Goal: Task Accomplishment & Management: Complete application form

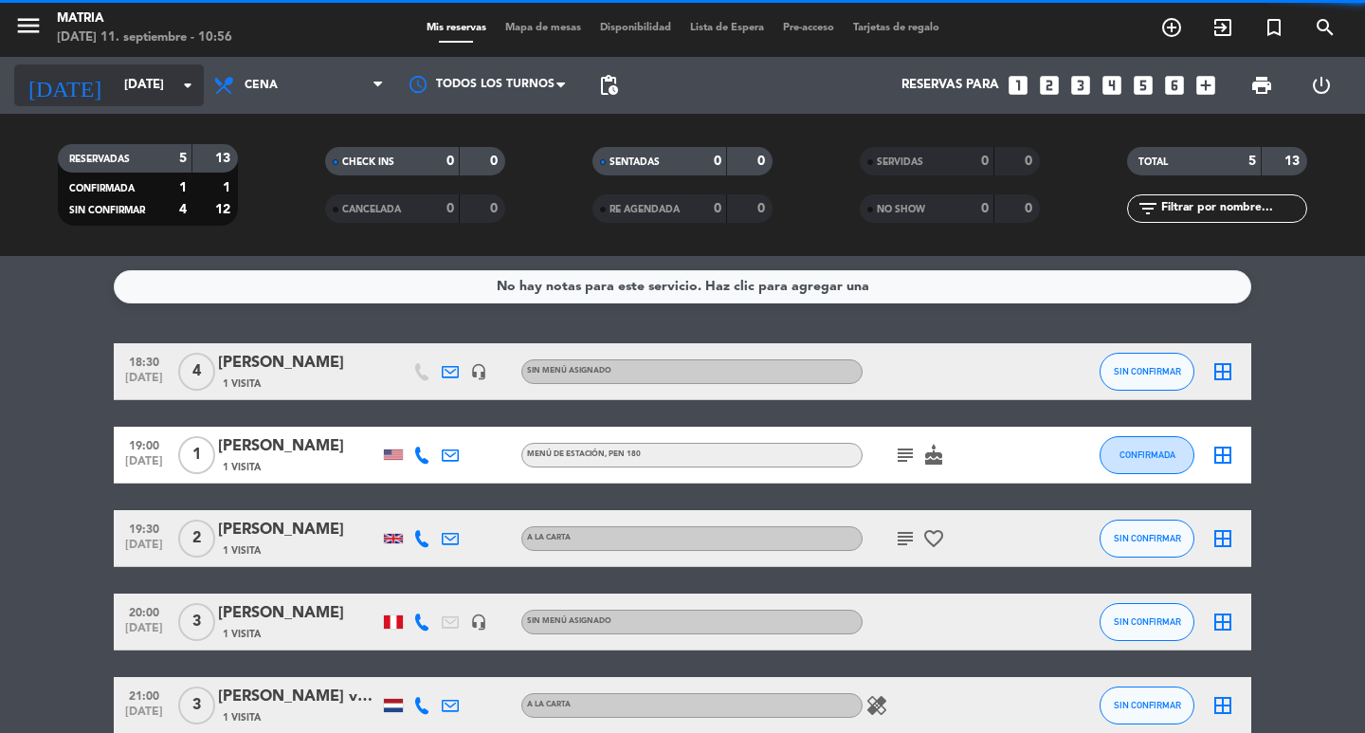
click at [174, 85] on input "[DATE]" at bounding box center [198, 85] width 167 height 34
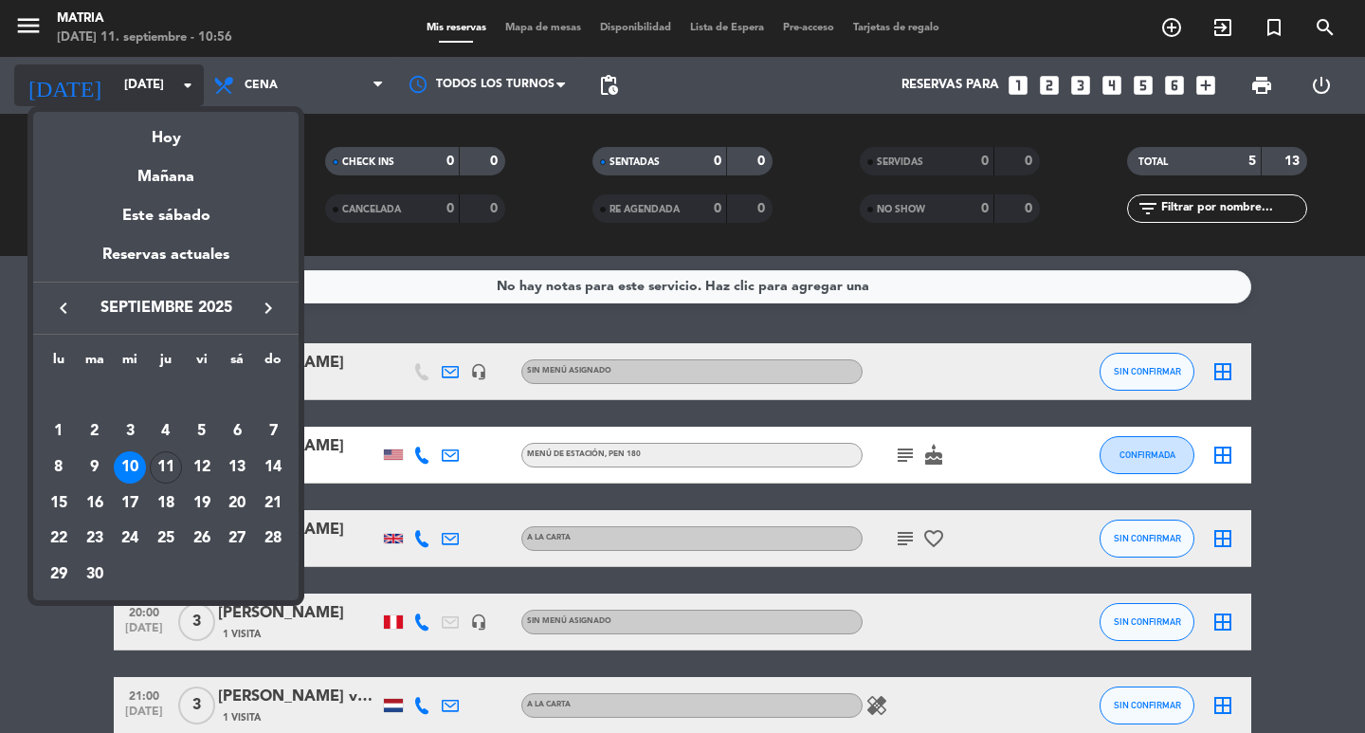
click at [188, 129] on div "Hoy" at bounding box center [165, 131] width 265 height 39
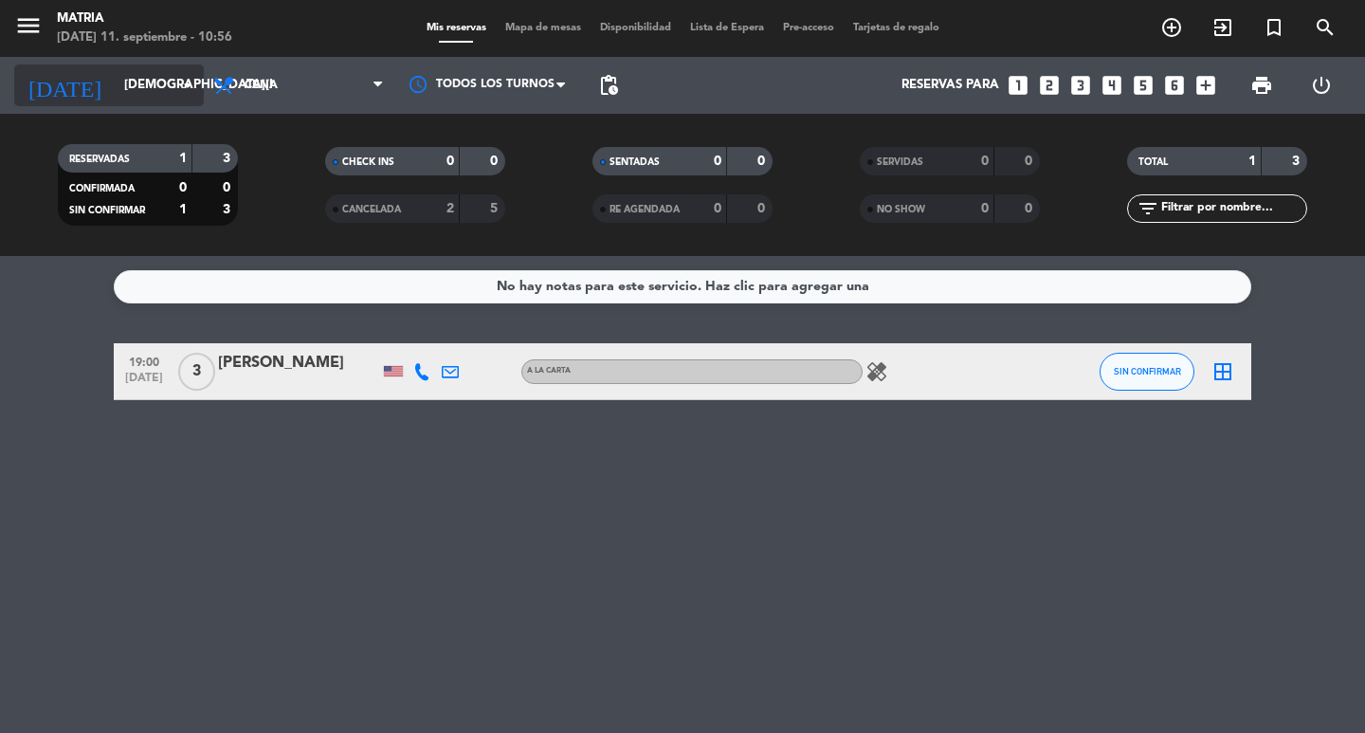
click at [140, 87] on input "[DEMOGRAPHIC_DATA][DATE]" at bounding box center [198, 85] width 167 height 34
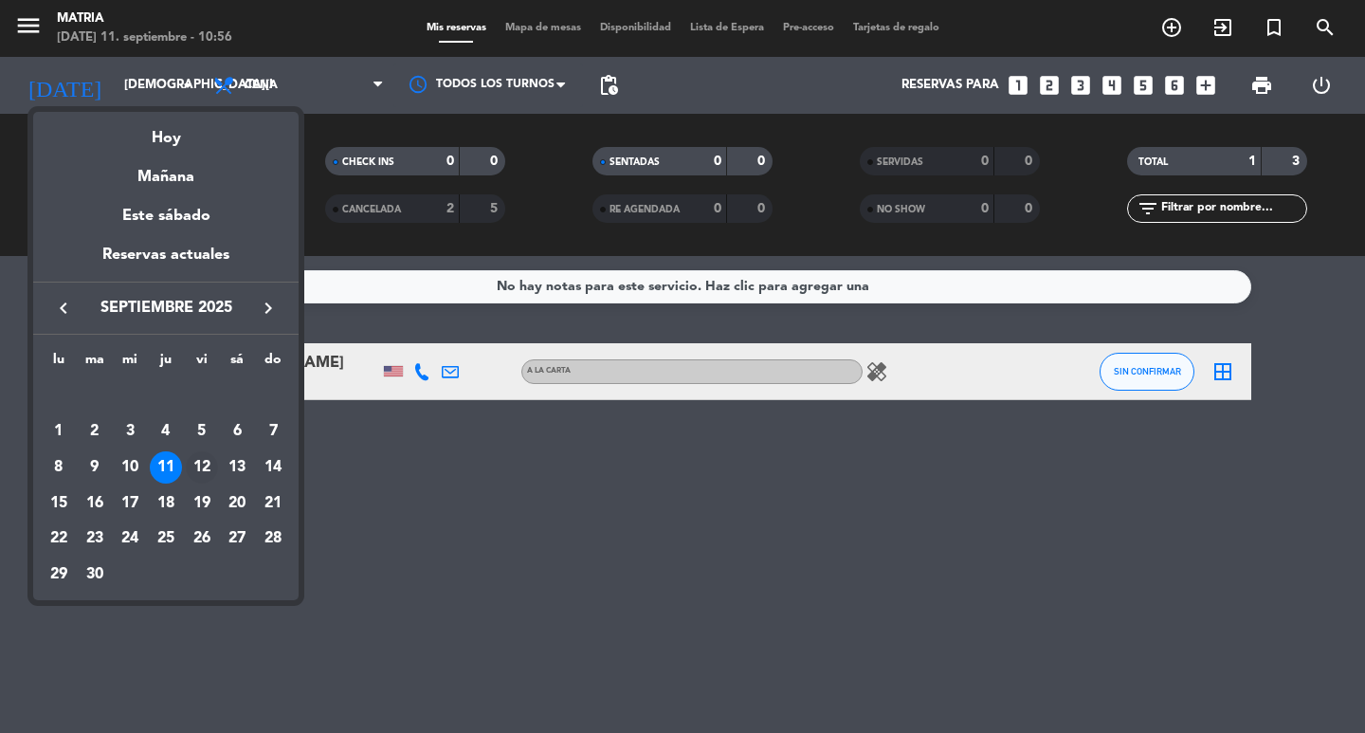
click at [191, 481] on td "12" at bounding box center [202, 467] width 36 height 36
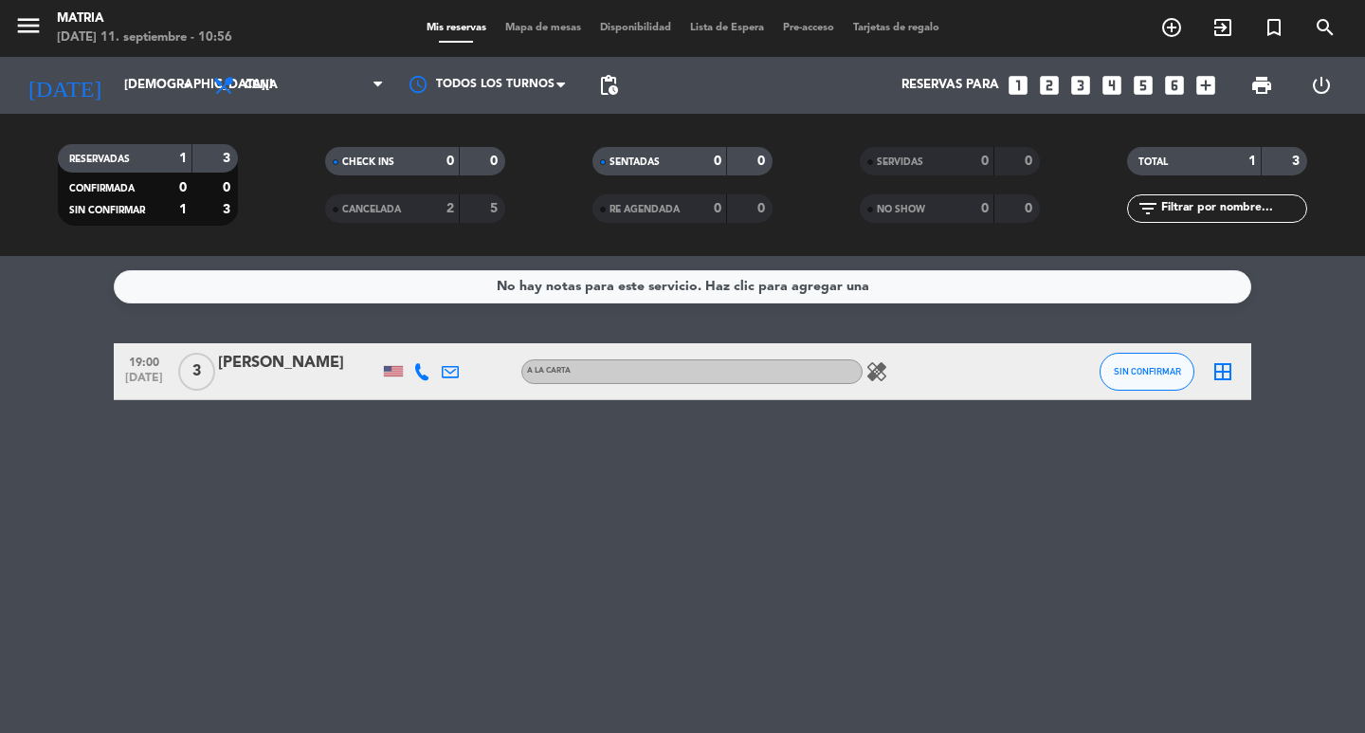
type input "[DATE]"
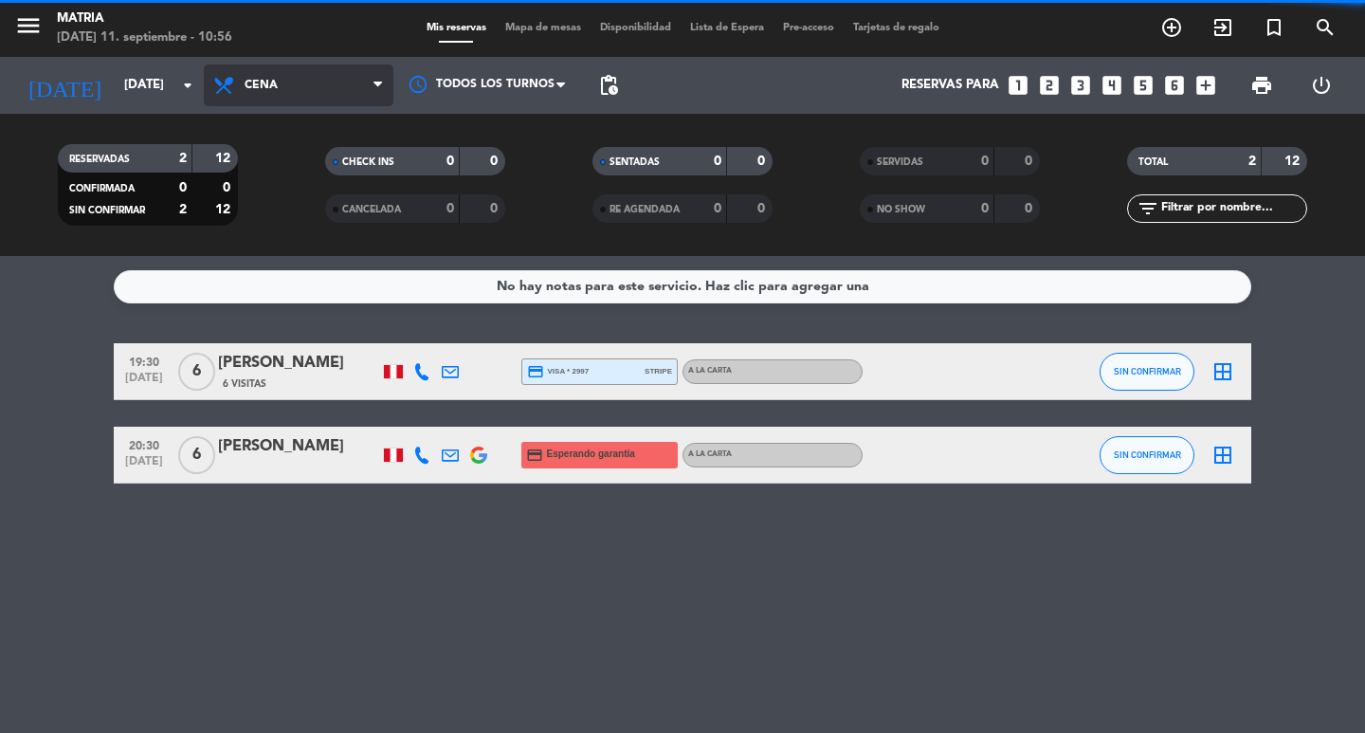
click at [286, 82] on span "Cena" at bounding box center [299, 85] width 190 height 42
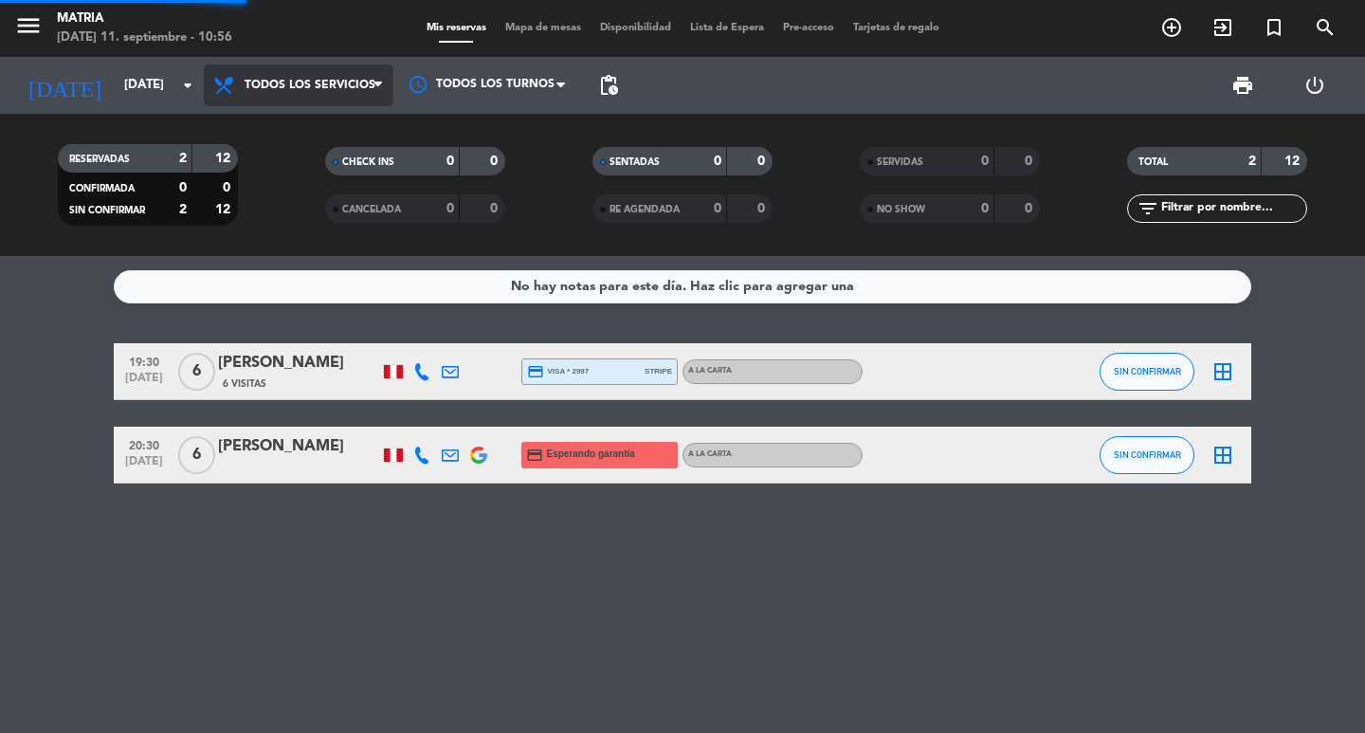
click at [297, 118] on div "menu MATRIA [DATE] 11. septiembre - 10:56 Mis reservas Mapa de mesas Disponibil…" at bounding box center [682, 128] width 1365 height 256
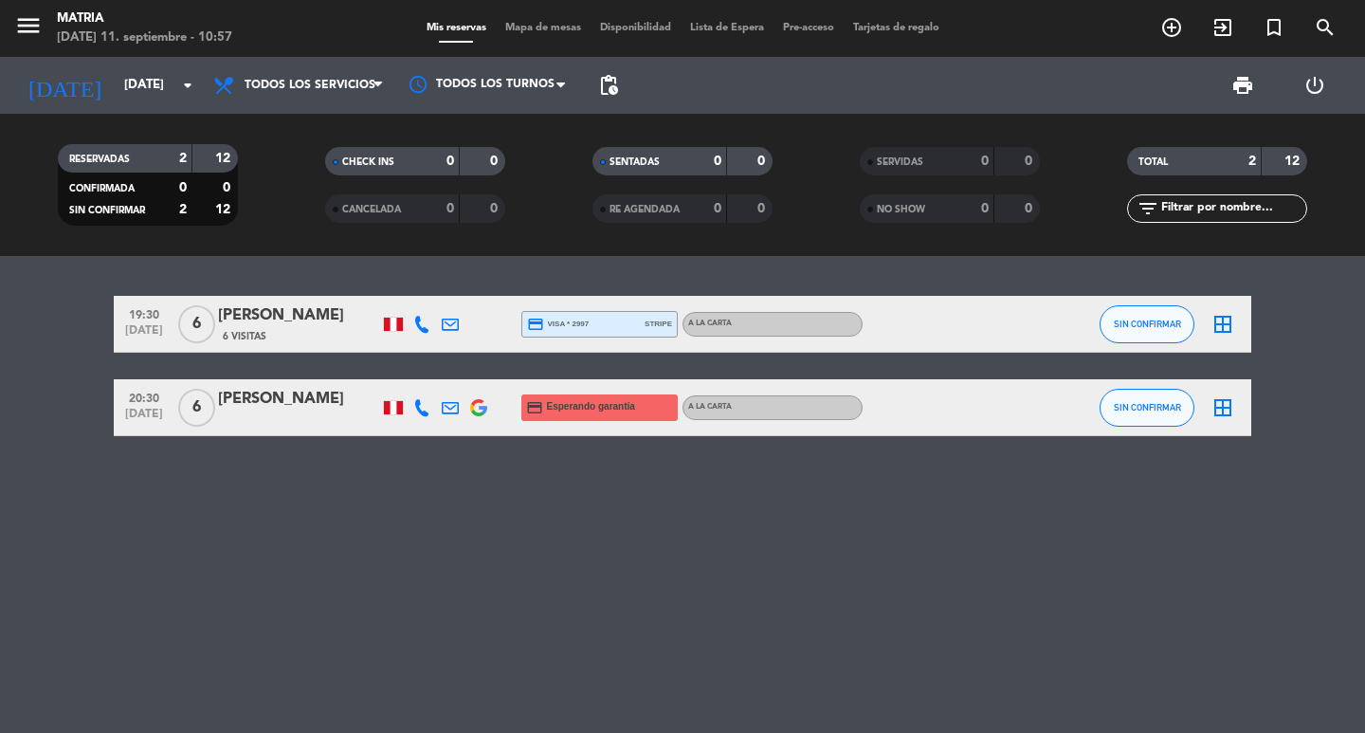
click at [1154, 26] on span "add_circle_outline" at bounding box center [1171, 27] width 51 height 32
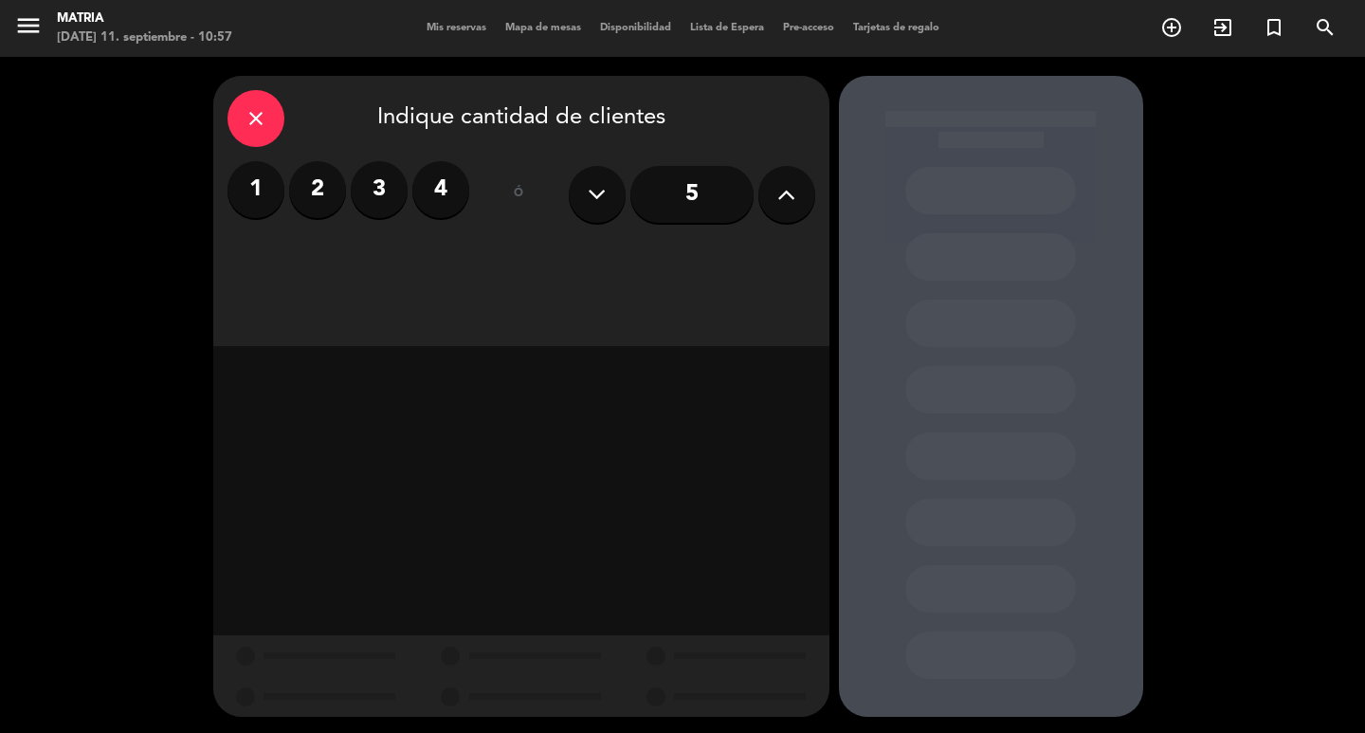
click at [773, 190] on button at bounding box center [786, 194] width 57 height 57
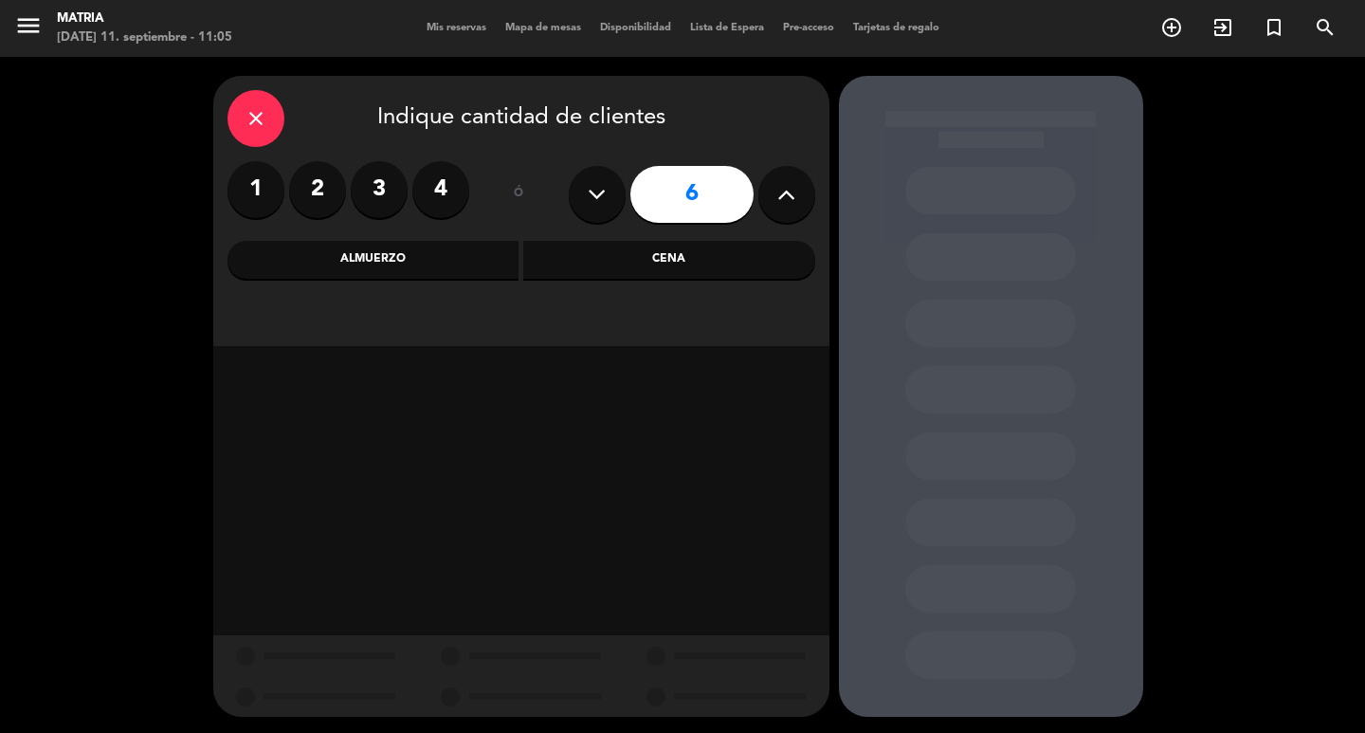
click at [463, 251] on div "Almuerzo" at bounding box center [373, 260] width 292 height 38
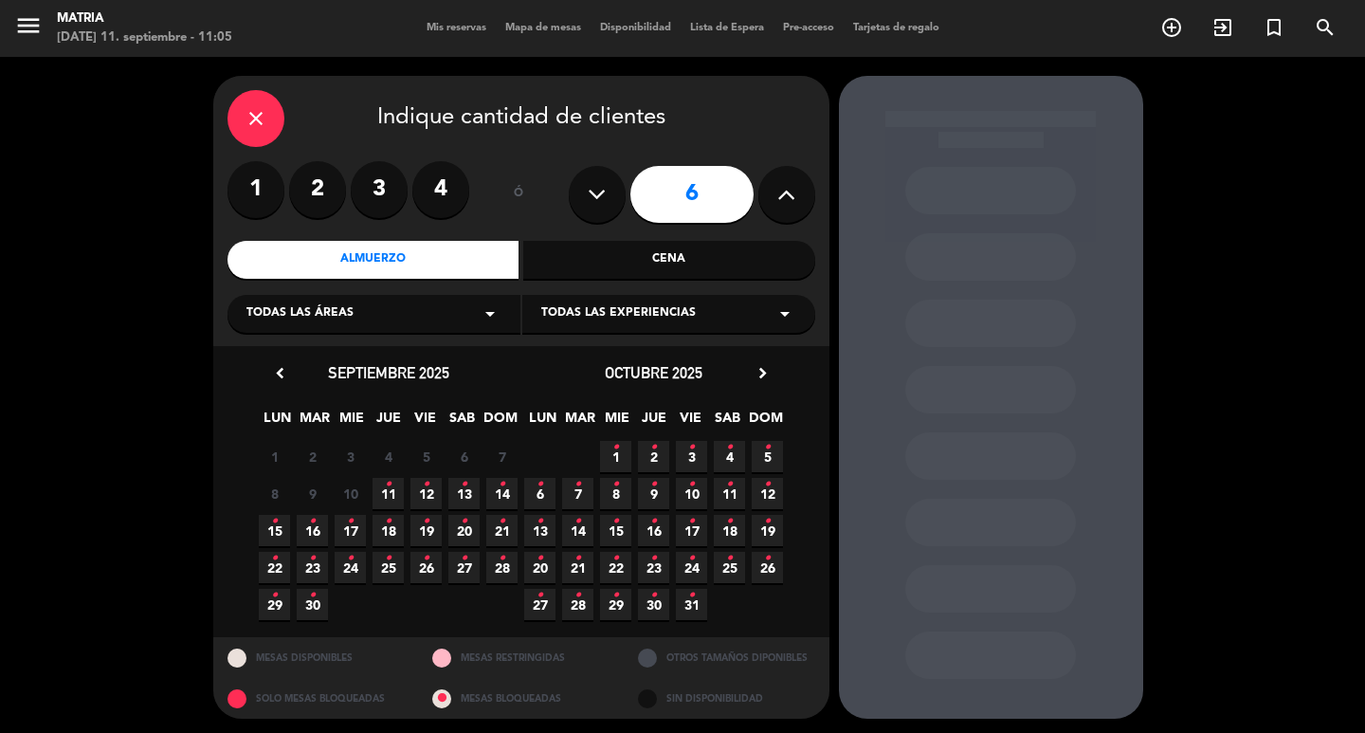
click at [784, 204] on icon at bounding box center [786, 194] width 18 height 28
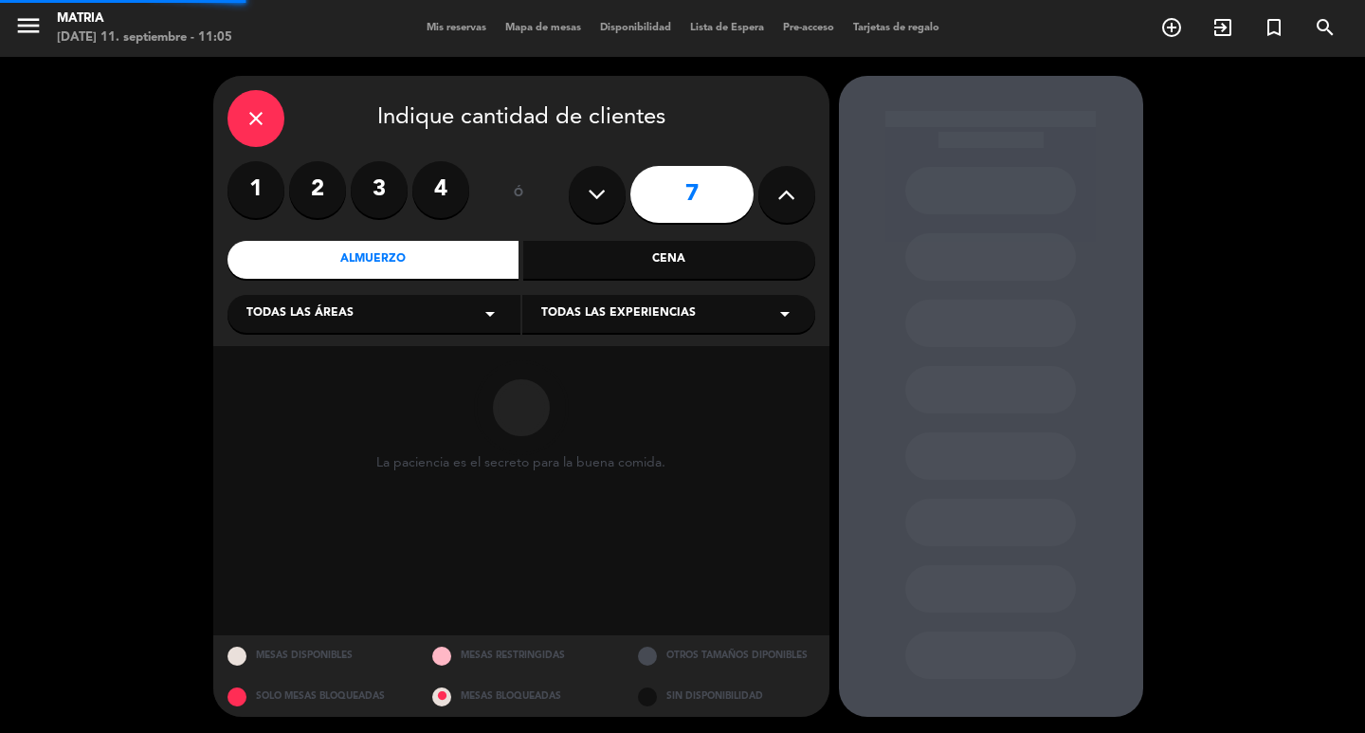
click at [784, 204] on icon at bounding box center [786, 194] width 18 height 28
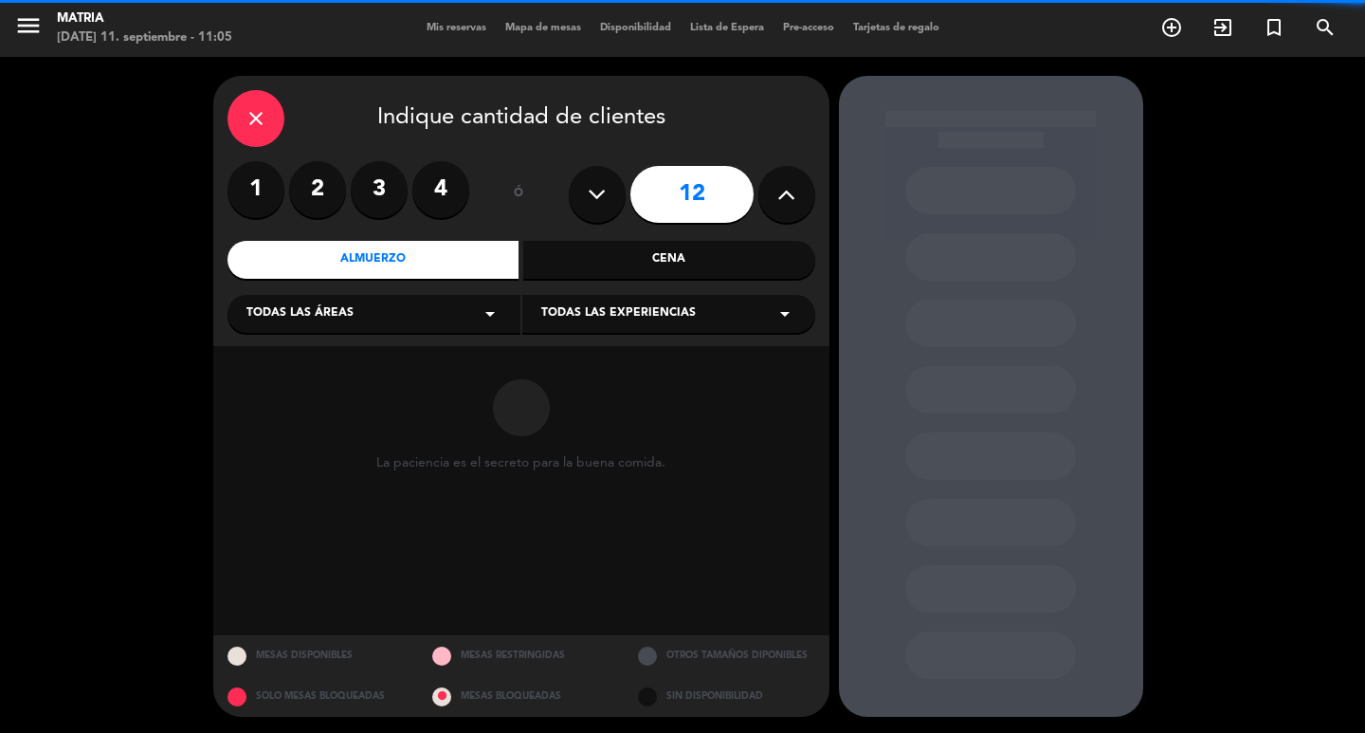
click at [784, 204] on icon at bounding box center [786, 194] width 18 height 28
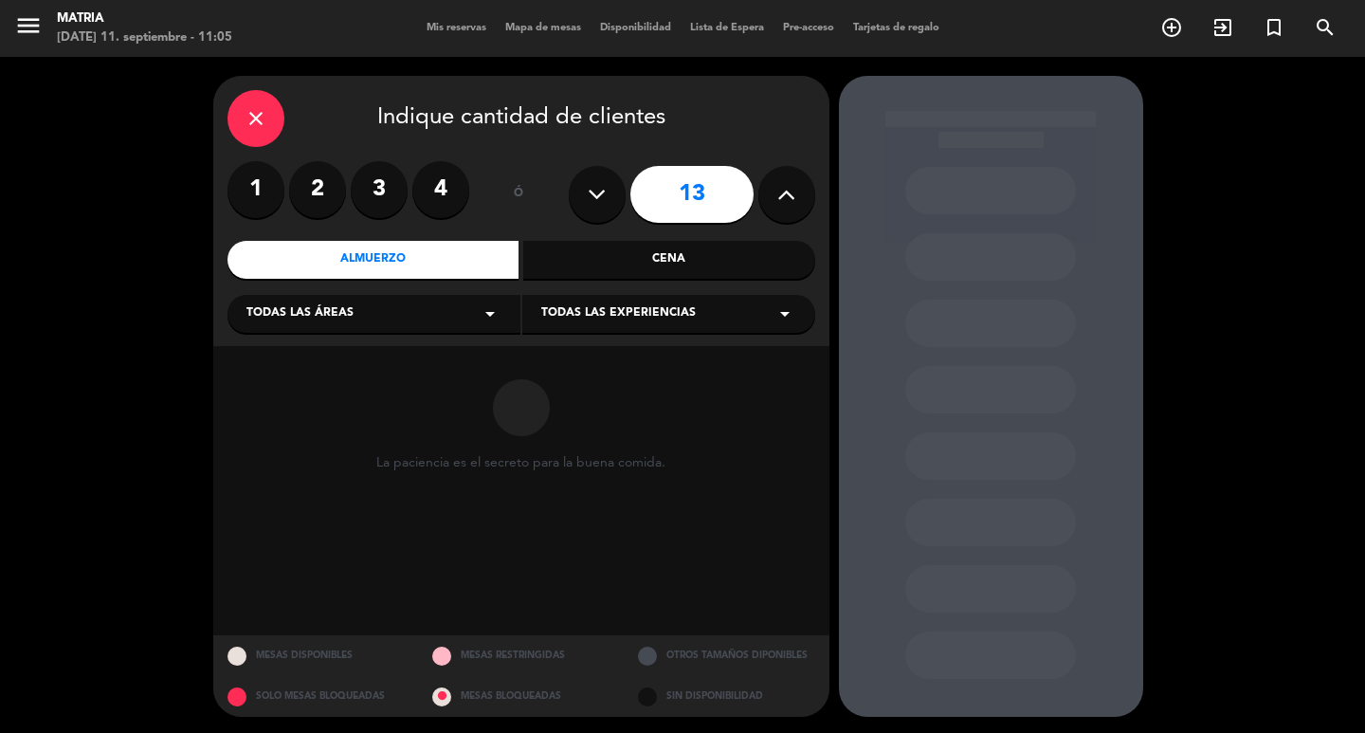
click at [784, 204] on icon at bounding box center [786, 194] width 18 height 28
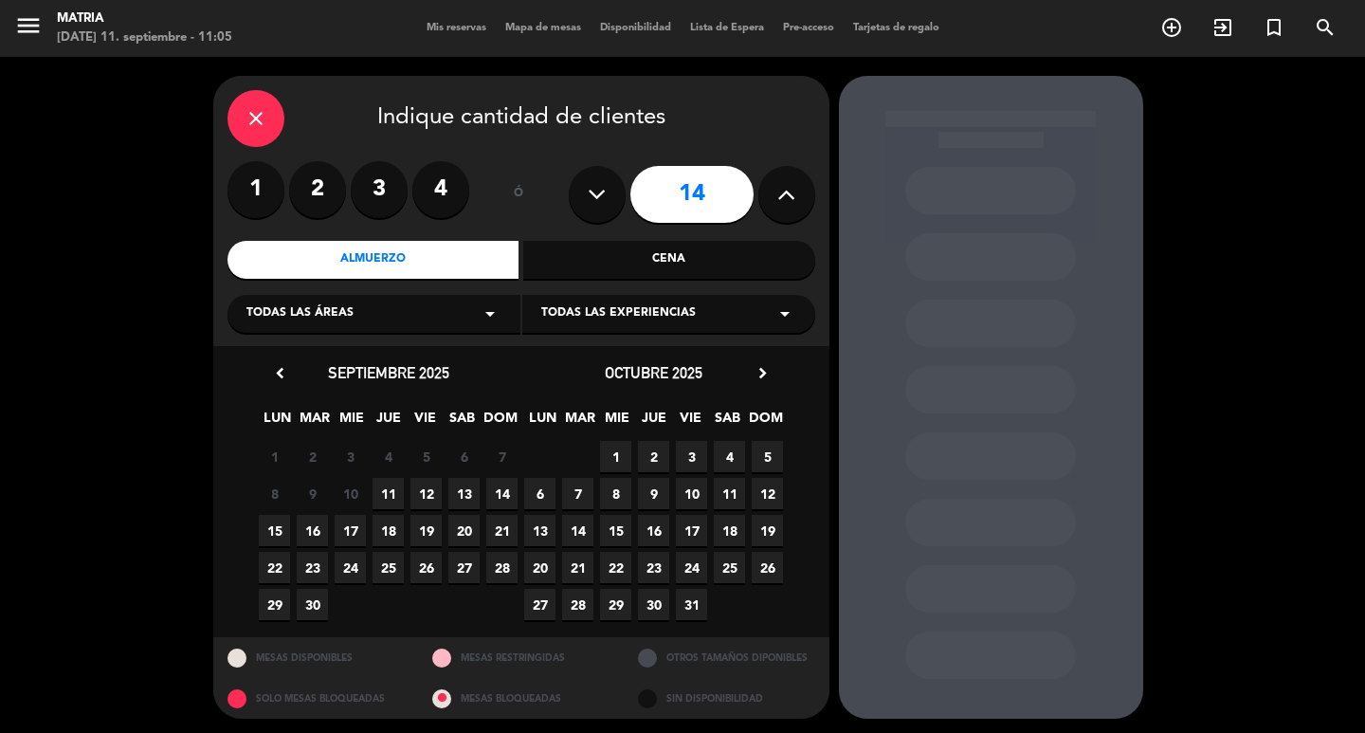
click at [784, 204] on icon at bounding box center [786, 194] width 18 height 28
type input "15"
click at [392, 493] on span "11 •" at bounding box center [387, 493] width 31 height 31
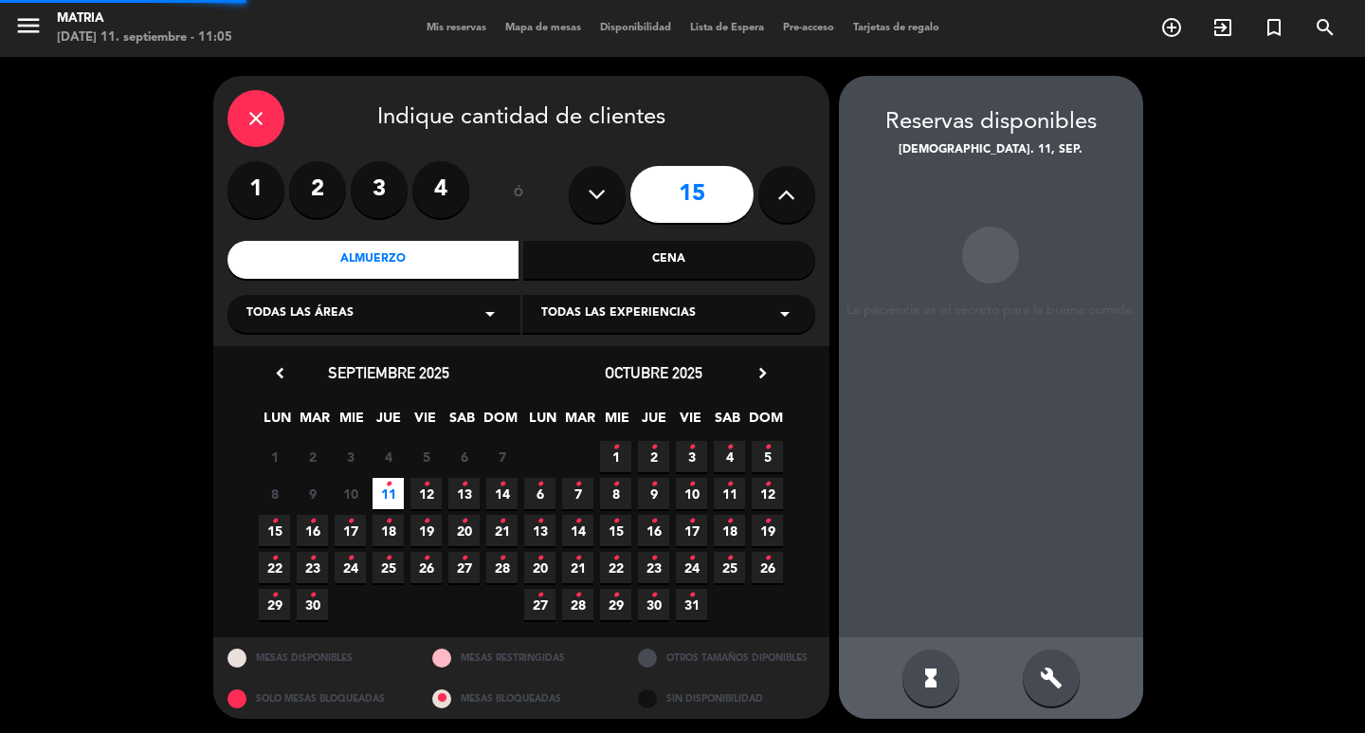
scroll to position [4, 0]
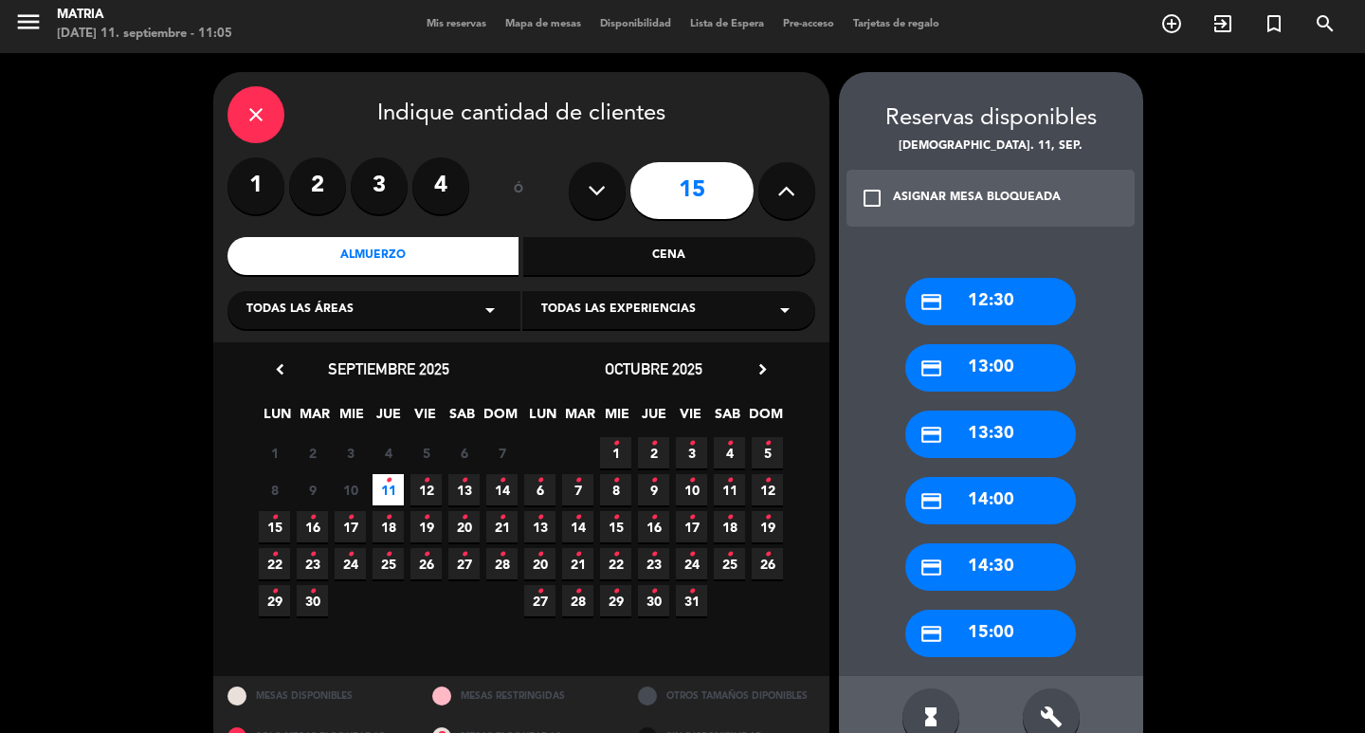
click at [432, 493] on span "12 •" at bounding box center [425, 489] width 31 height 31
click at [1001, 487] on div "credit_card 14:00" at bounding box center [990, 500] width 171 height 47
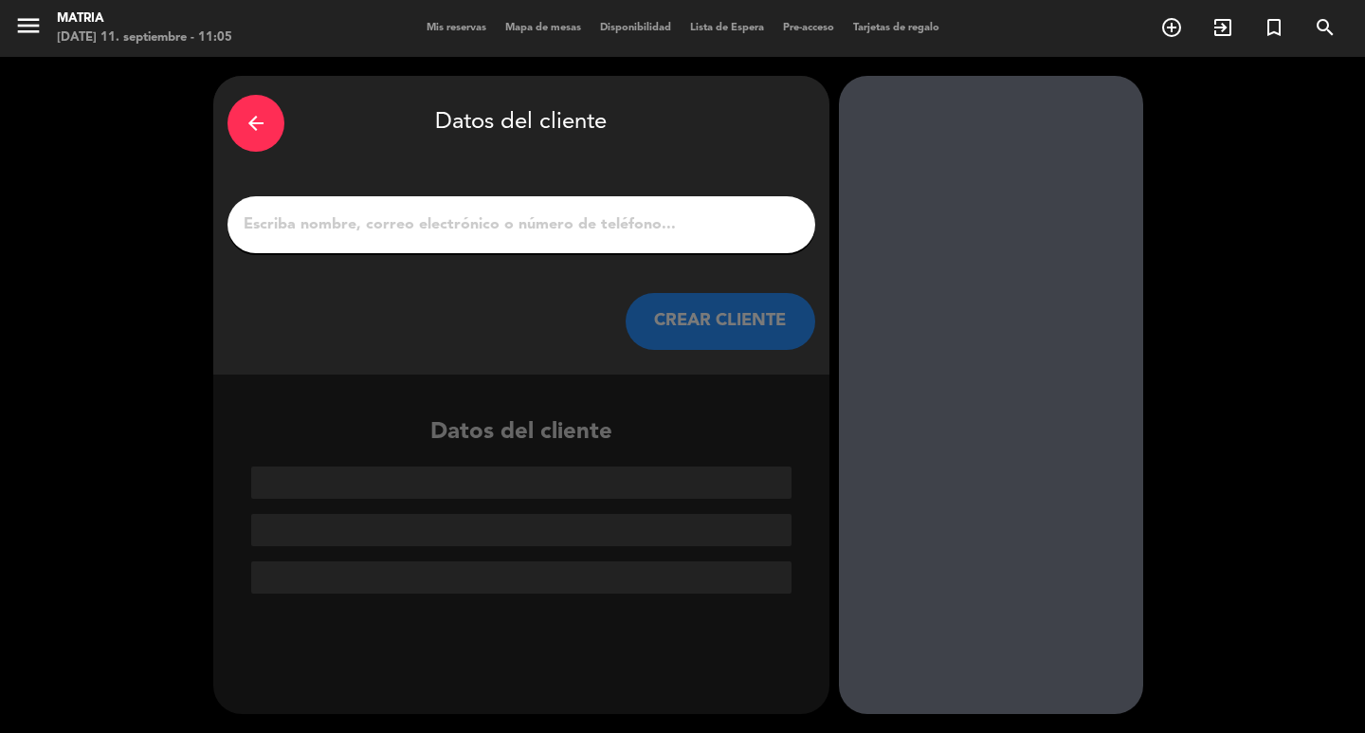
scroll to position [0, 0]
click at [634, 229] on input "1" at bounding box center [521, 224] width 559 height 27
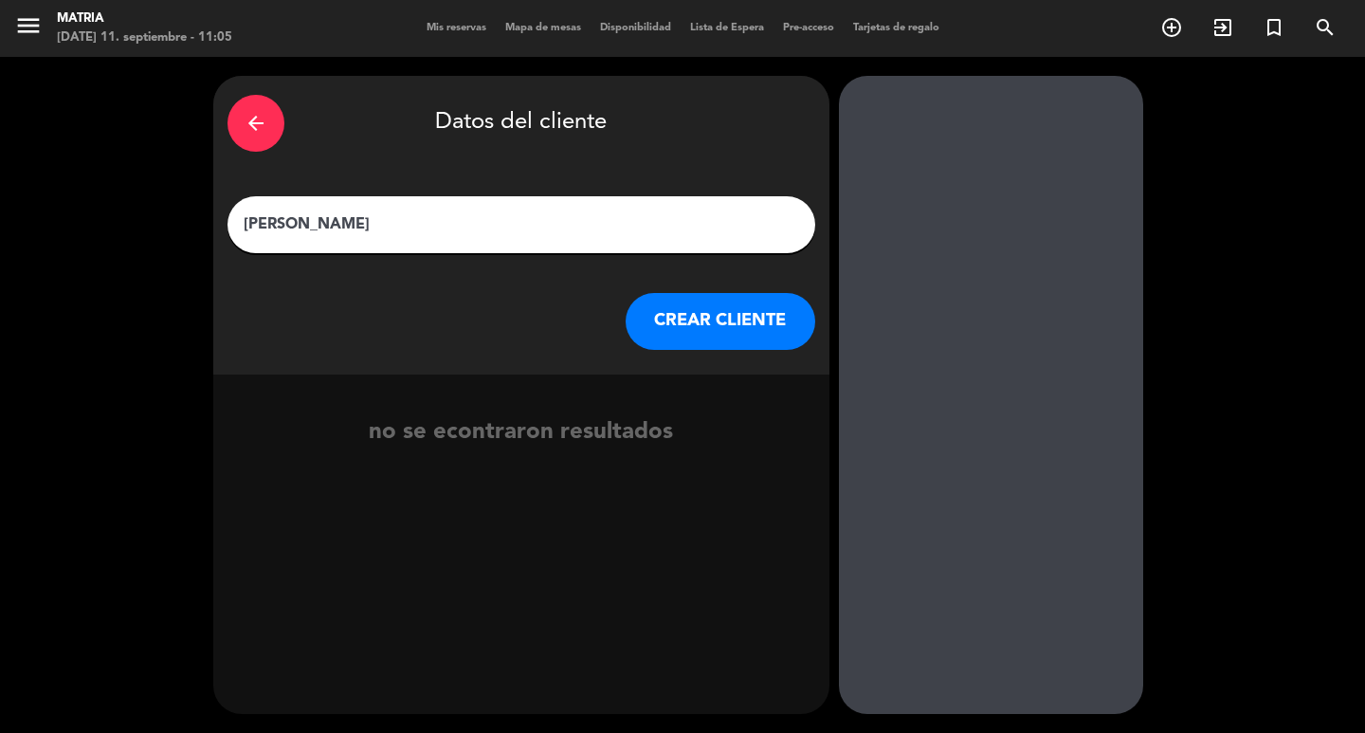
type input "[PERSON_NAME]"
click at [698, 329] on button "CREAR CLIENTE" at bounding box center [721, 321] width 190 height 57
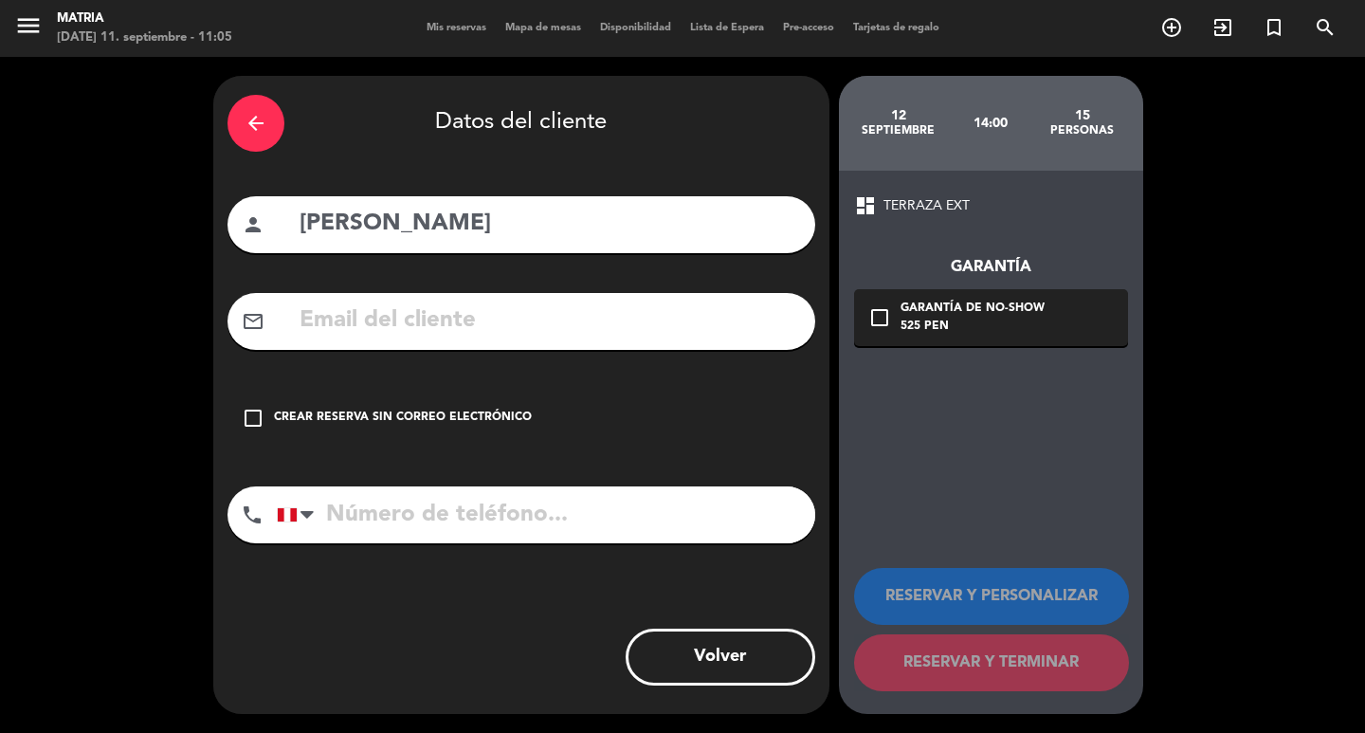
click at [580, 338] on input "text" at bounding box center [549, 320] width 503 height 39
paste input "[EMAIL_ADDRESS][DOMAIN_NAME]"
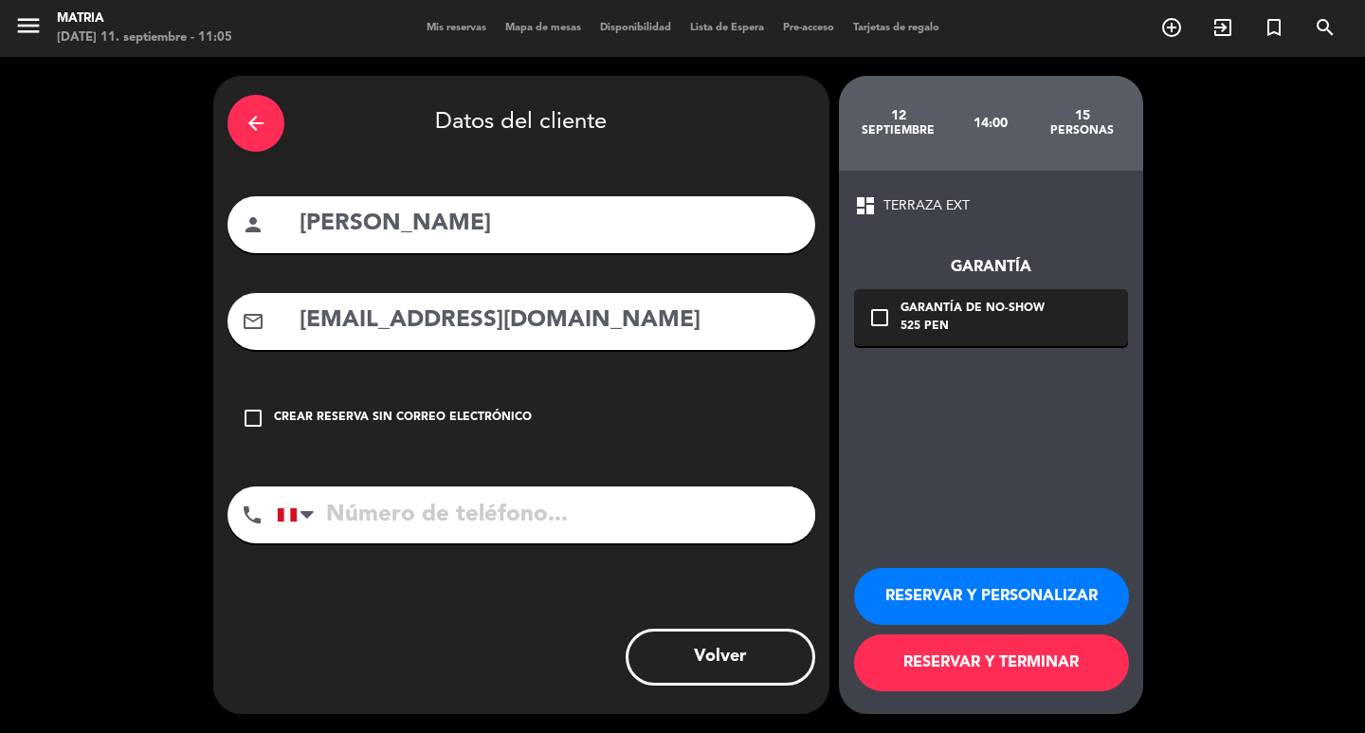
type input "[EMAIL_ADDRESS][DOMAIN_NAME]"
click at [474, 518] on input "tel" at bounding box center [546, 514] width 538 height 57
click at [564, 503] on input "tel" at bounding box center [546, 514] width 538 height 57
paste input "[PHONE_NUMBER]"
type input "[PHONE_NUMBER]"
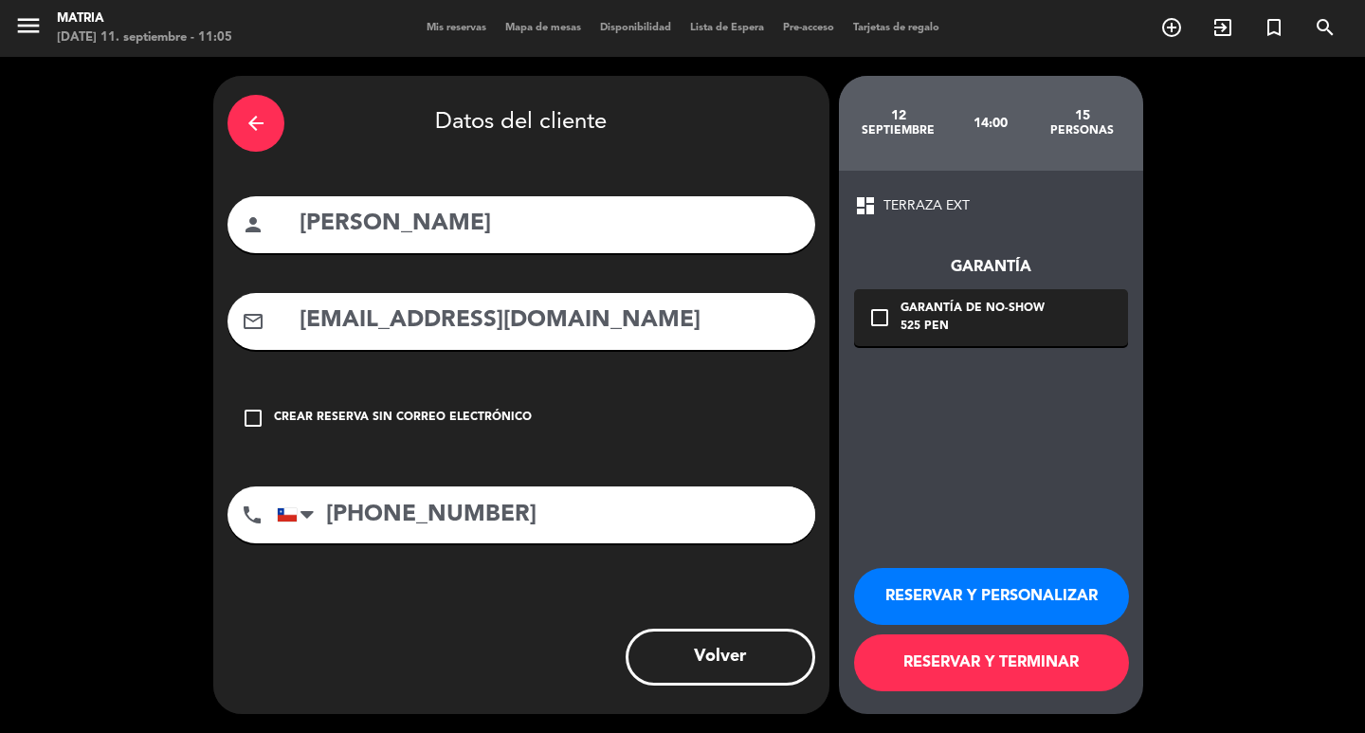
click at [963, 659] on button "RESERVAR Y TERMINAR" at bounding box center [991, 662] width 275 height 57
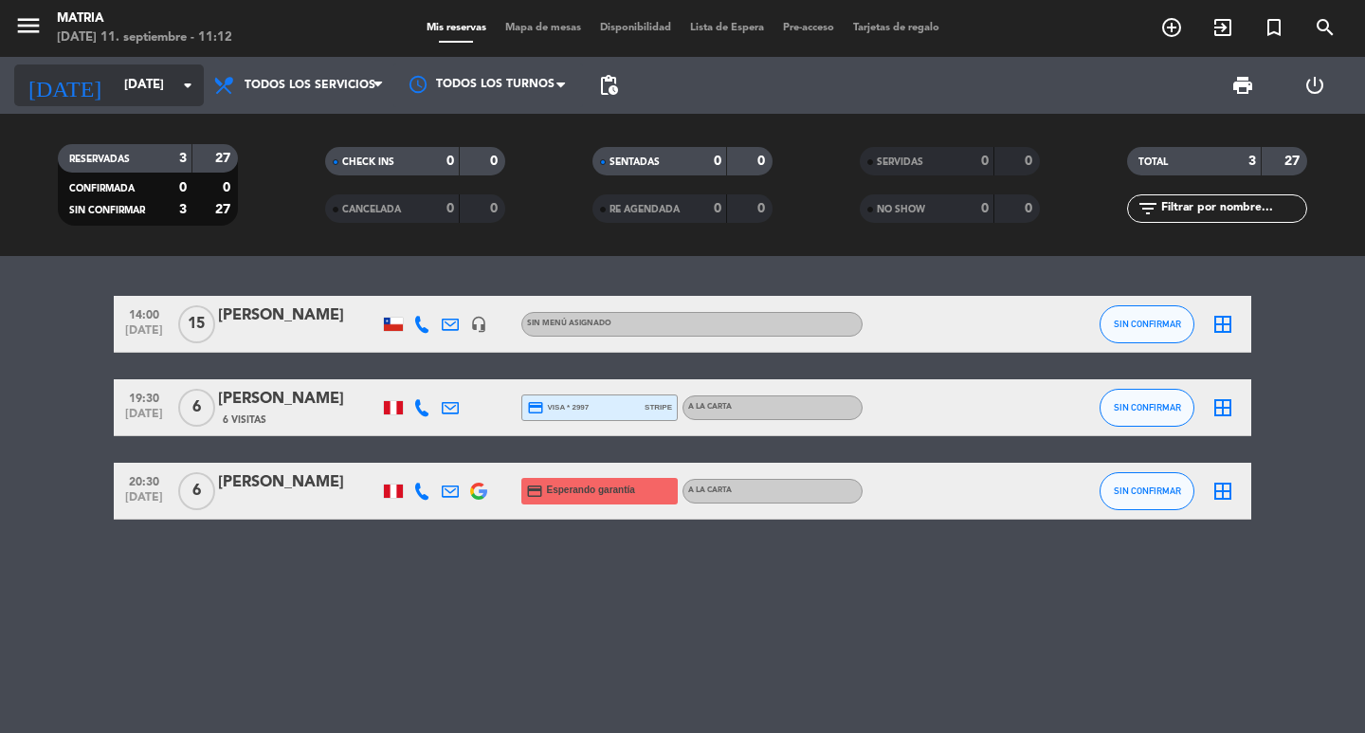
click at [115, 72] on input "[DATE]" at bounding box center [198, 85] width 167 height 34
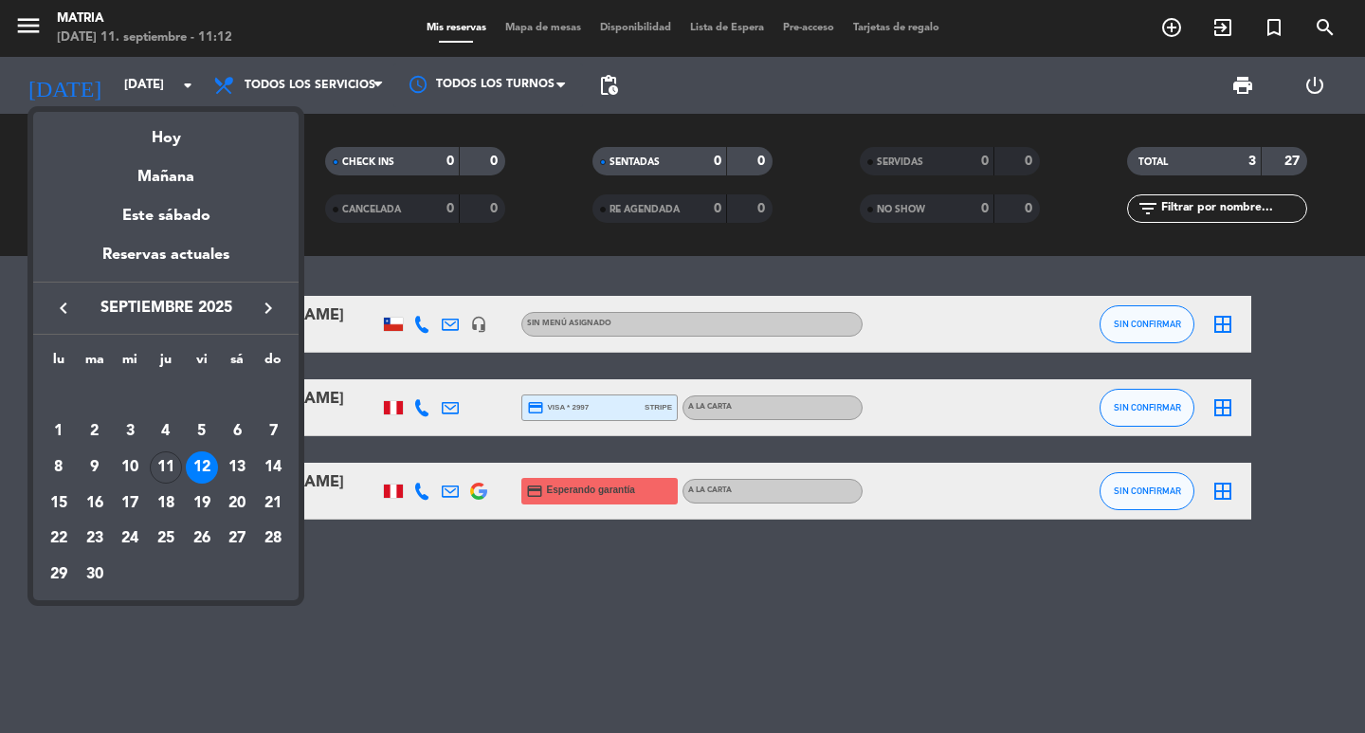
click at [160, 470] on div "11" at bounding box center [166, 467] width 32 height 32
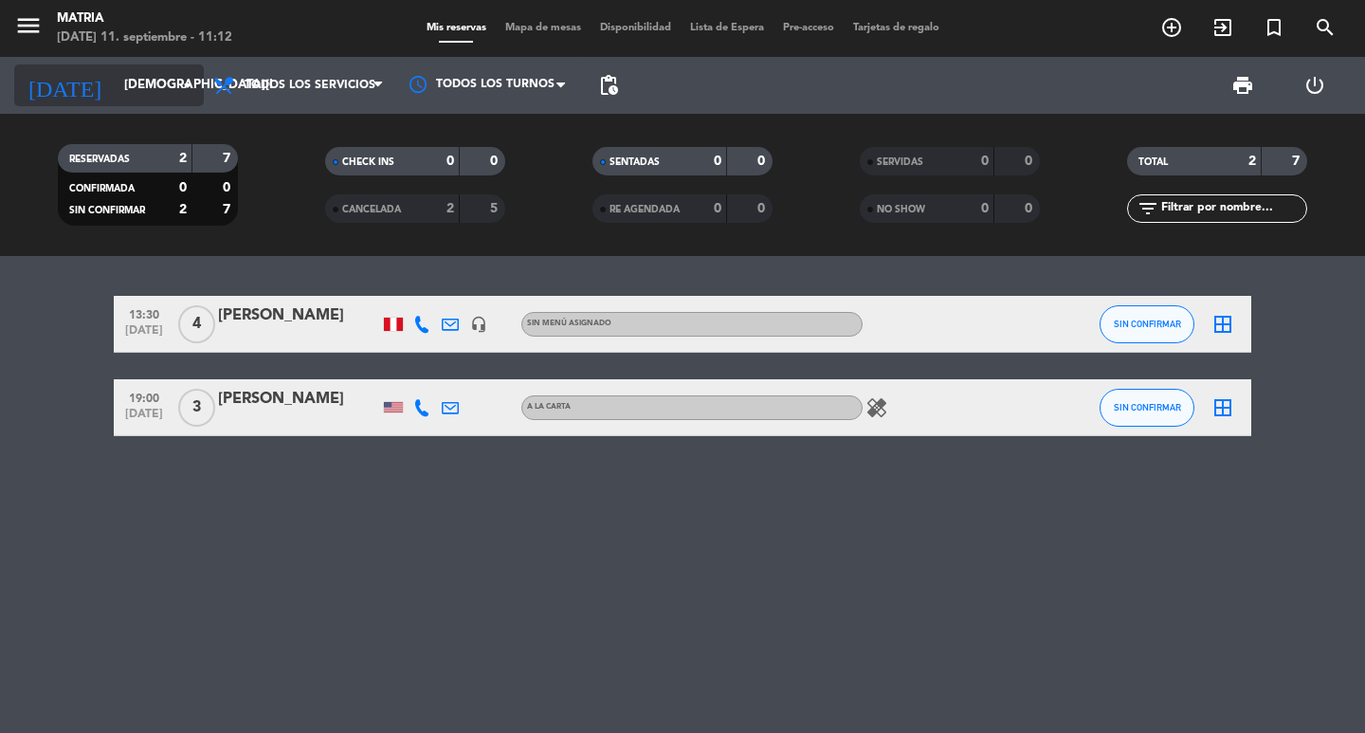
click at [152, 87] on input "[DEMOGRAPHIC_DATA][DATE]" at bounding box center [198, 85] width 167 height 34
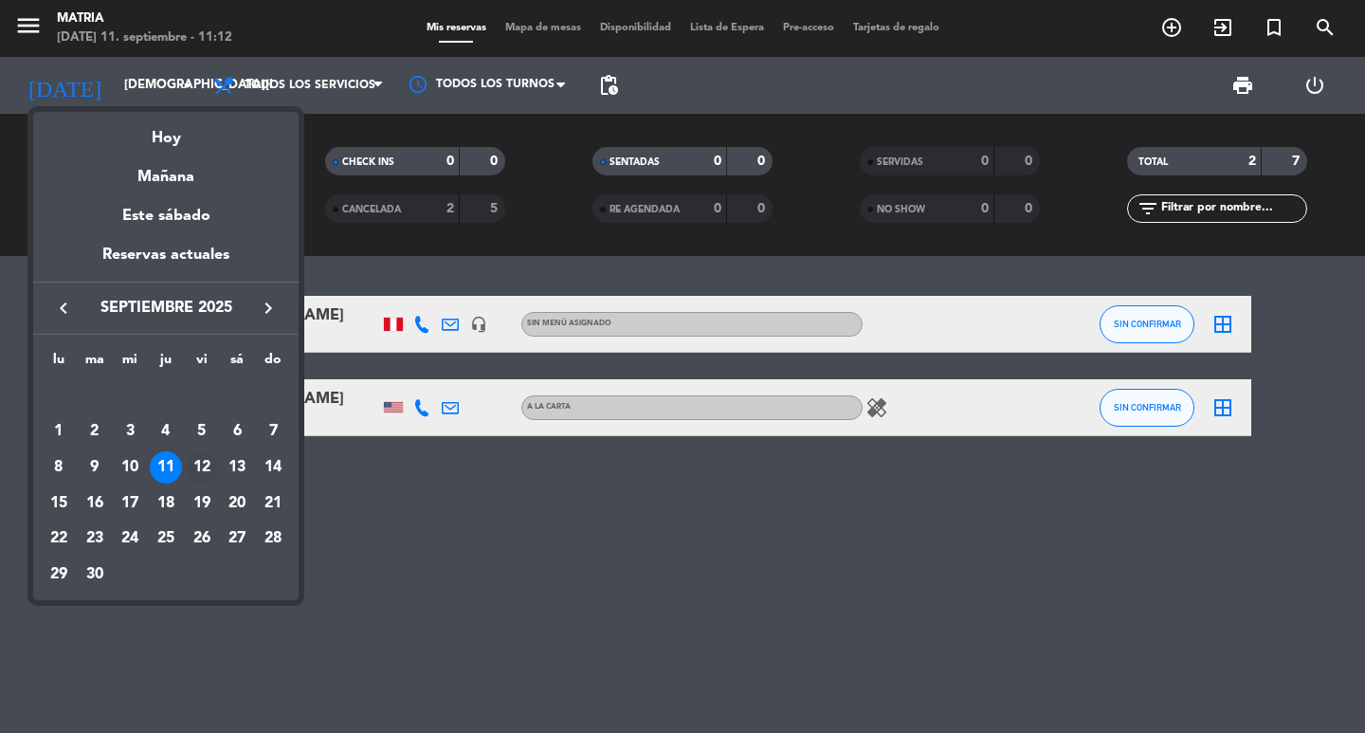
click at [191, 463] on div "12" at bounding box center [202, 467] width 32 height 32
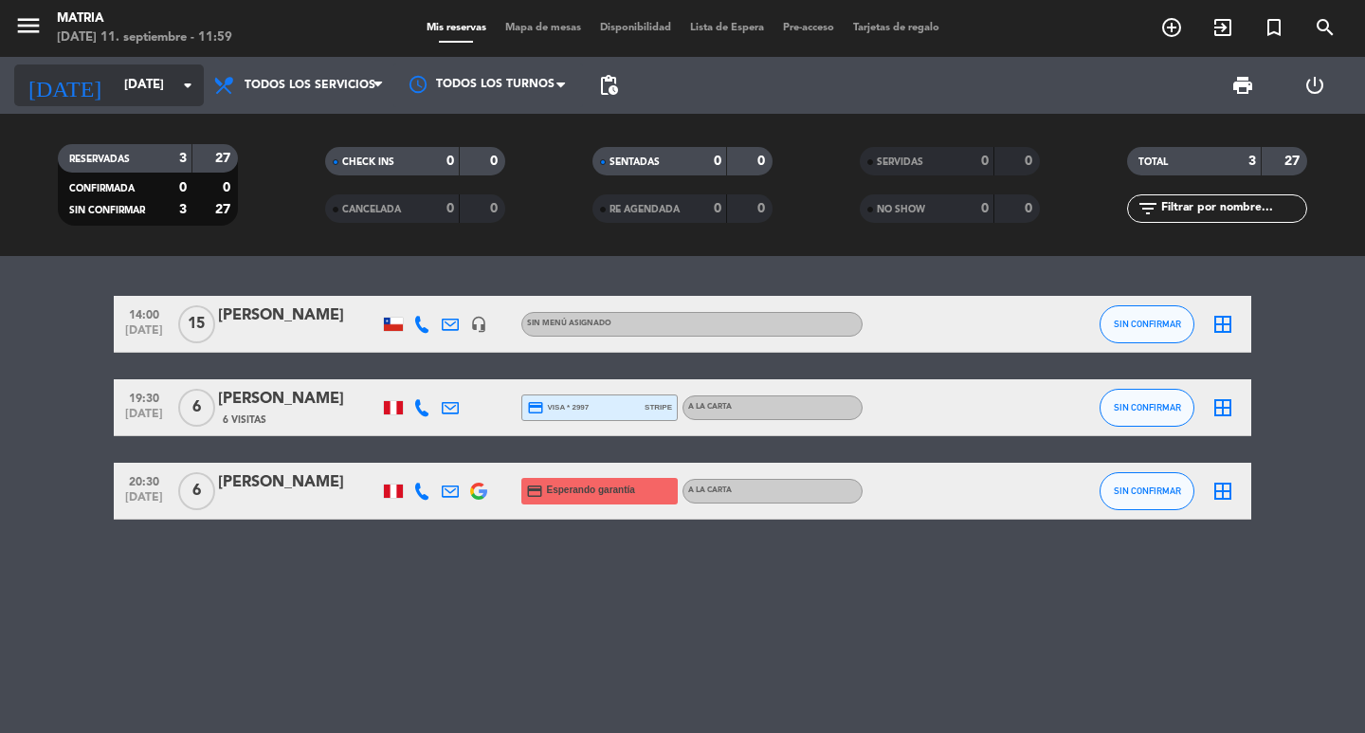
click at [123, 93] on input "[DATE]" at bounding box center [198, 85] width 167 height 34
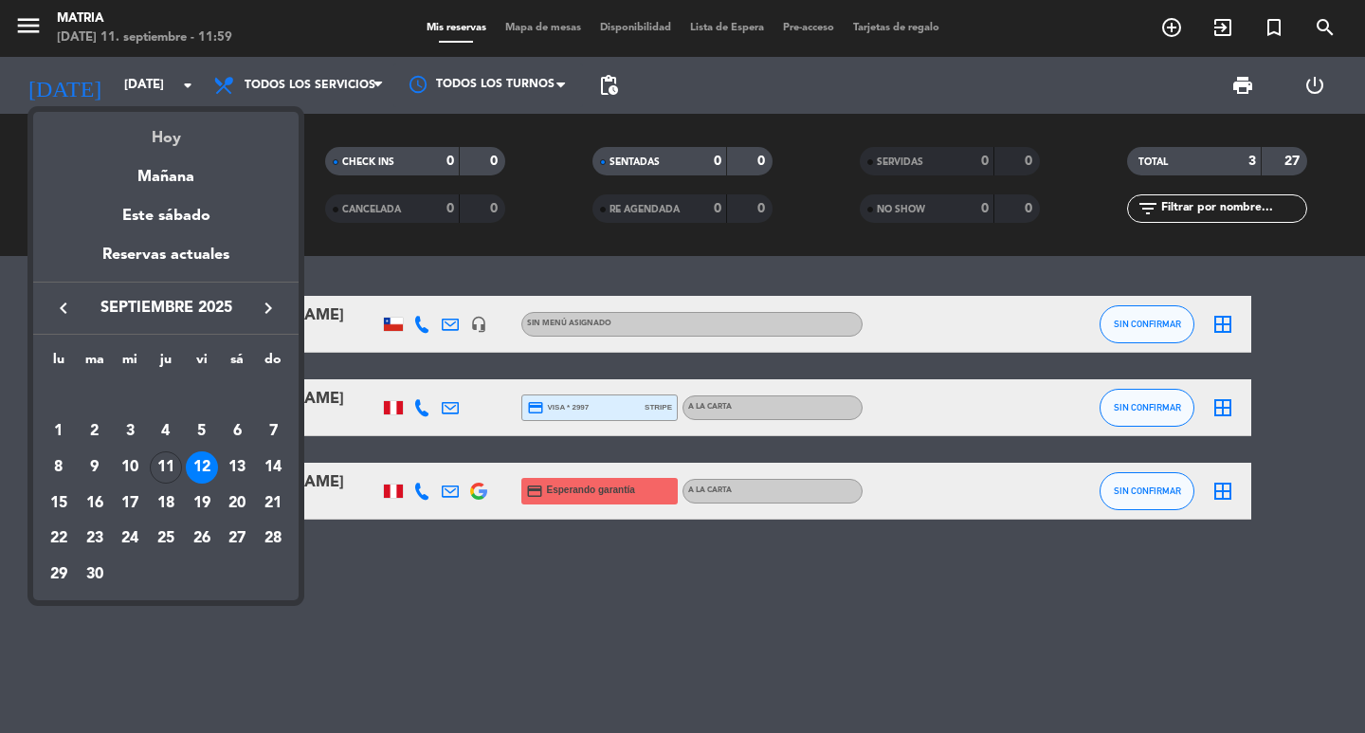
click at [177, 130] on div "Hoy" at bounding box center [165, 131] width 265 height 39
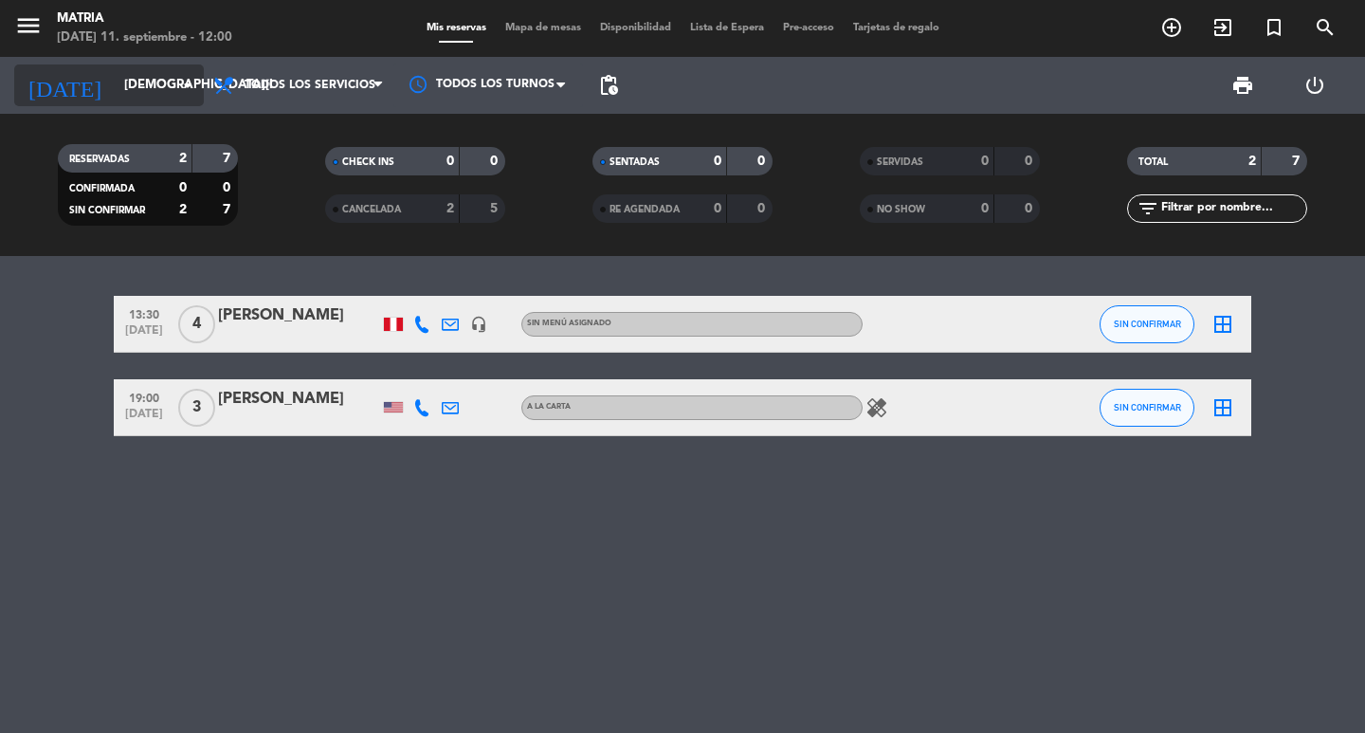
click at [125, 91] on input "[DEMOGRAPHIC_DATA][DATE]" at bounding box center [198, 85] width 167 height 34
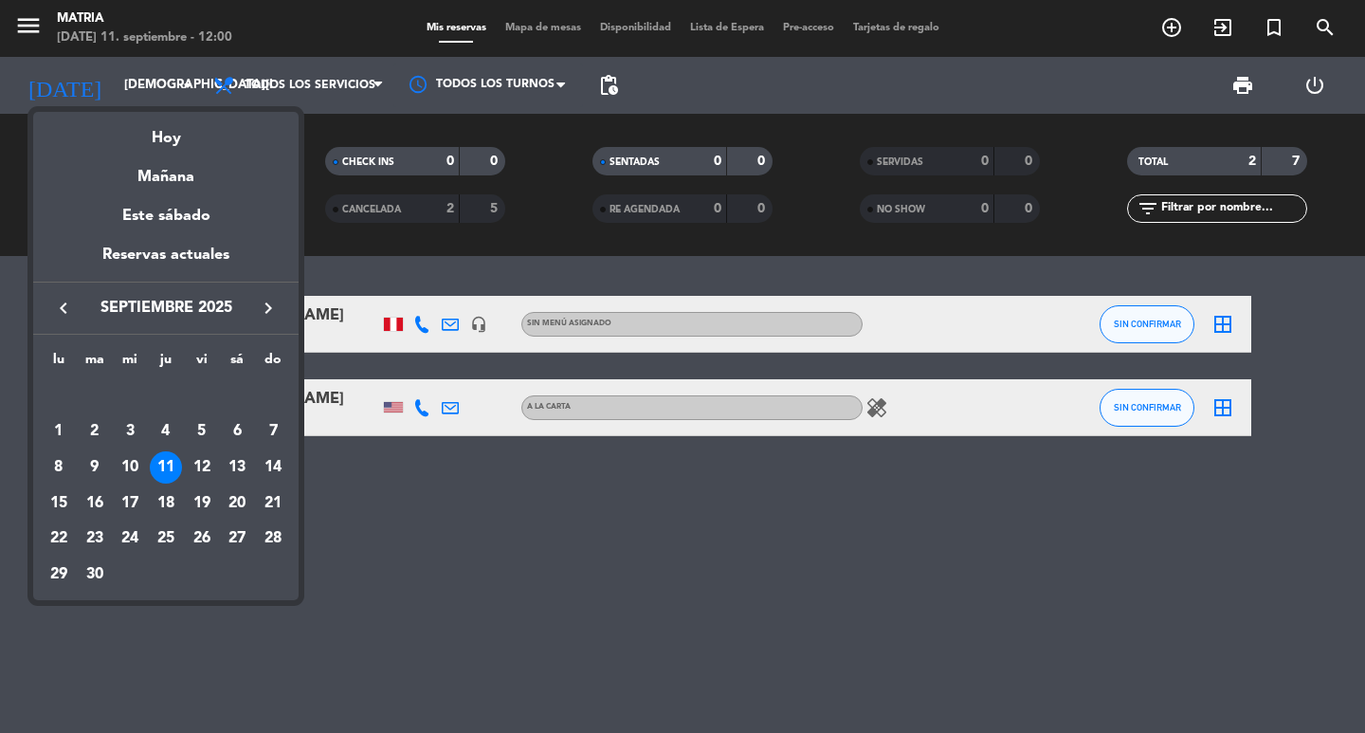
click at [141, 132] on div "Hoy" at bounding box center [165, 131] width 265 height 39
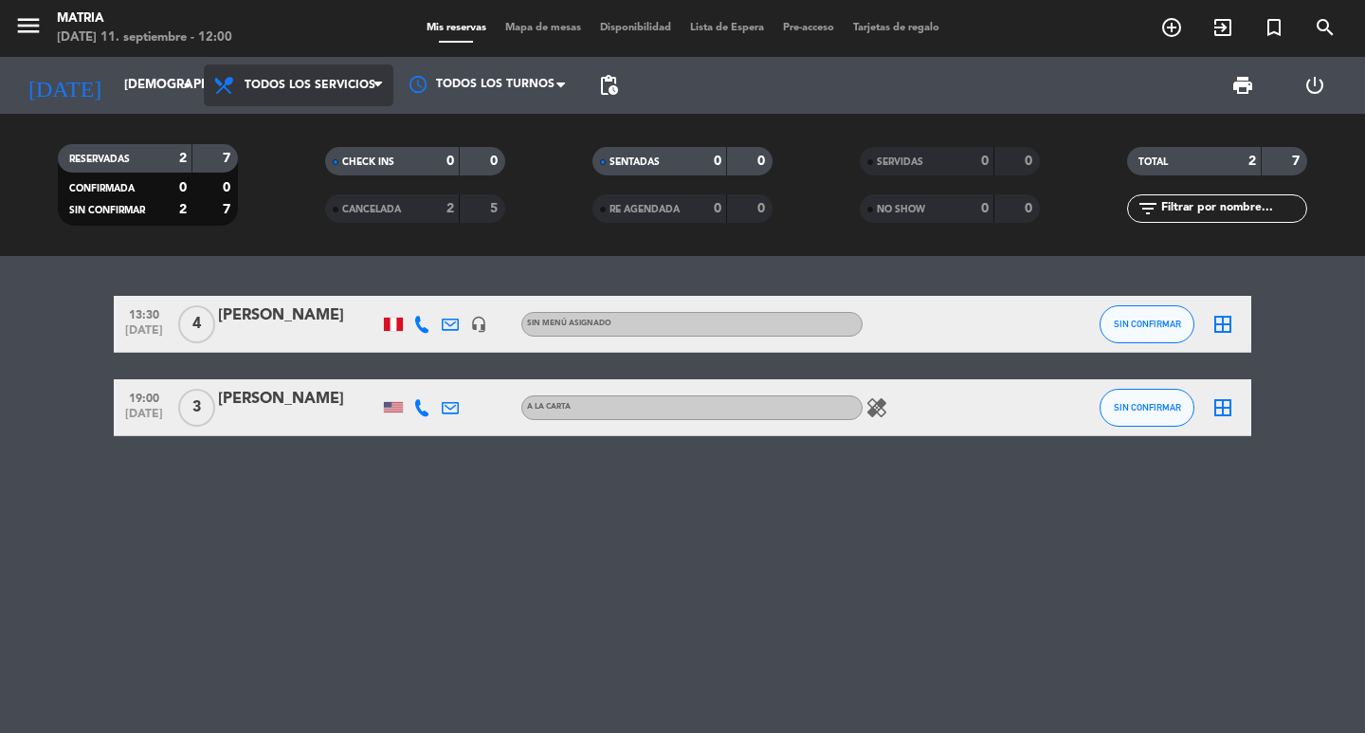
click at [316, 94] on span "Todos los servicios" at bounding box center [299, 85] width 190 height 42
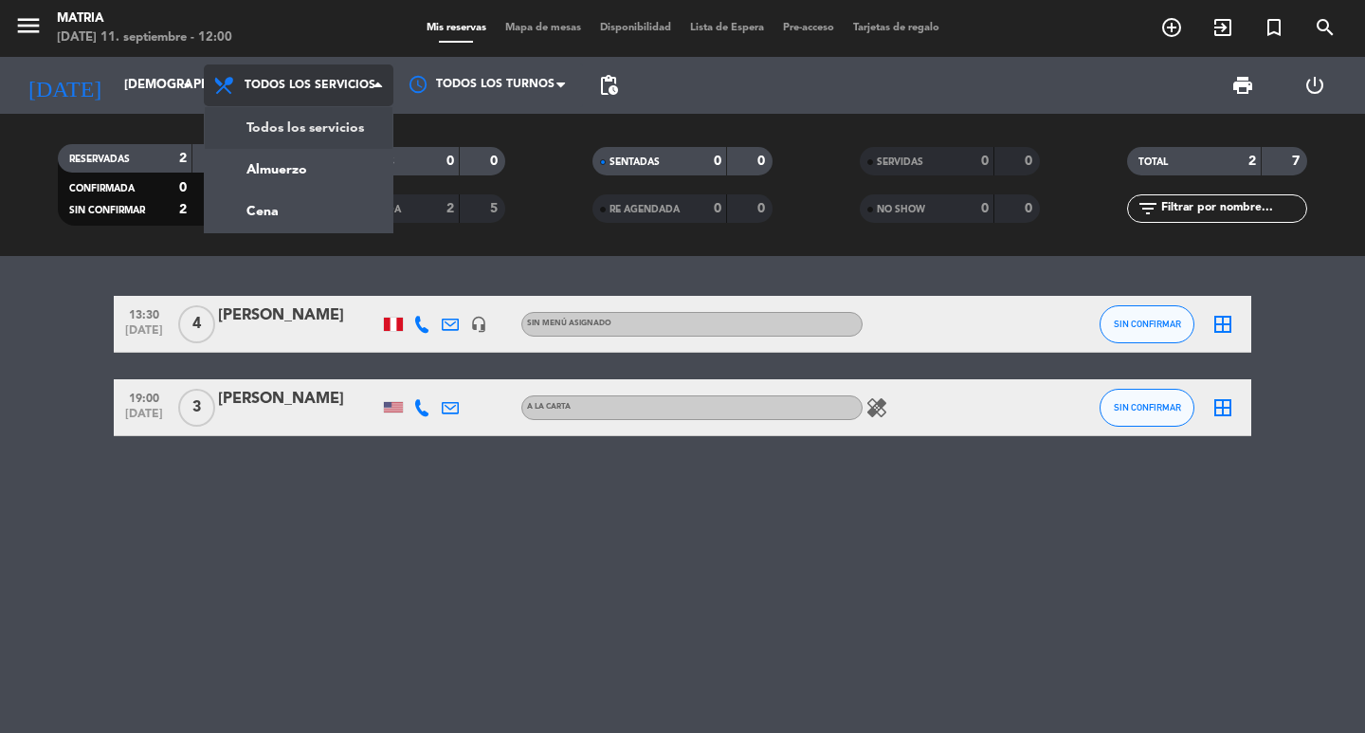
click at [326, 124] on div "menu MATRIA [DATE] 11. septiembre - 12:00 Mis reservas Mapa de mesas Disponibil…" at bounding box center [682, 128] width 1365 height 256
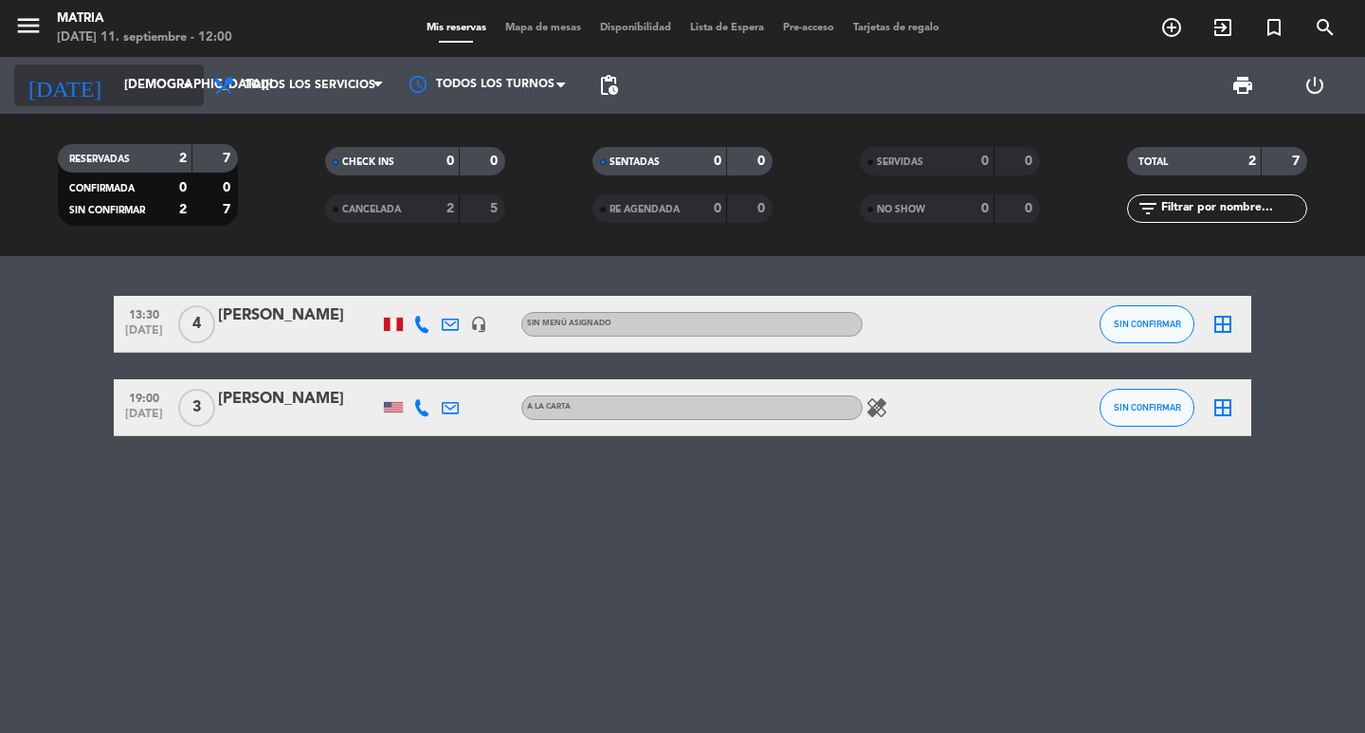
click at [124, 88] on input "[DEMOGRAPHIC_DATA][DATE]" at bounding box center [198, 85] width 167 height 34
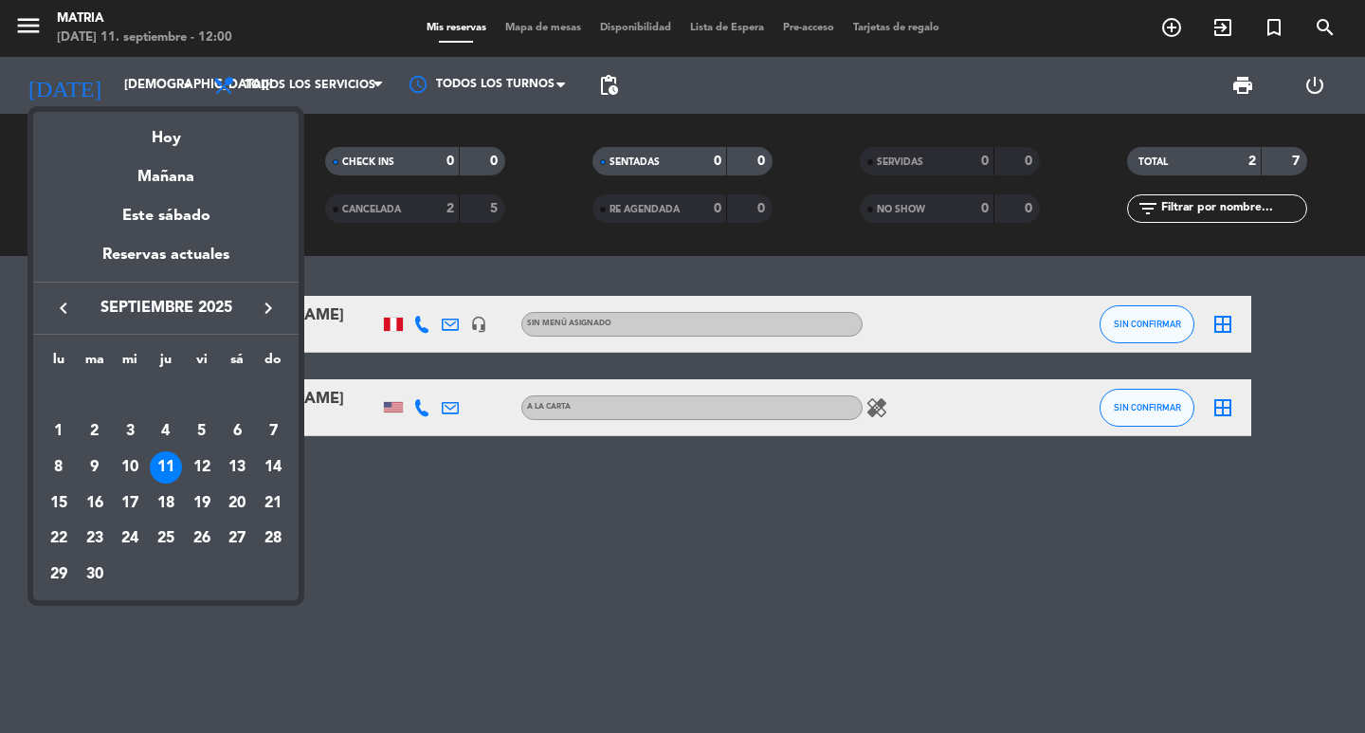
click at [118, 107] on mat-datepicker-content "semana que viene esta semana semana previa misma semana del año anterior [DATE]…" at bounding box center [165, 354] width 265 height 494
click at [156, 118] on div "Hoy" at bounding box center [165, 131] width 265 height 39
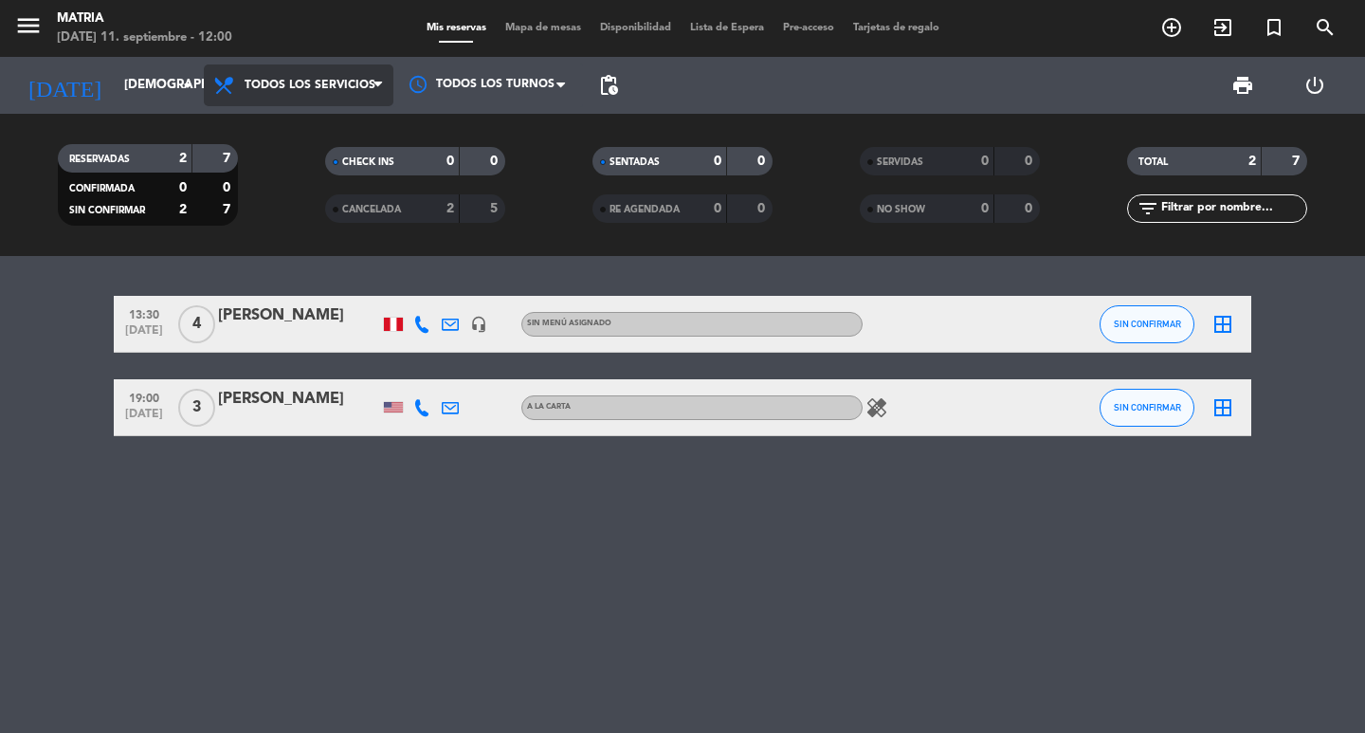
click at [366, 73] on span "Todos los servicios" at bounding box center [299, 85] width 190 height 42
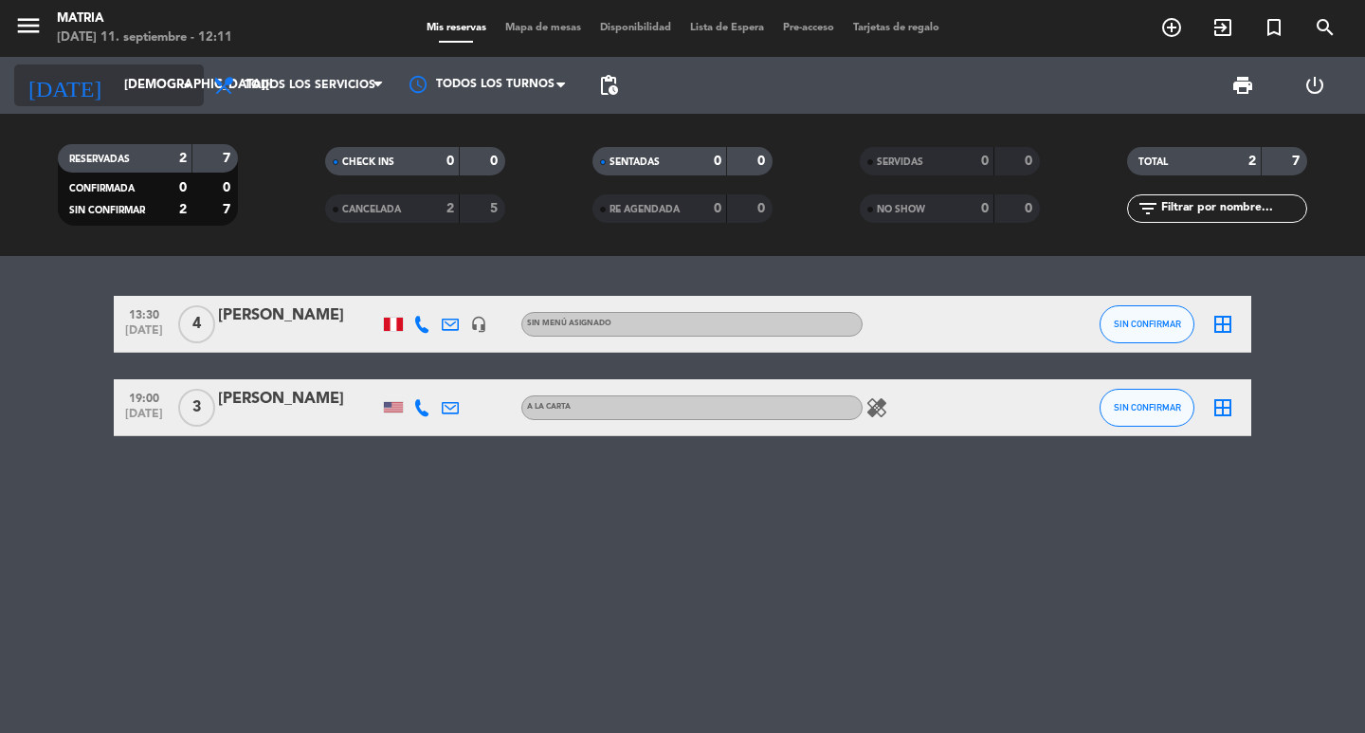
click at [120, 82] on input "[DEMOGRAPHIC_DATA][DATE]" at bounding box center [198, 85] width 167 height 34
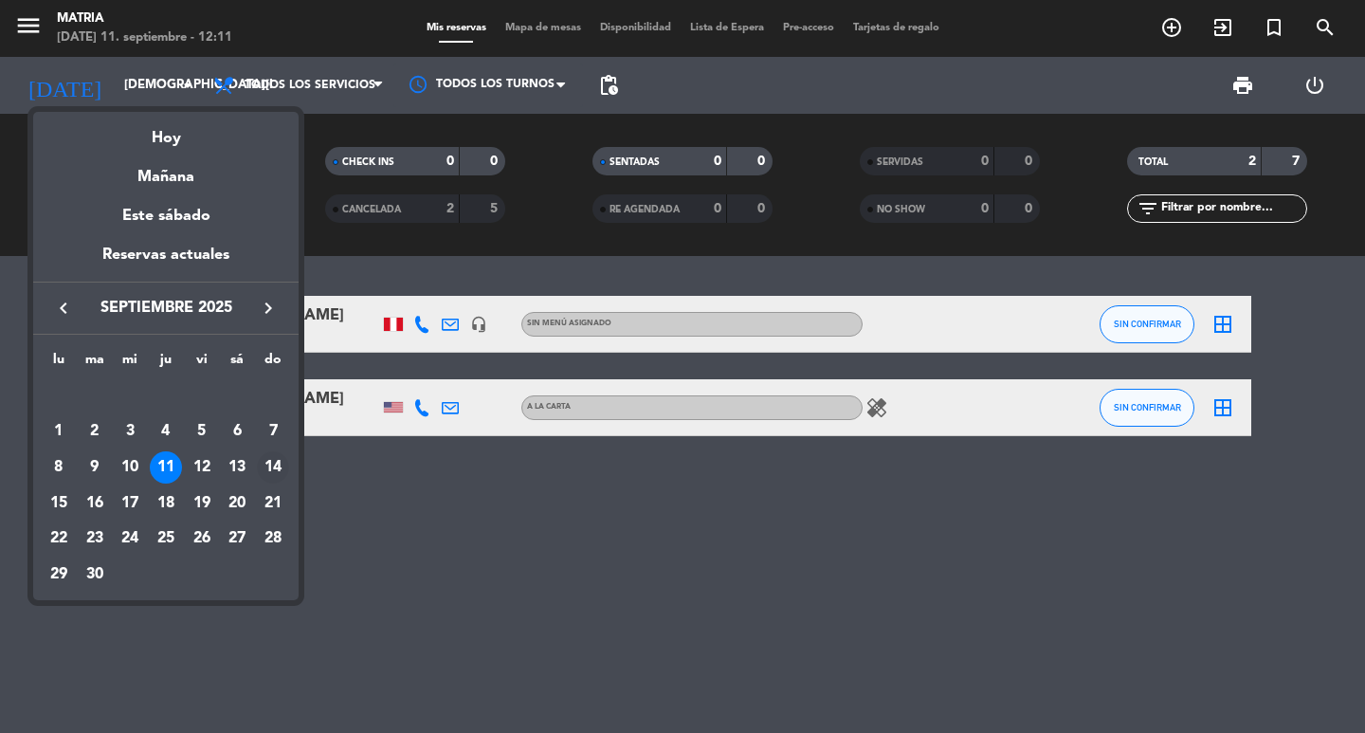
click at [270, 473] on div "14" at bounding box center [273, 467] width 32 height 32
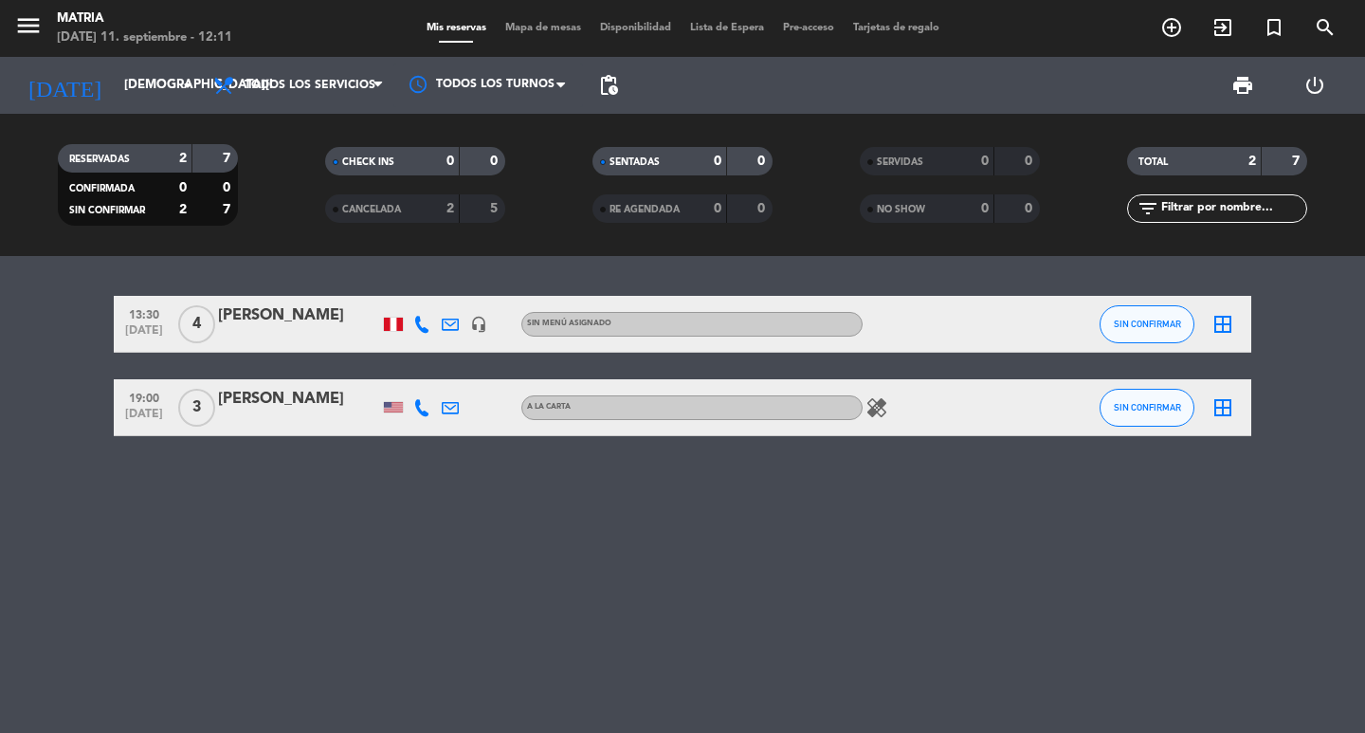
type input "[DATE]"
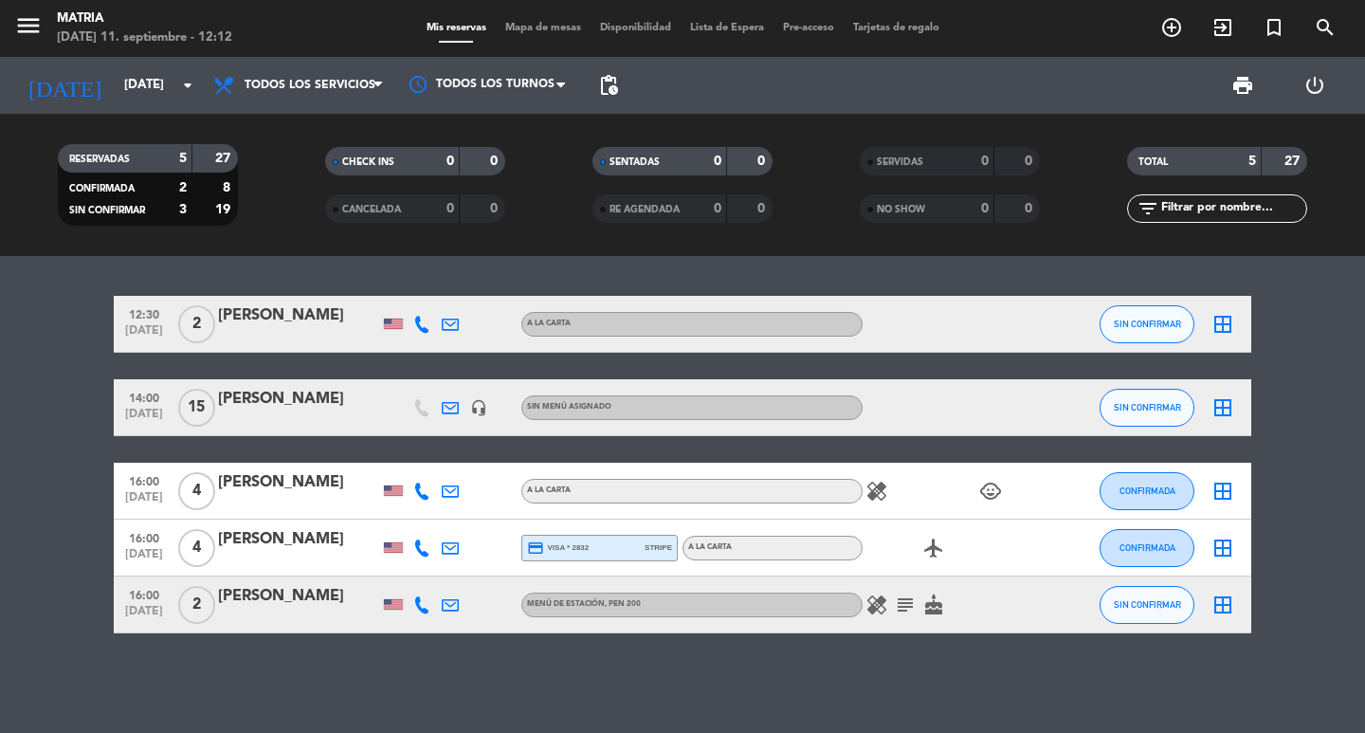
click at [327, 403] on div "[PERSON_NAME]" at bounding box center [298, 399] width 161 height 25
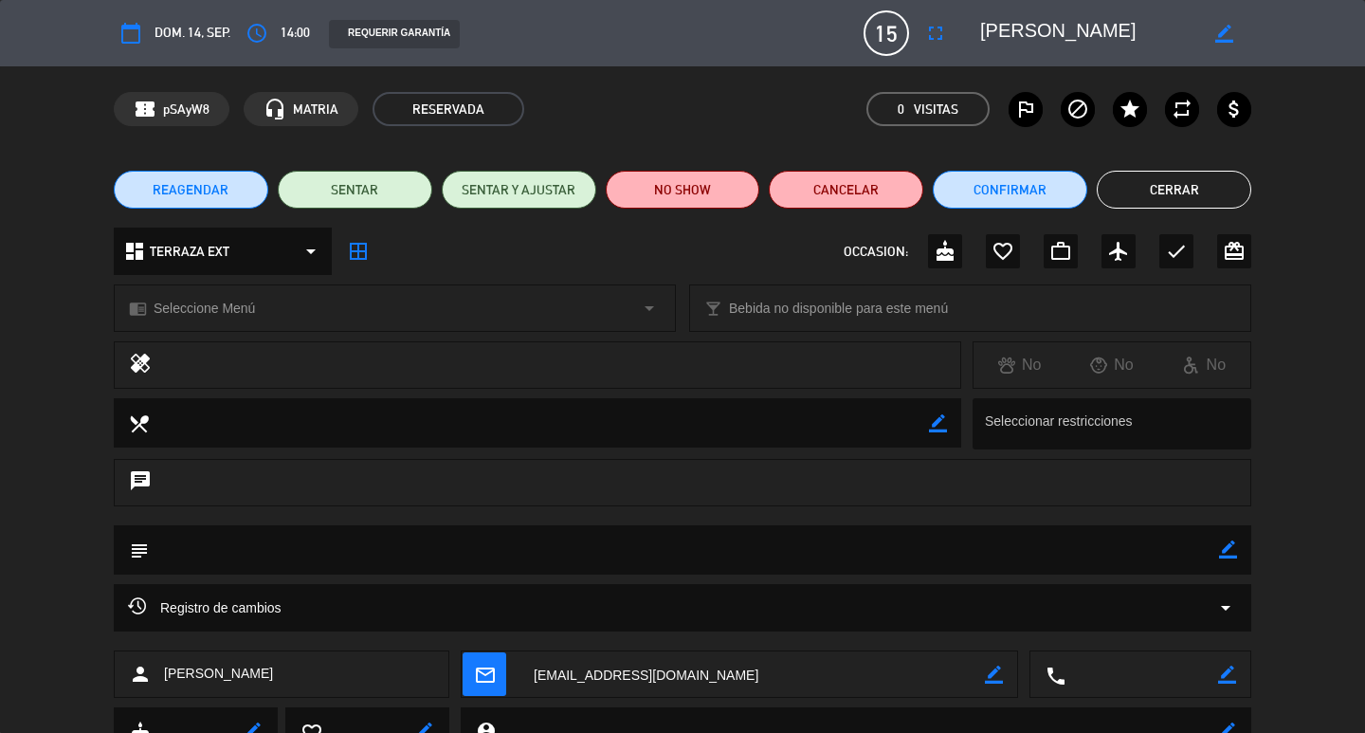
click at [969, 44] on div "border_color" at bounding box center [1109, 33] width 284 height 34
click at [956, 34] on div "calendar_today dom. 14, sep. access_time 14:00 REQUERIR GARANTÍA 15 [PERSON_NAM…" at bounding box center [682, 32] width 1137 height 45
click at [951, 34] on button "fullscreen" at bounding box center [935, 33] width 34 height 34
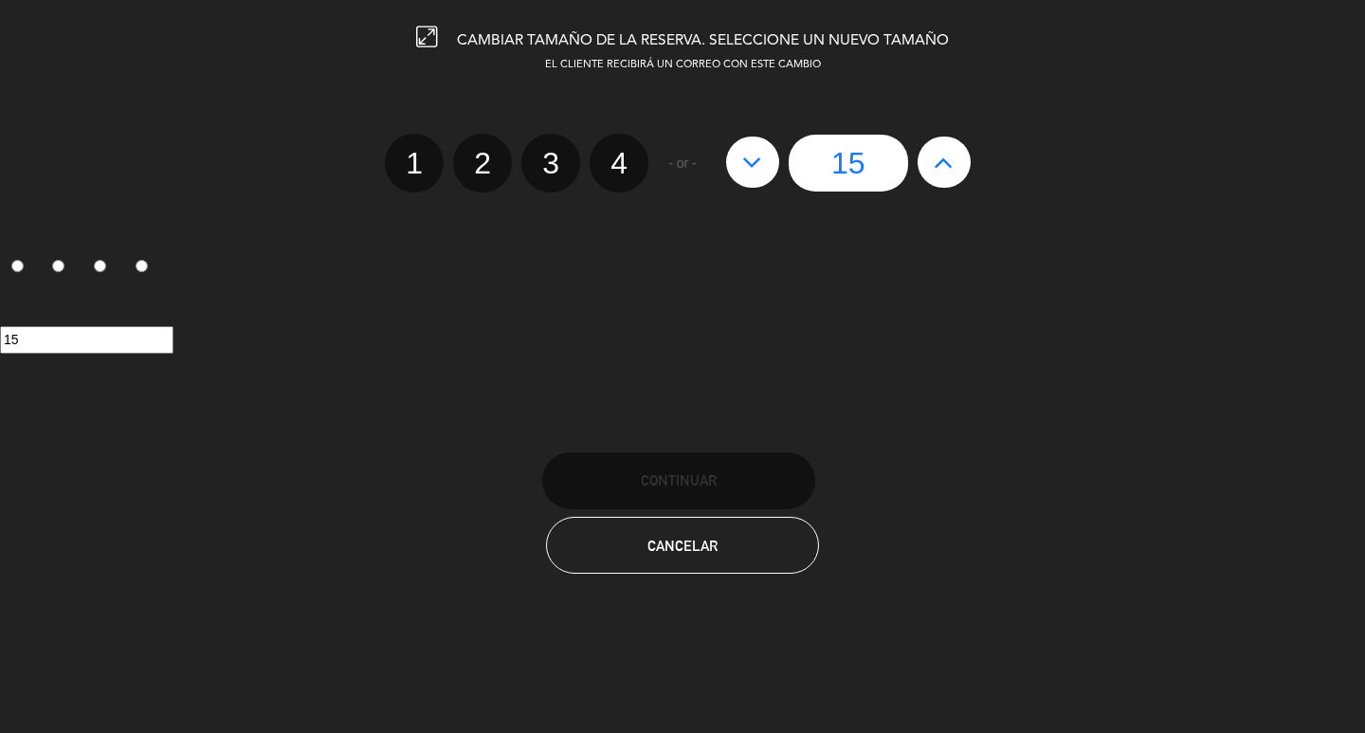
click at [939, 169] on icon at bounding box center [944, 162] width 20 height 30
type input "16"
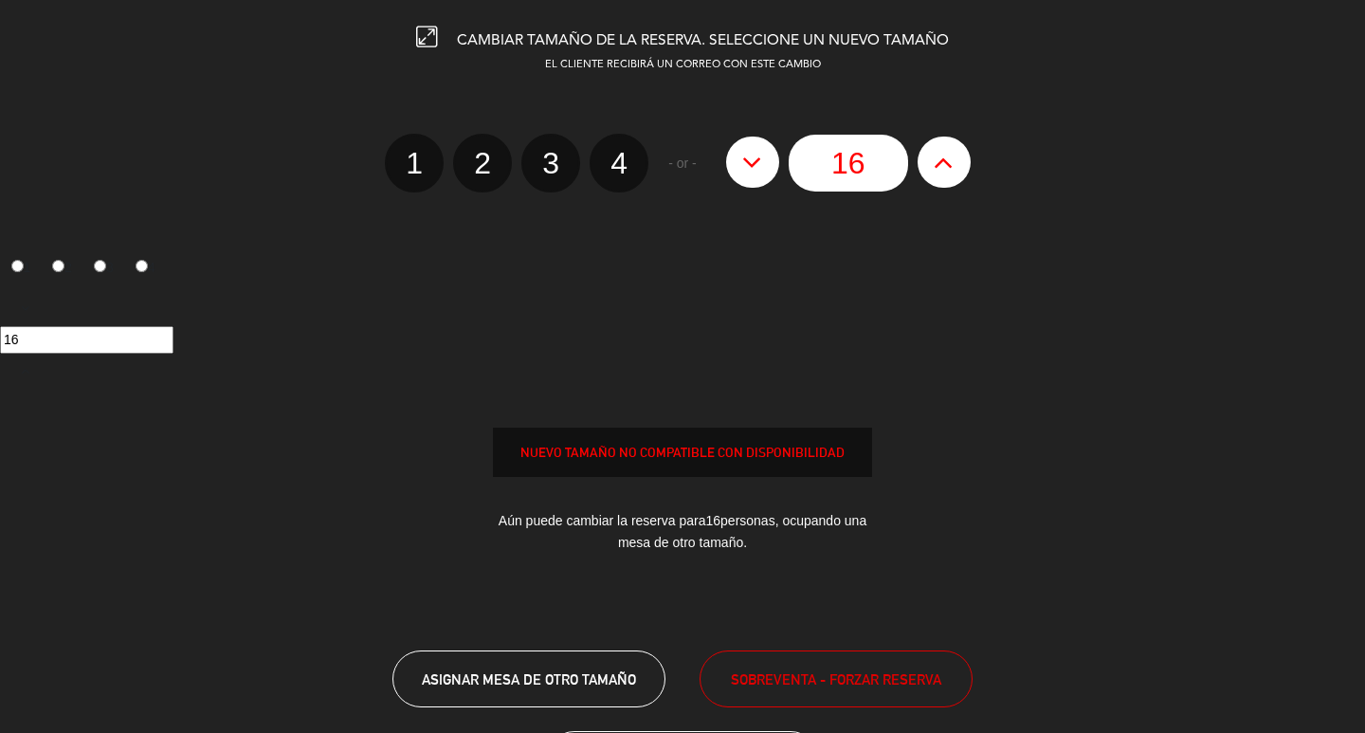
click at [939, 169] on icon at bounding box center [944, 162] width 20 height 30
type input "17"
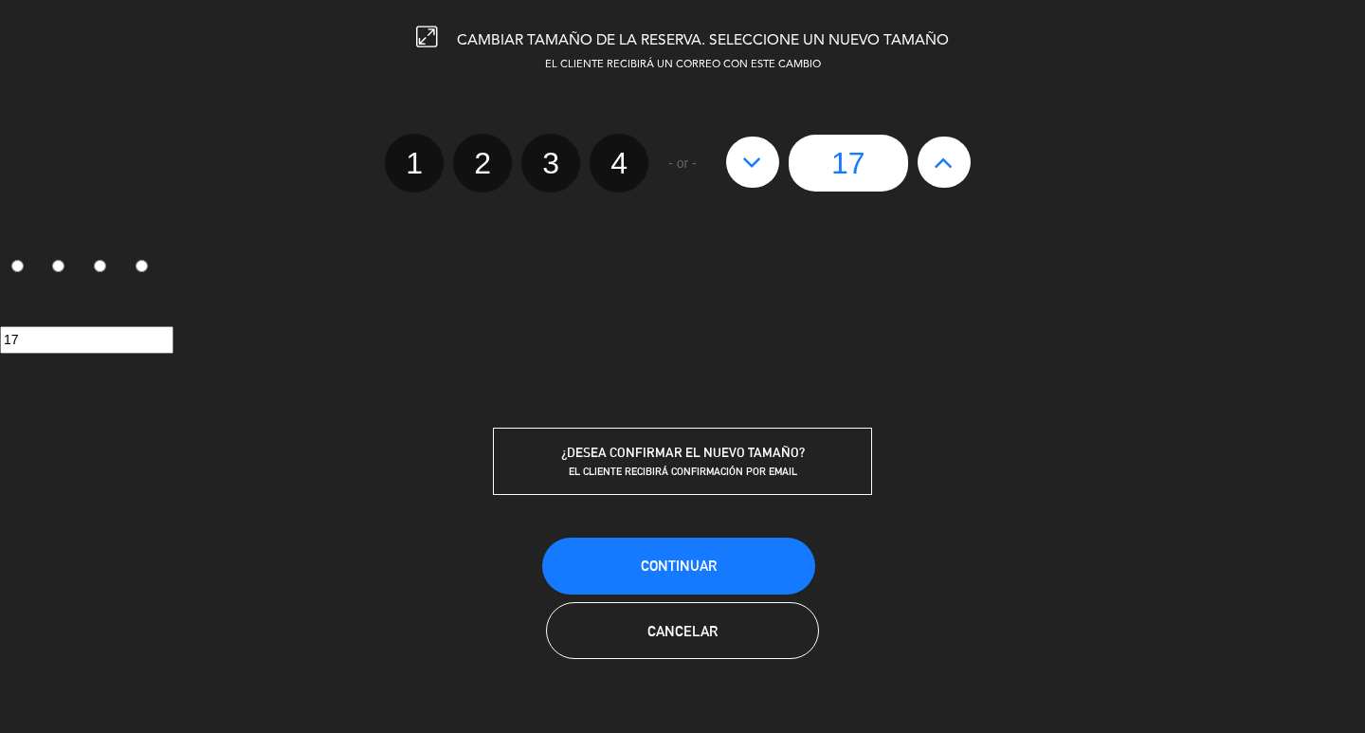
click at [936, 167] on icon at bounding box center [944, 162] width 20 height 30
type input "18"
click at [744, 539] on button "Continuar" at bounding box center [678, 565] width 273 height 57
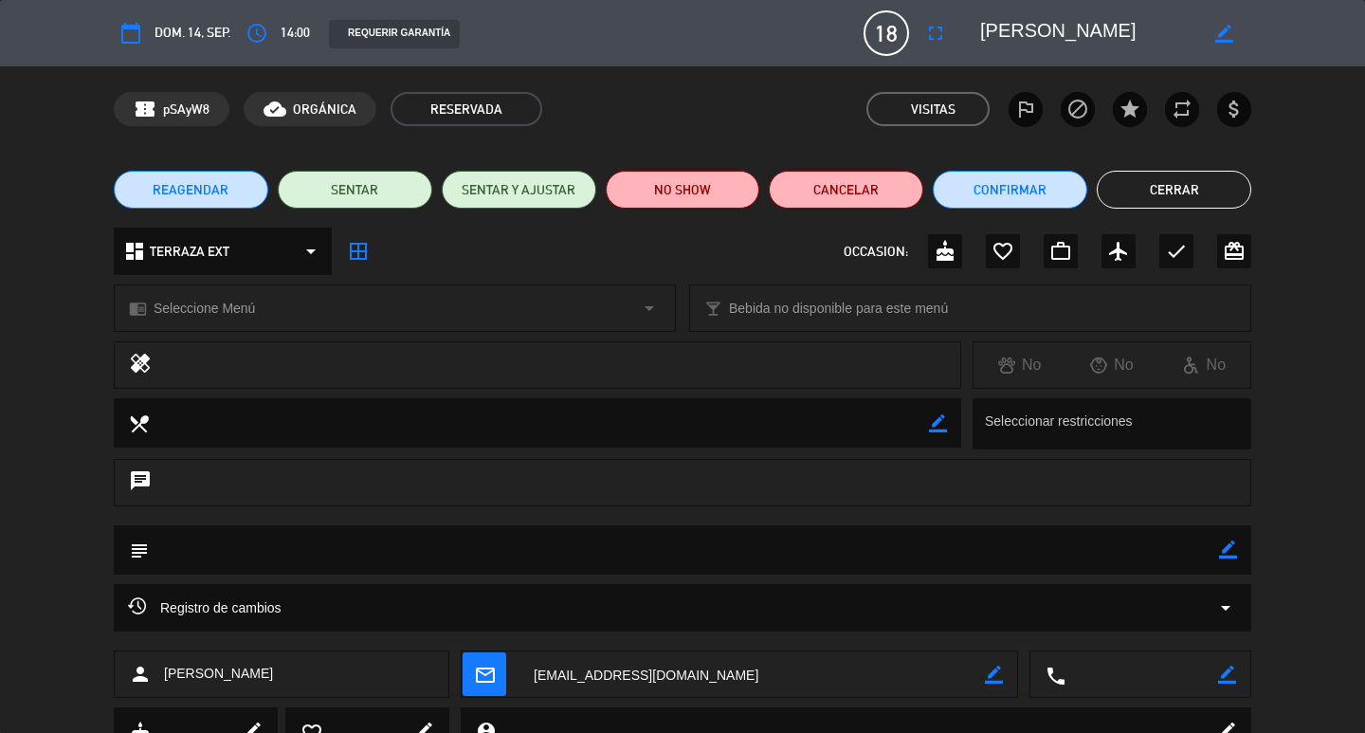
click at [1225, 545] on icon "border_color" at bounding box center [1228, 549] width 18 height 18
click at [1135, 547] on textarea at bounding box center [684, 549] width 1070 height 48
click at [1220, 554] on icon at bounding box center [1228, 549] width 18 height 18
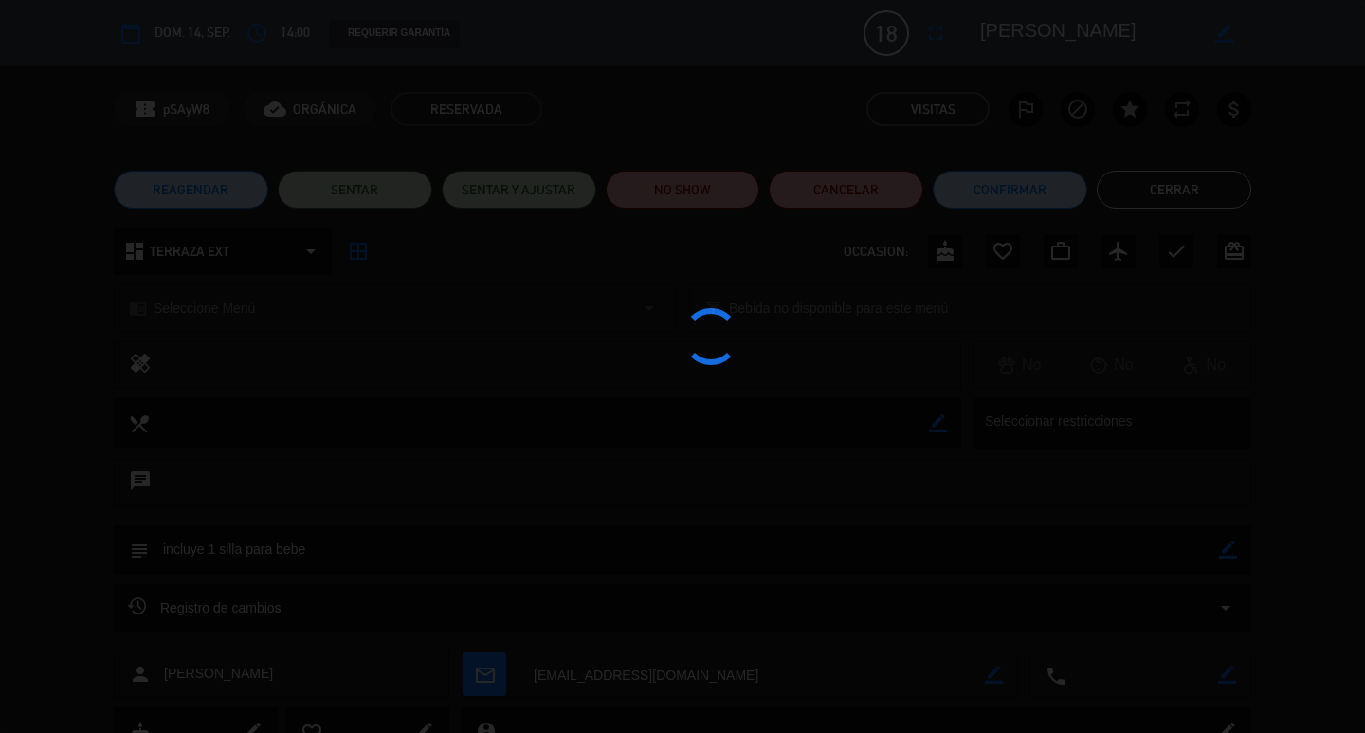
type textarea "incluye 1 silla para bebe"
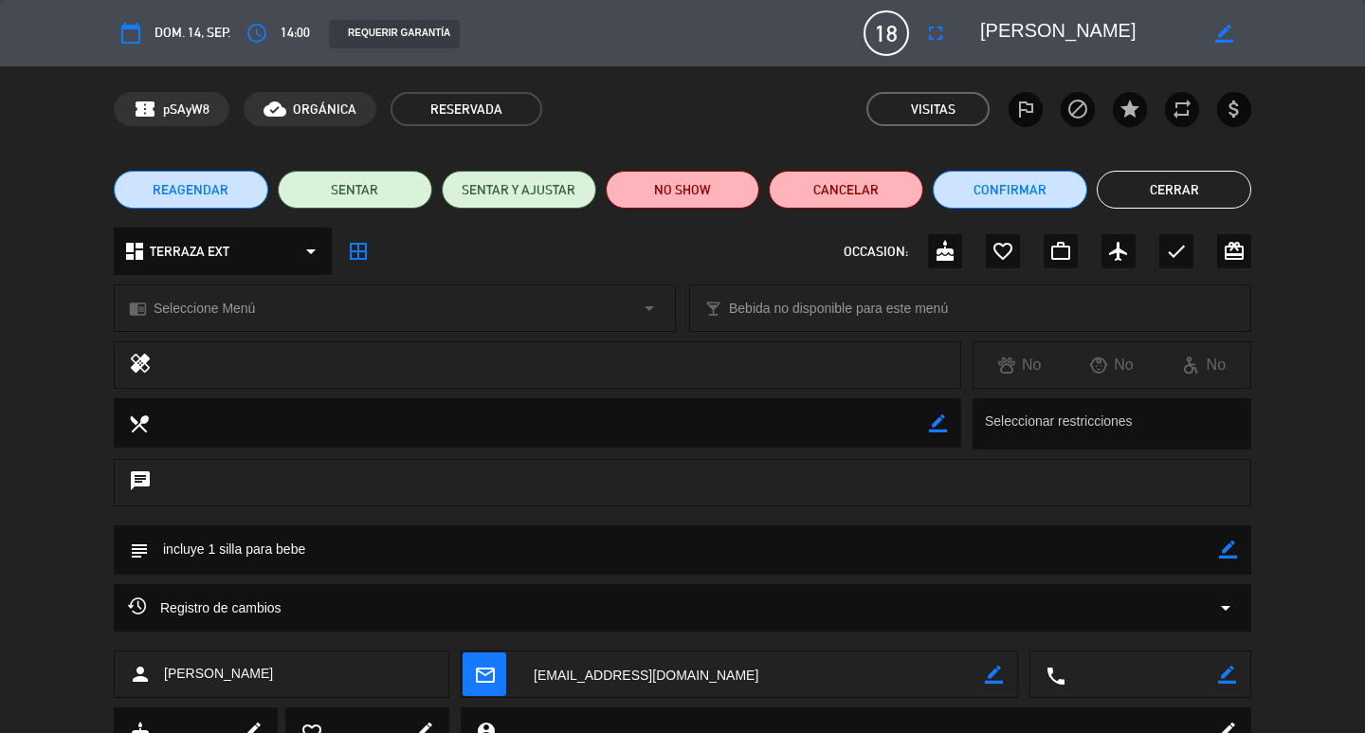
click at [1165, 184] on button "Cerrar" at bounding box center [1174, 190] width 154 height 38
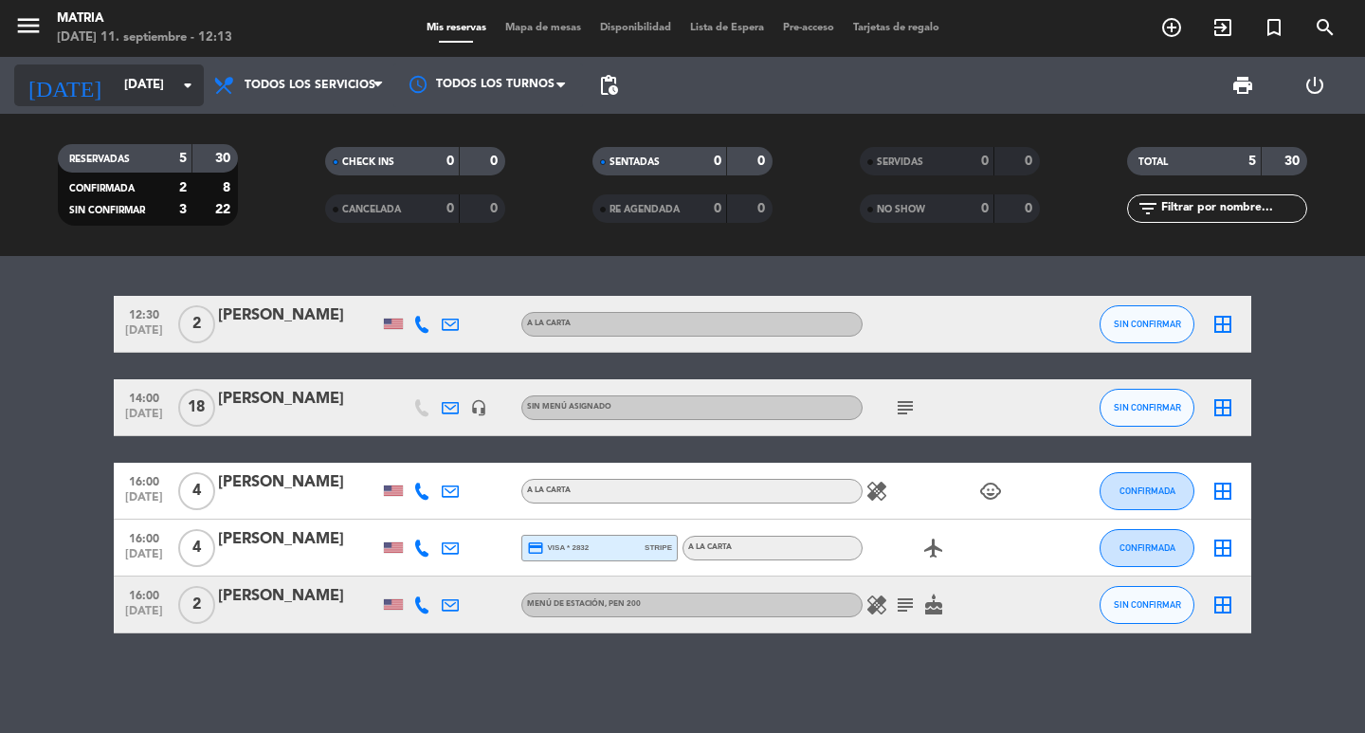
click at [134, 64] on div "[DATE] [DATE] arrow_drop_down" at bounding box center [109, 85] width 190 height 42
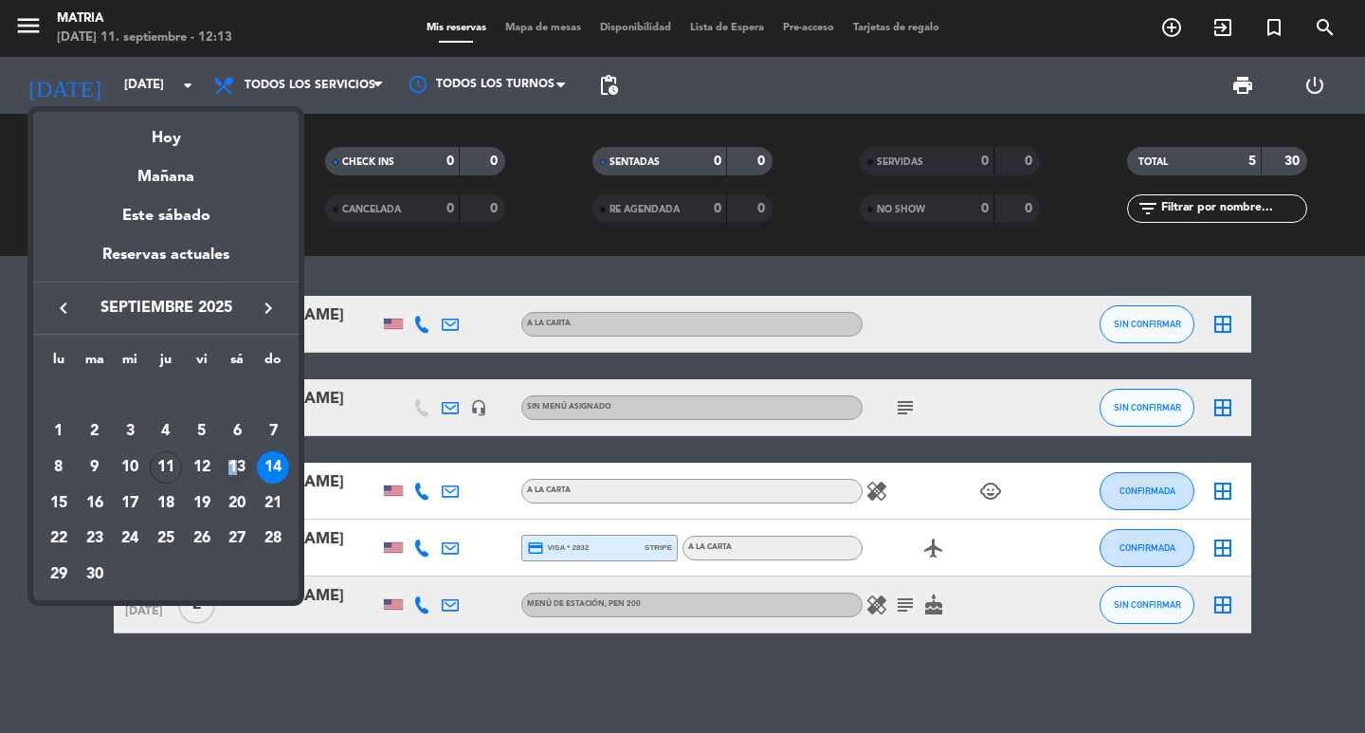
click at [233, 464] on div "13" at bounding box center [237, 467] width 32 height 32
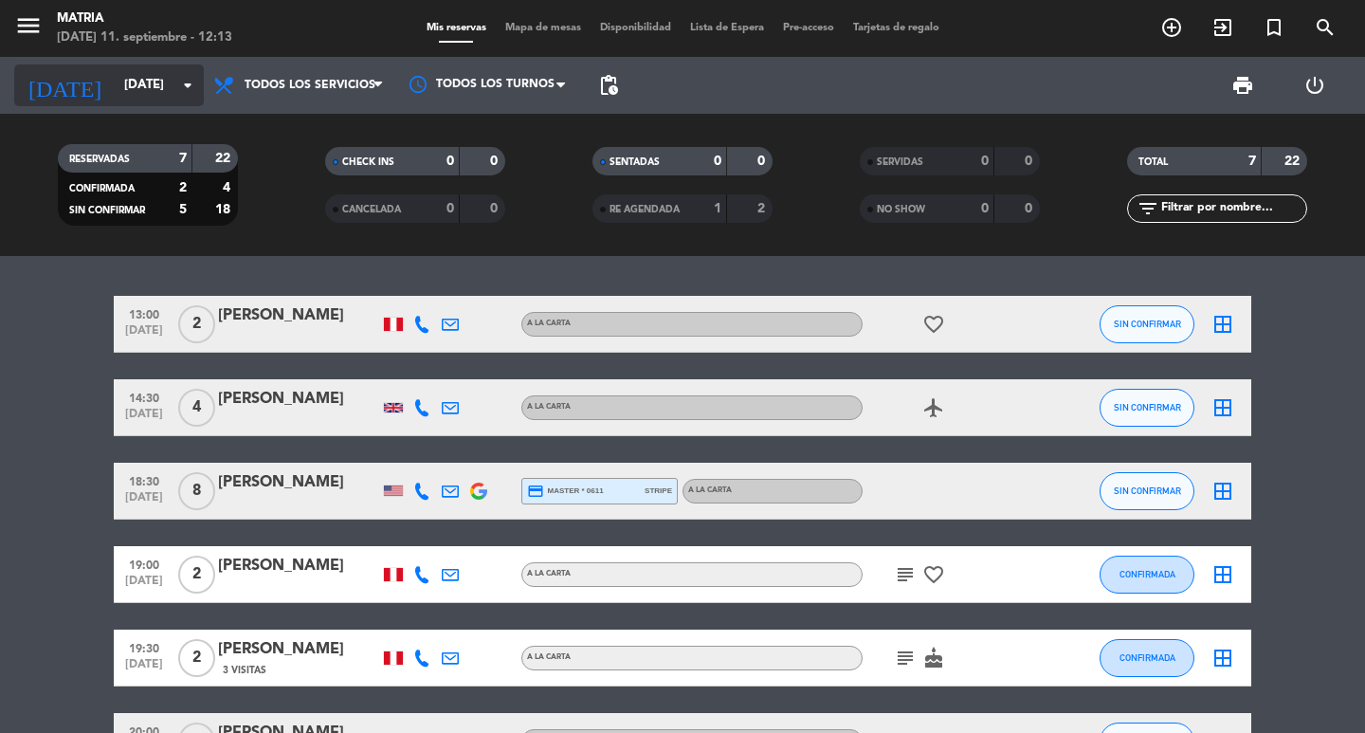
click at [123, 91] on input "[DATE]" at bounding box center [198, 85] width 167 height 34
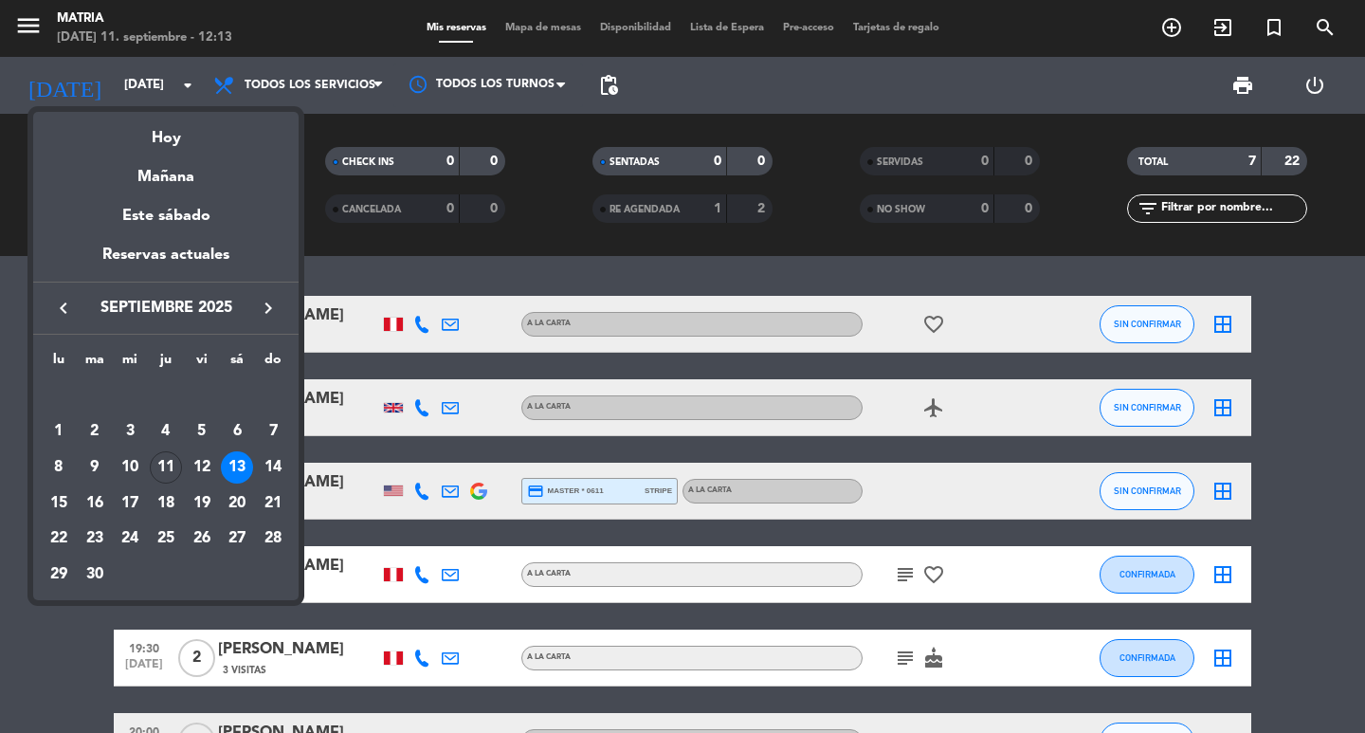
click at [353, 373] on div at bounding box center [682, 366] width 1365 height 733
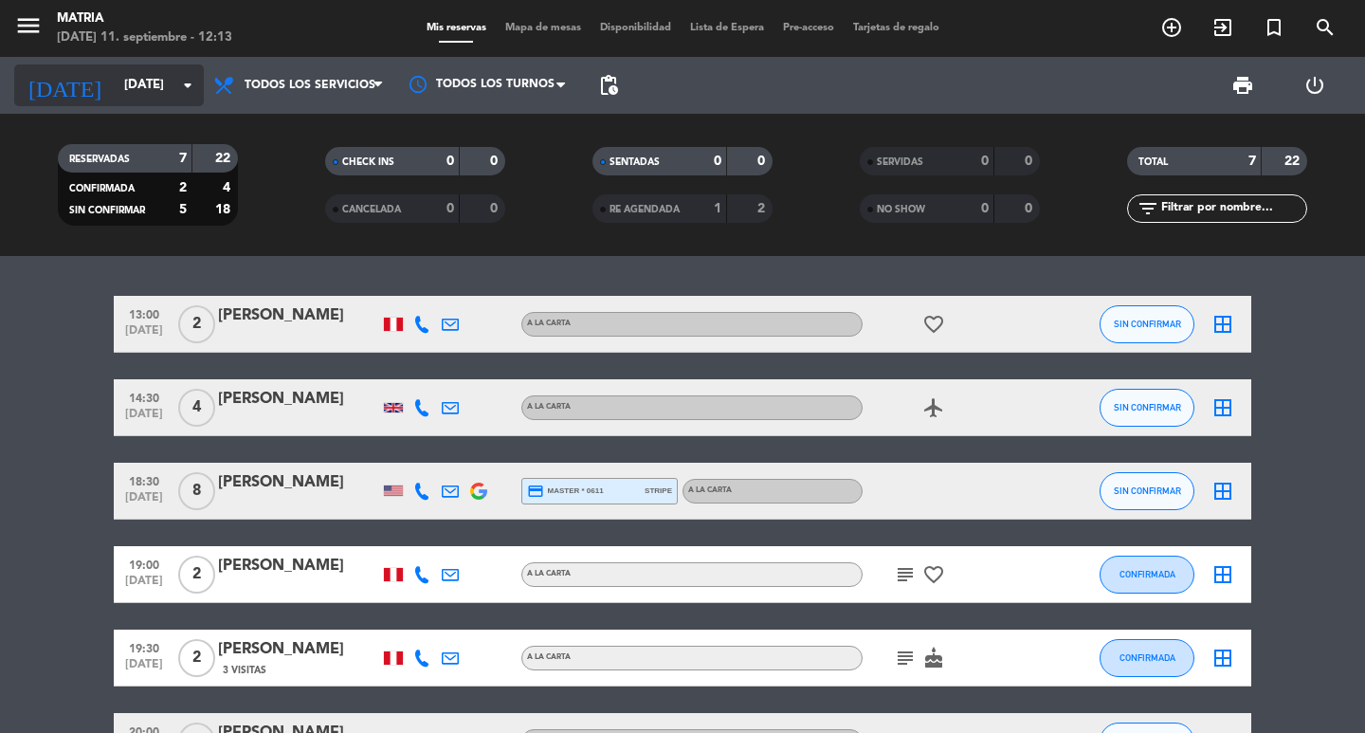
click at [151, 90] on input "[DATE]" at bounding box center [198, 85] width 167 height 34
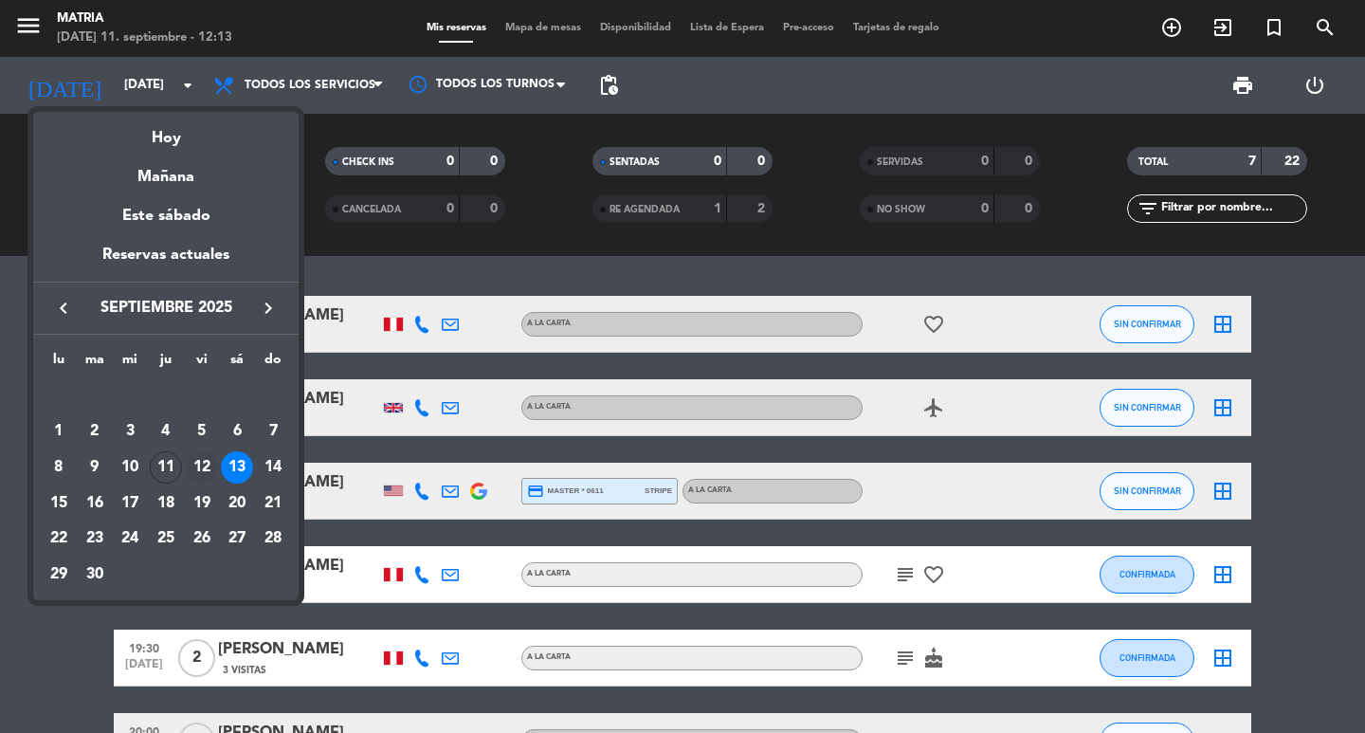
click at [207, 457] on div "12" at bounding box center [202, 467] width 32 height 32
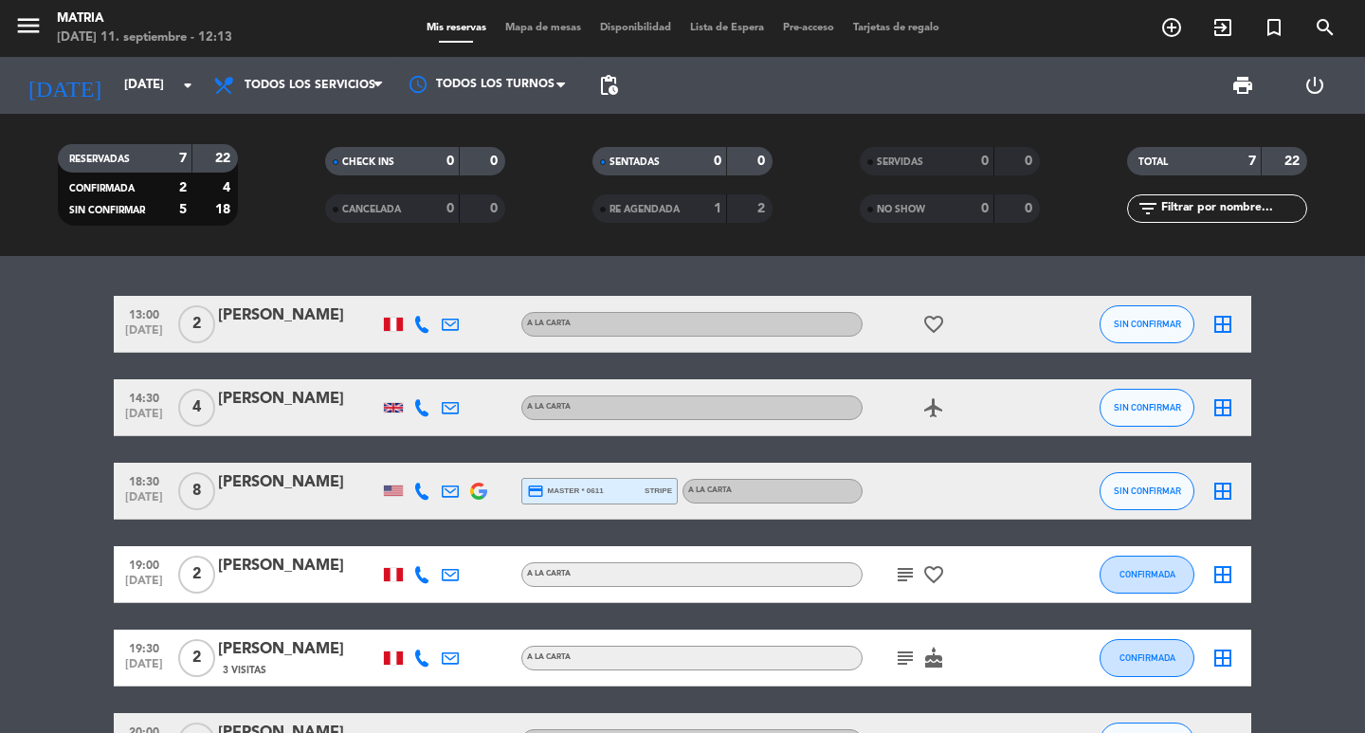
type input "[DATE]"
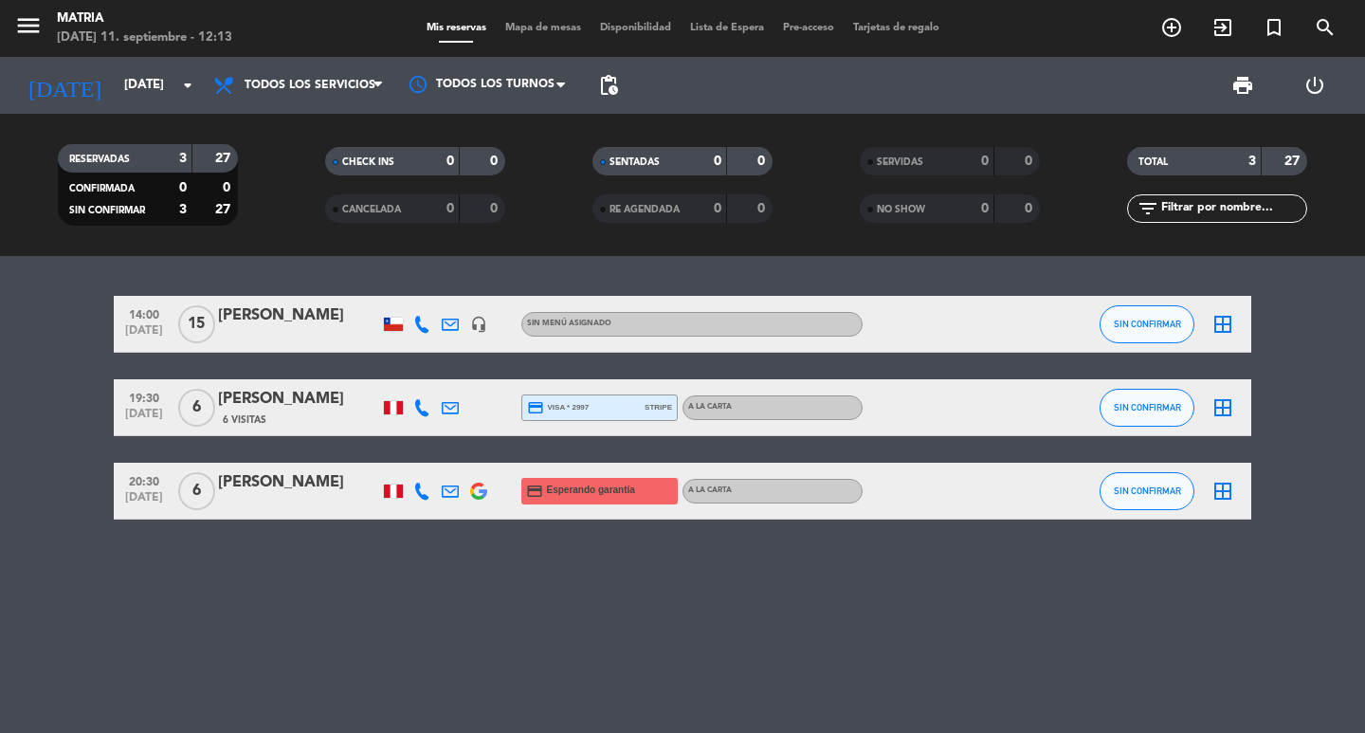
click at [427, 321] on icon at bounding box center [421, 324] width 17 height 17
click at [470, 325] on icon "headset_mic" at bounding box center [478, 324] width 17 height 17
click at [217, 330] on div "15" at bounding box center [196, 324] width 44 height 56
click at [277, 328] on div "[PERSON_NAME]" at bounding box center [298, 315] width 161 height 25
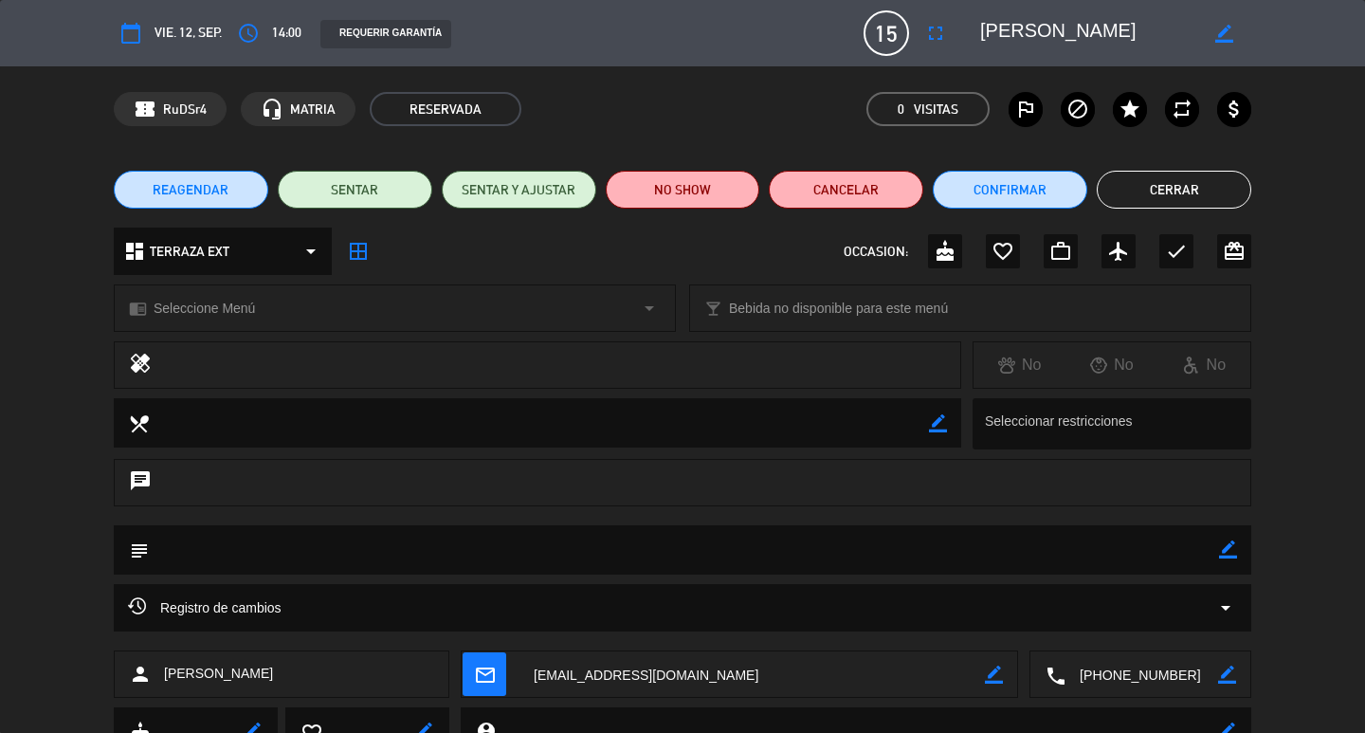
click at [1205, 555] on textarea at bounding box center [684, 549] width 1070 height 48
click at [1228, 548] on icon "border_color" at bounding box center [1228, 549] width 18 height 18
click at [1119, 548] on textarea at bounding box center [684, 549] width 1070 height 48
type textarea "terraza externa"
click at [1226, 552] on icon at bounding box center [1228, 549] width 18 height 18
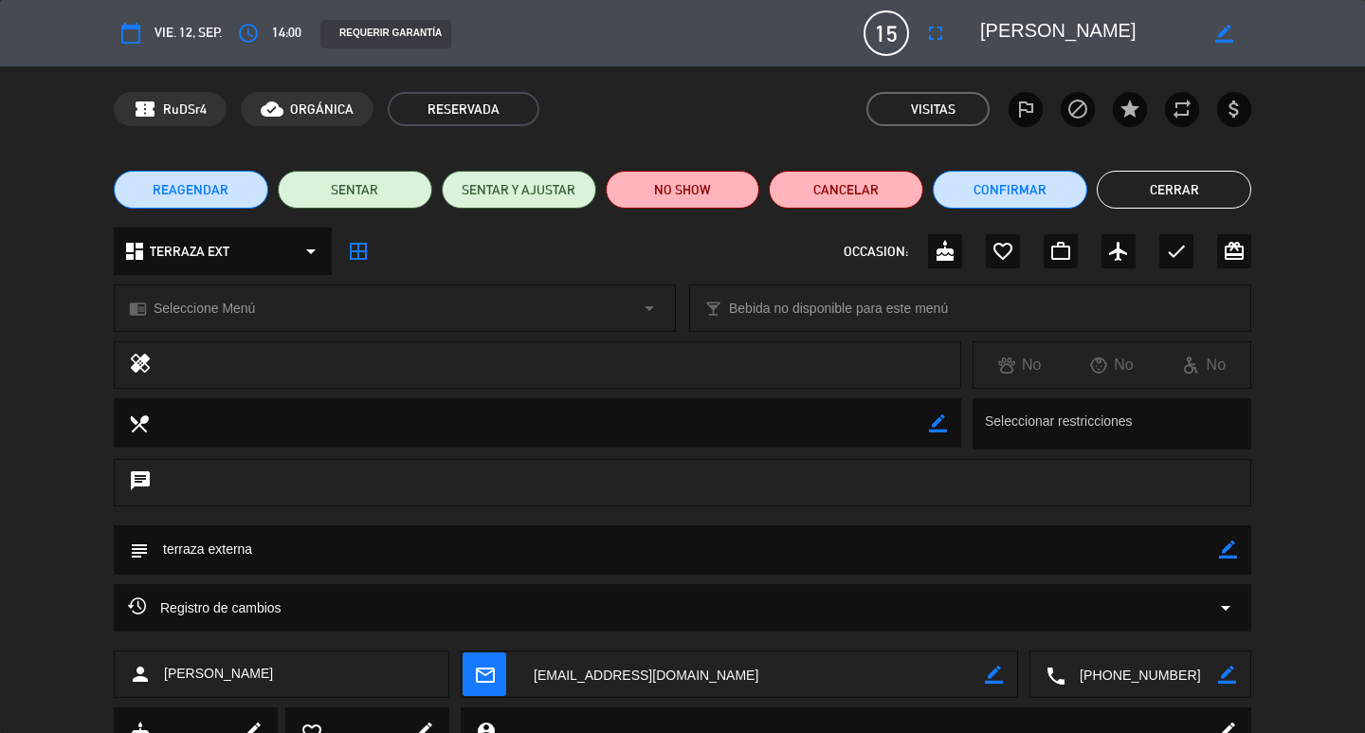
click at [1173, 198] on button "Cerrar" at bounding box center [1174, 190] width 154 height 38
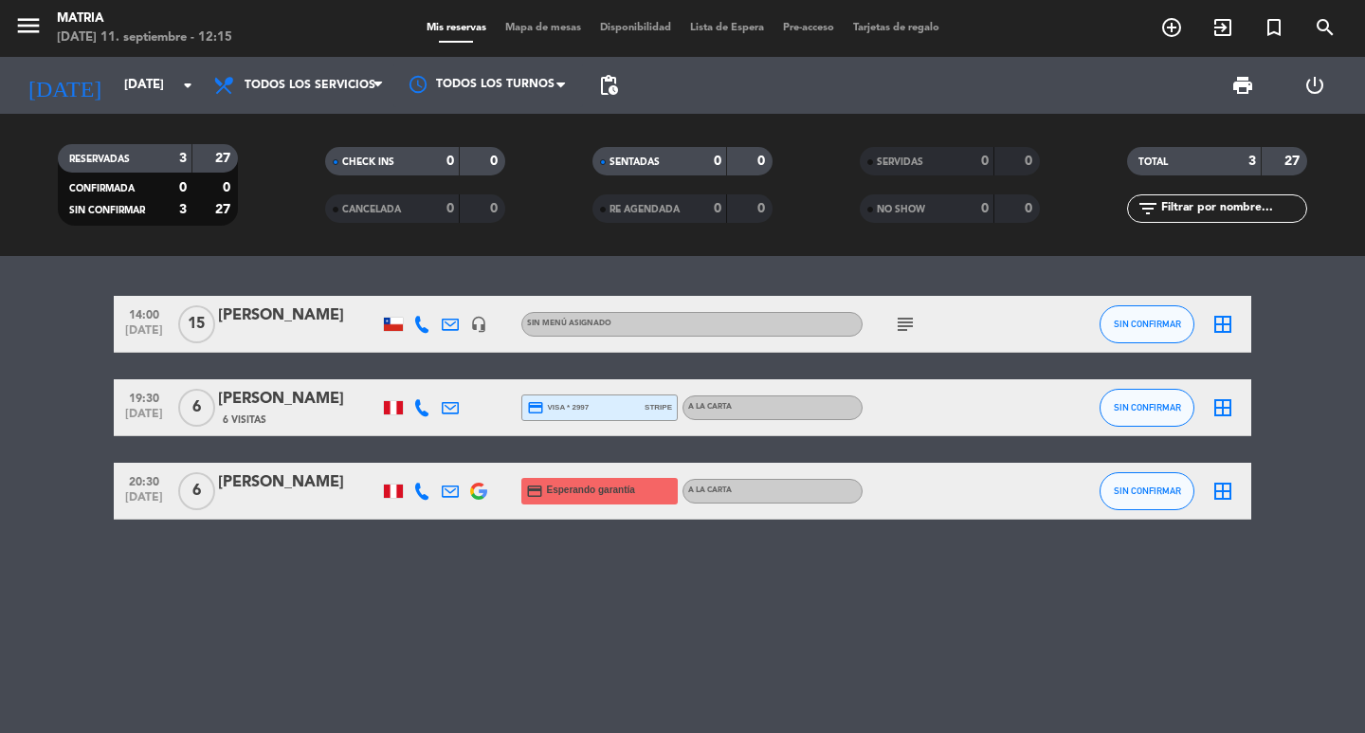
click at [305, 488] on div "[PERSON_NAME]" at bounding box center [298, 482] width 161 height 25
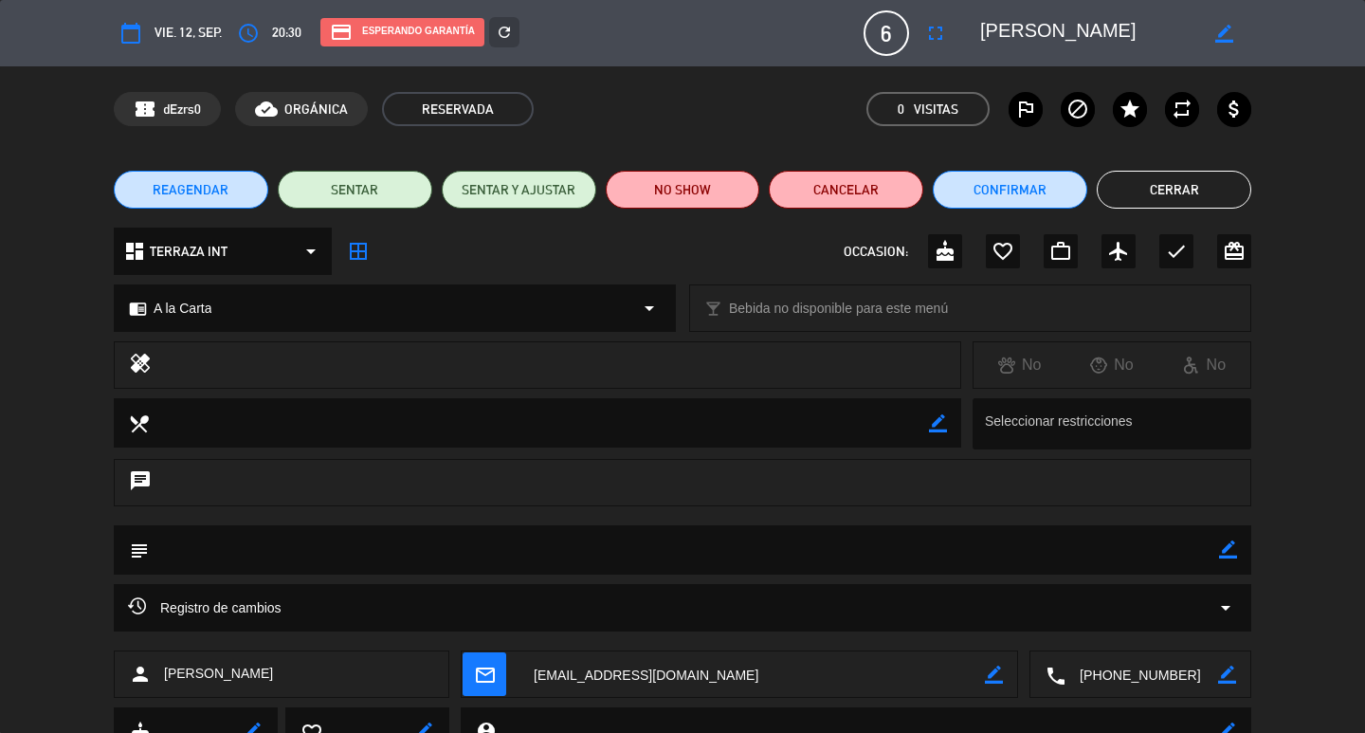
click at [1223, 552] on icon "border_color" at bounding box center [1228, 549] width 18 height 18
click at [1094, 552] on textarea at bounding box center [684, 549] width 1070 height 48
type textarea "probablemnete traiga vinos, se le indico descorche a 65"
click at [1232, 553] on icon at bounding box center [1228, 549] width 18 height 18
click at [1170, 186] on button "Cerrar" at bounding box center [1174, 190] width 154 height 38
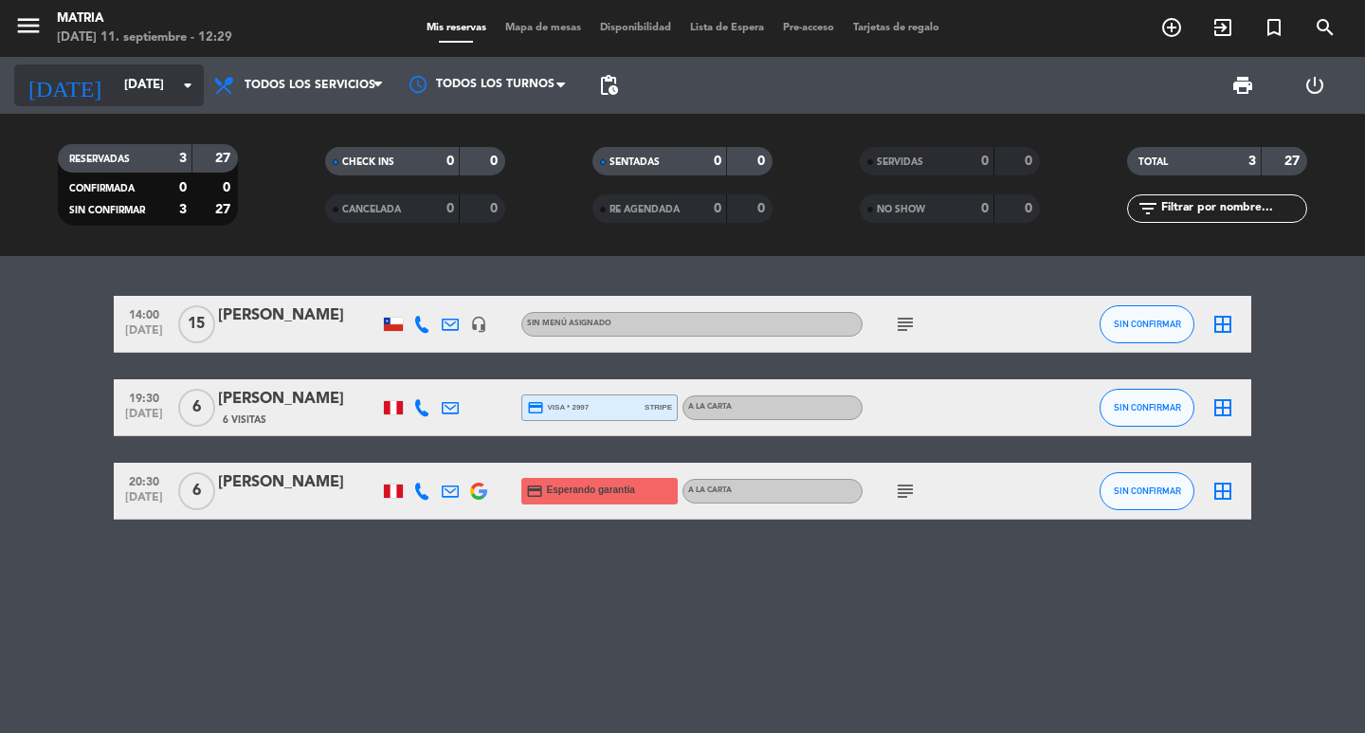
click at [115, 82] on input "[DATE]" at bounding box center [198, 85] width 167 height 34
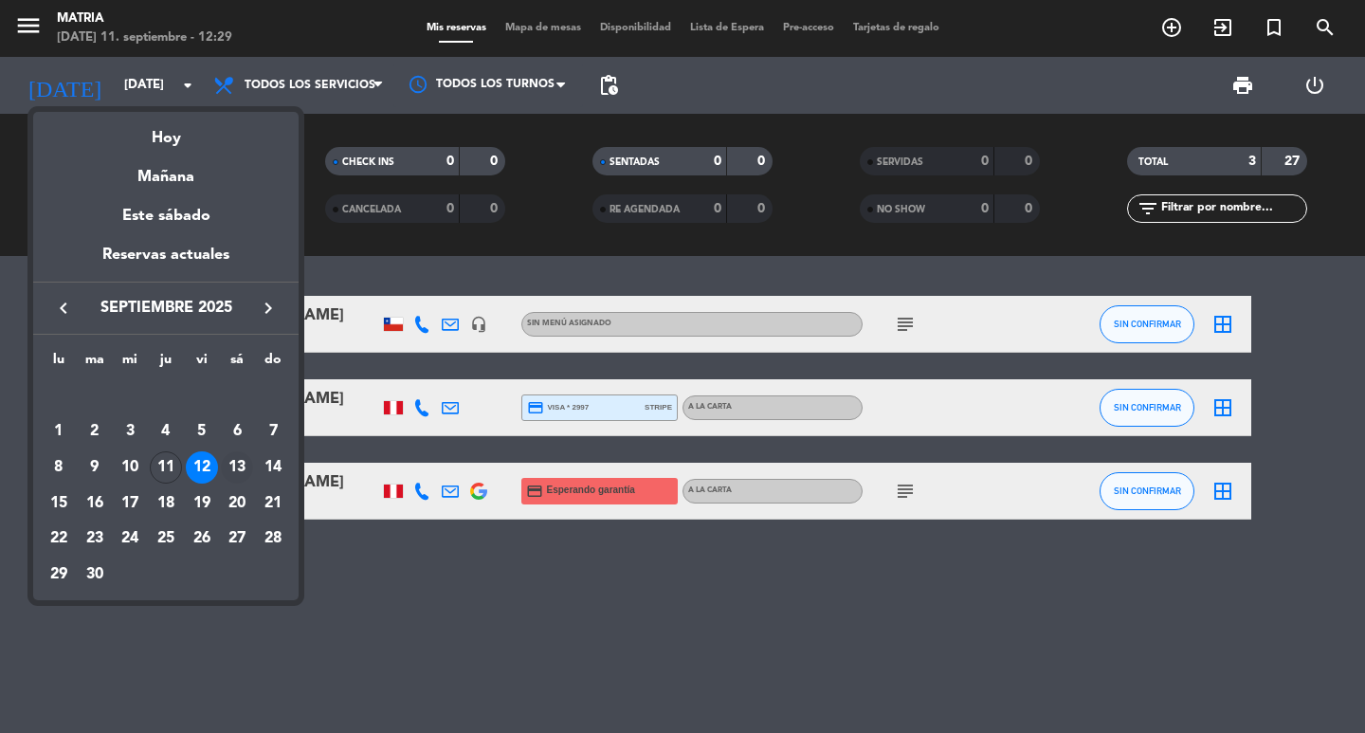
click at [227, 471] on div "13" at bounding box center [237, 467] width 32 height 32
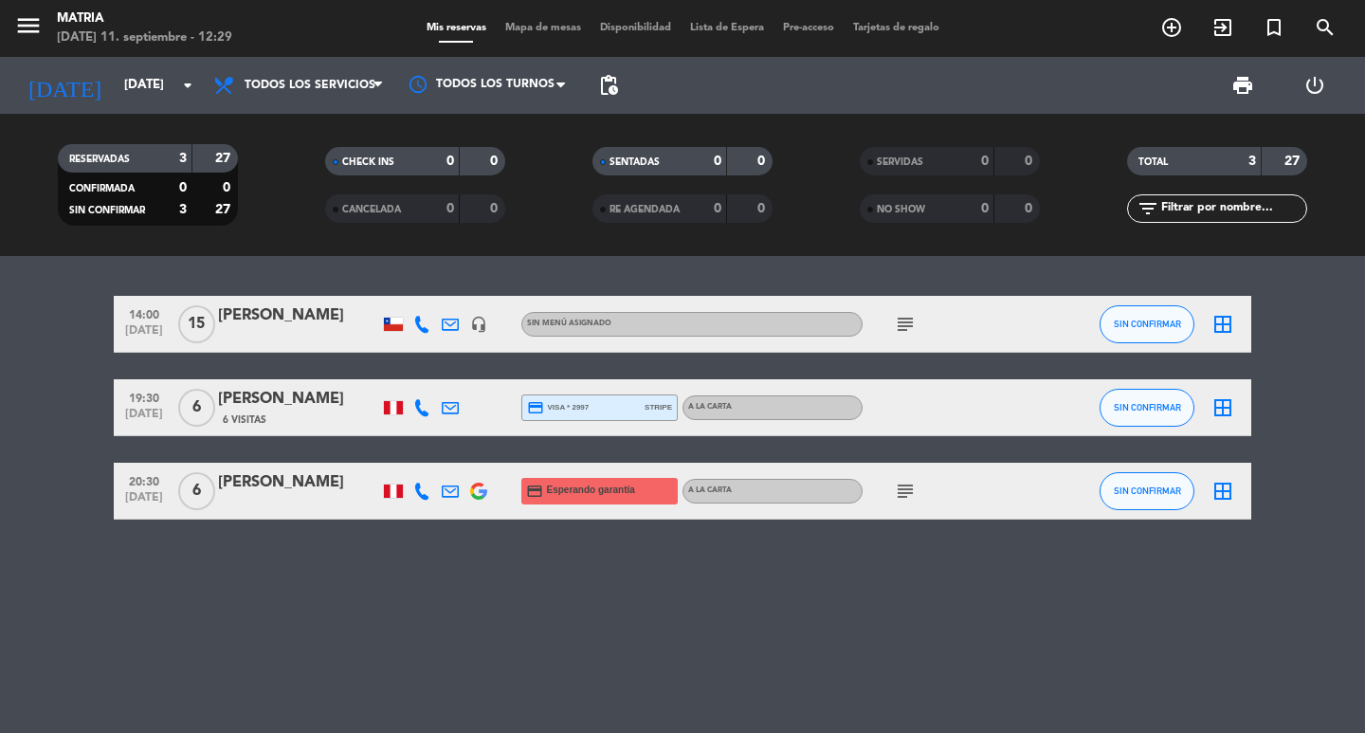
type input "[DATE]"
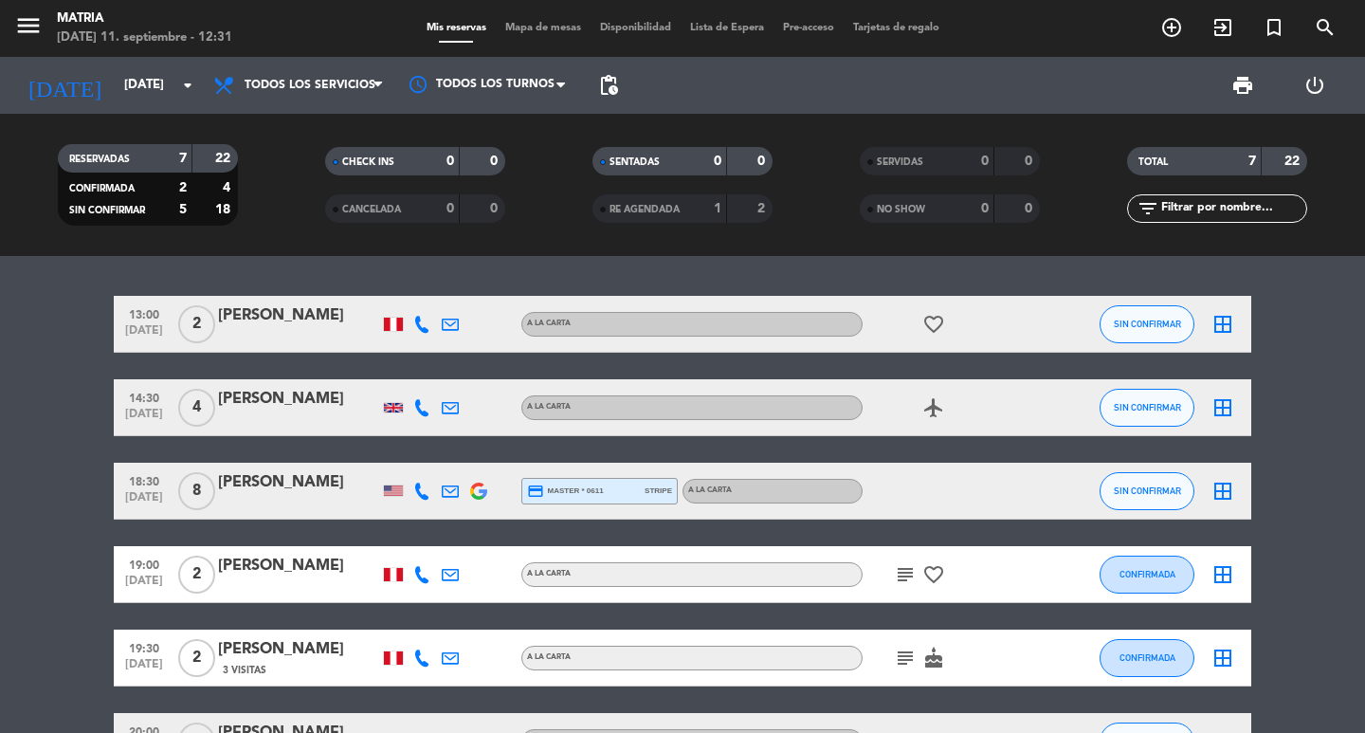
click at [328, 492] on div "[PERSON_NAME]" at bounding box center [298, 482] width 161 height 25
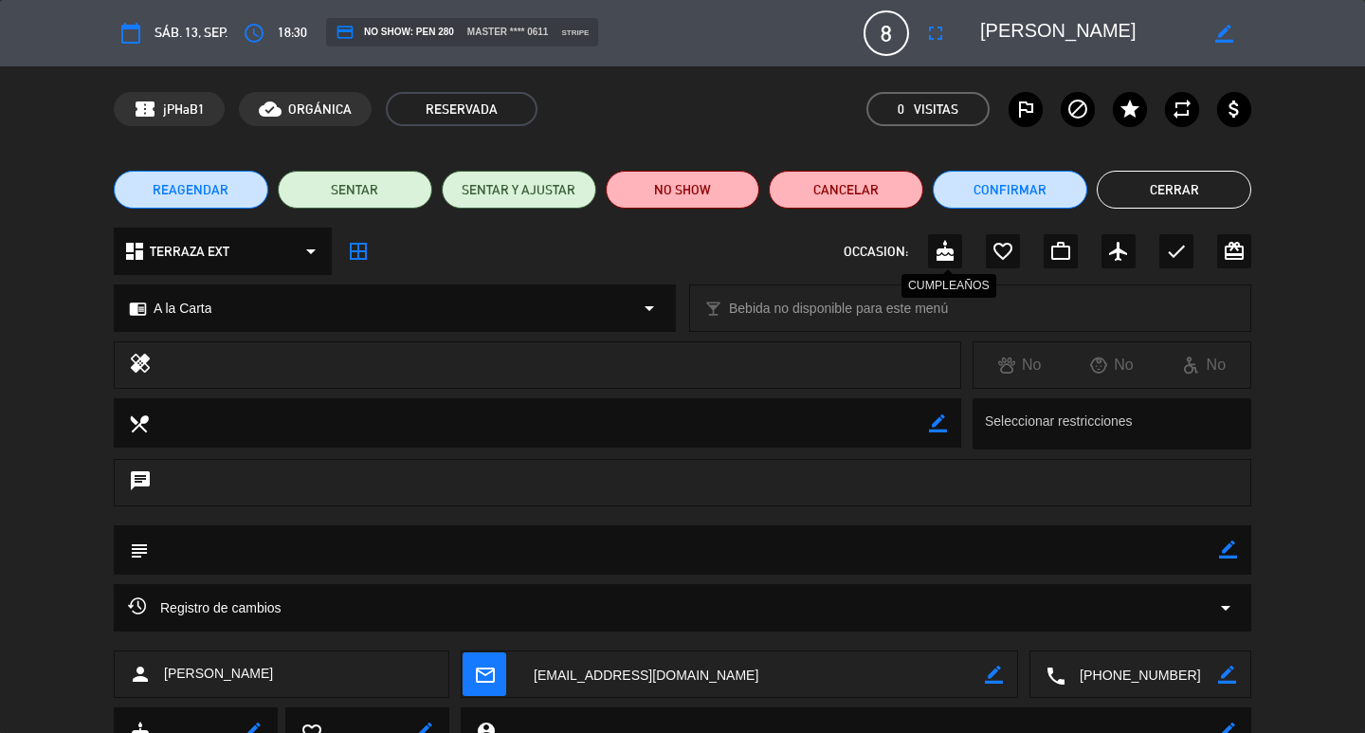
click at [940, 253] on icon "cake" at bounding box center [945, 251] width 23 height 23
drag, startPoint x: 1233, startPoint y: 553, endPoint x: 1208, endPoint y: 549, distance: 24.9
click at [1229, 553] on icon "border_color" at bounding box center [1228, 549] width 18 height 18
click at [1206, 549] on textarea at bounding box center [684, 549] width 1070 height 48
type textarea "cumpleaños 60, si se puede escribir en el palto"
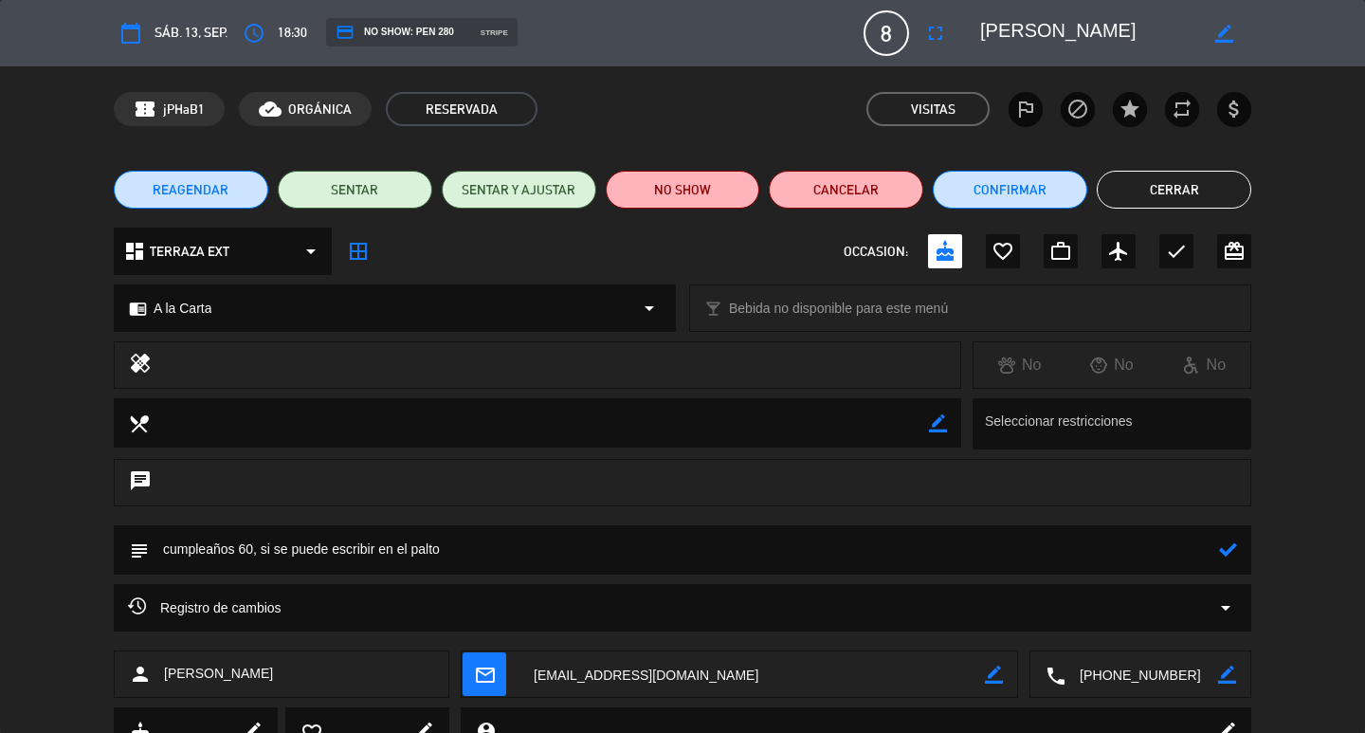
click at [1233, 542] on icon at bounding box center [1228, 549] width 18 height 18
click at [1182, 198] on button "Cerrar" at bounding box center [1174, 190] width 154 height 38
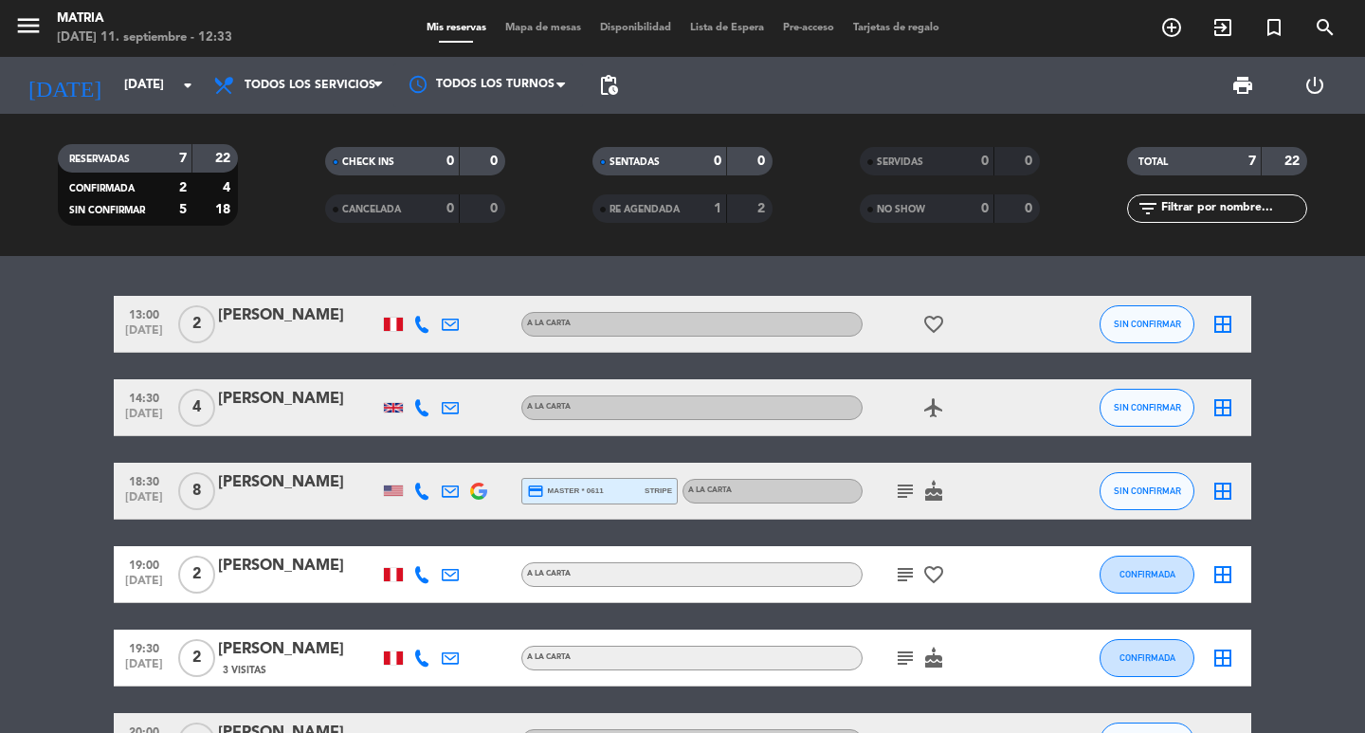
click at [1171, 10] on div "menu MATRIA [DATE] 11. septiembre - 12:33 Mis reservas Mapa de mesas Disponibil…" at bounding box center [682, 28] width 1365 height 57
click at [1163, 44] on span "add_circle_outline" at bounding box center [1171, 27] width 51 height 32
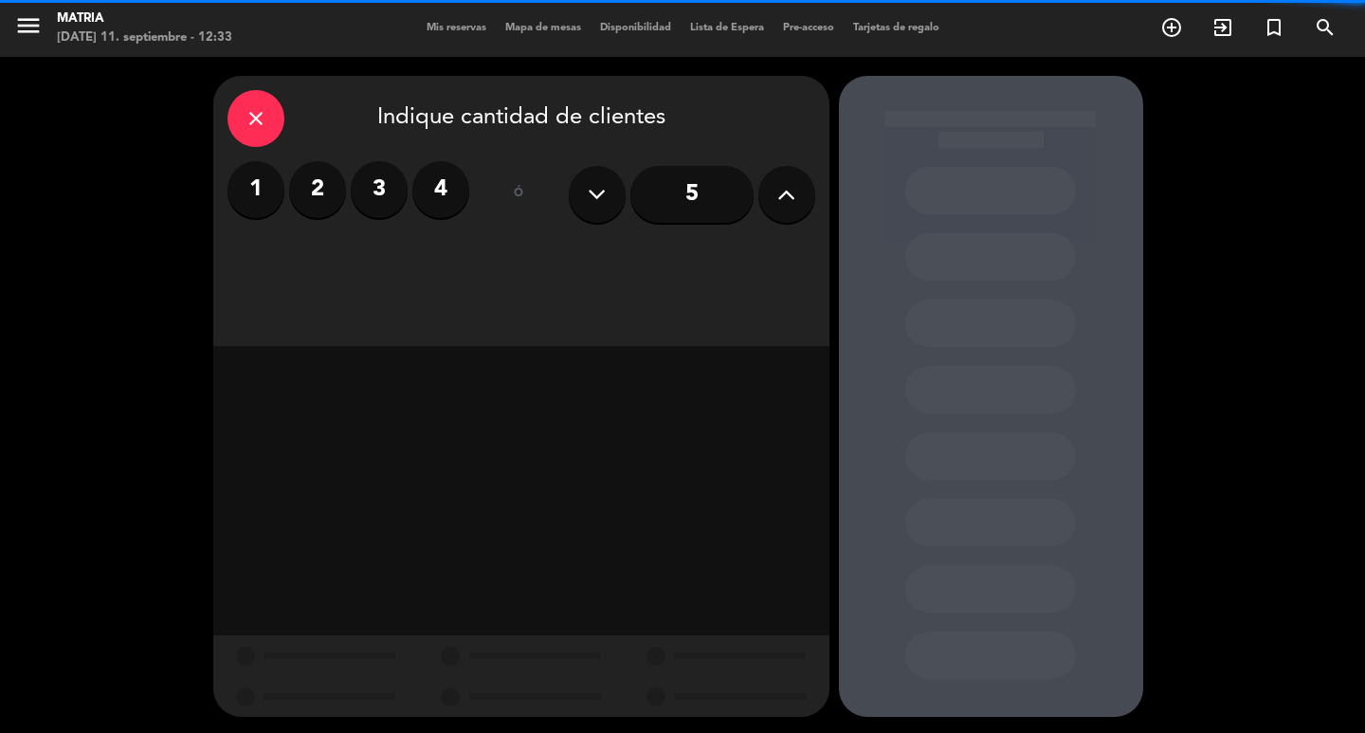
click at [310, 189] on label "2" at bounding box center [317, 189] width 57 height 57
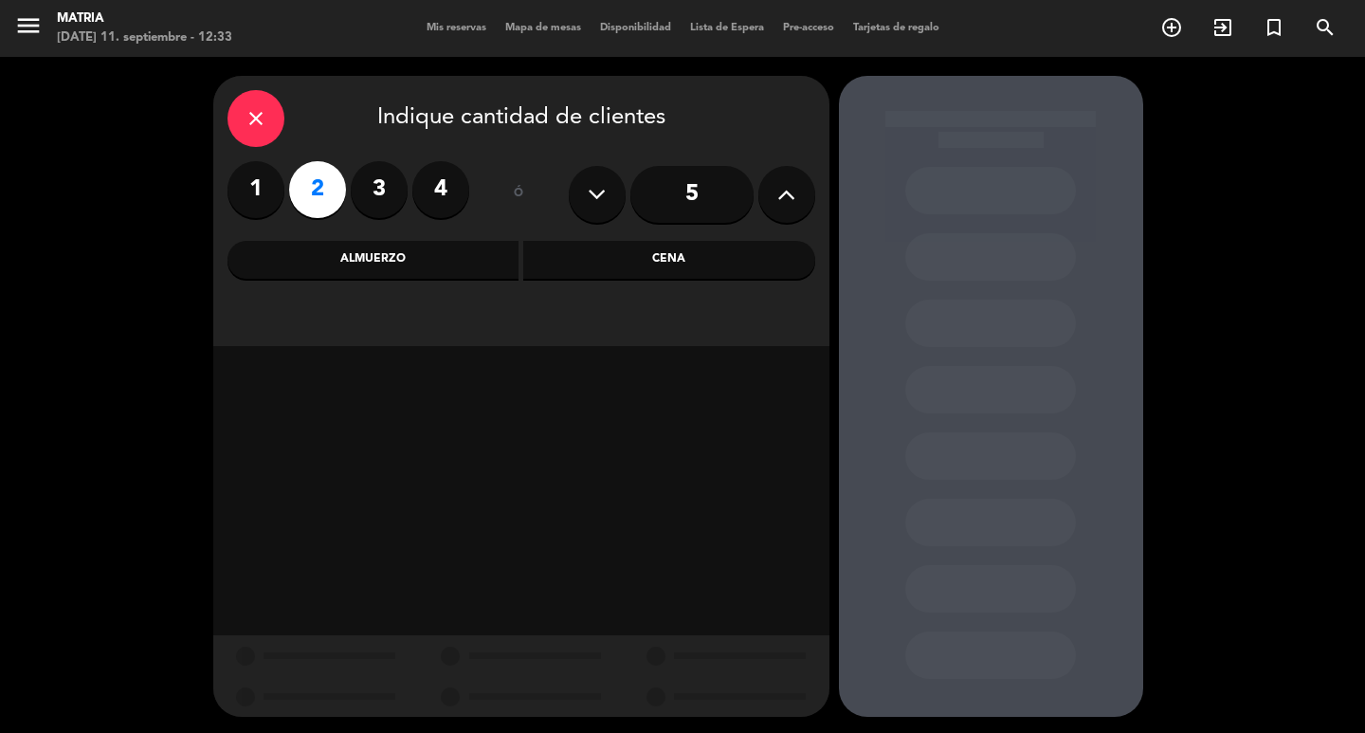
click at [427, 271] on div "Almuerzo" at bounding box center [373, 260] width 292 height 38
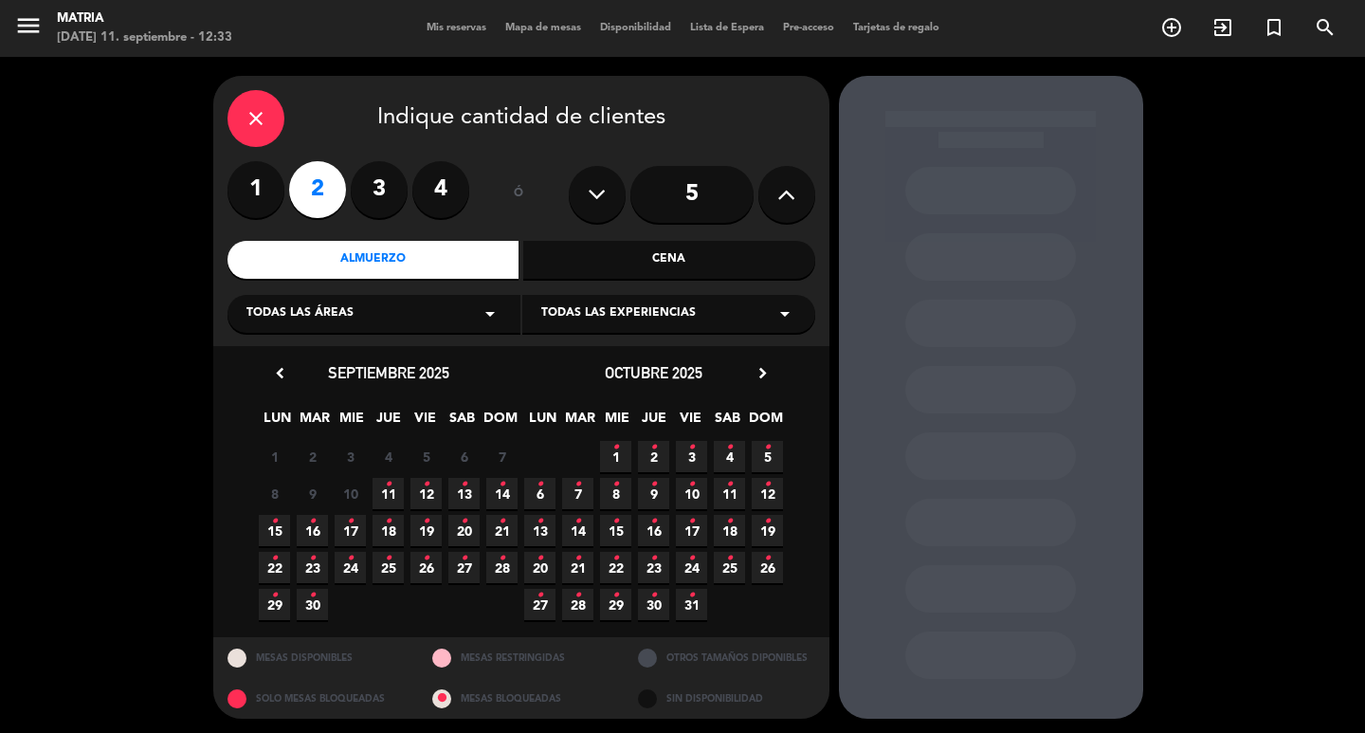
click at [460, 494] on span "13 •" at bounding box center [463, 493] width 31 height 31
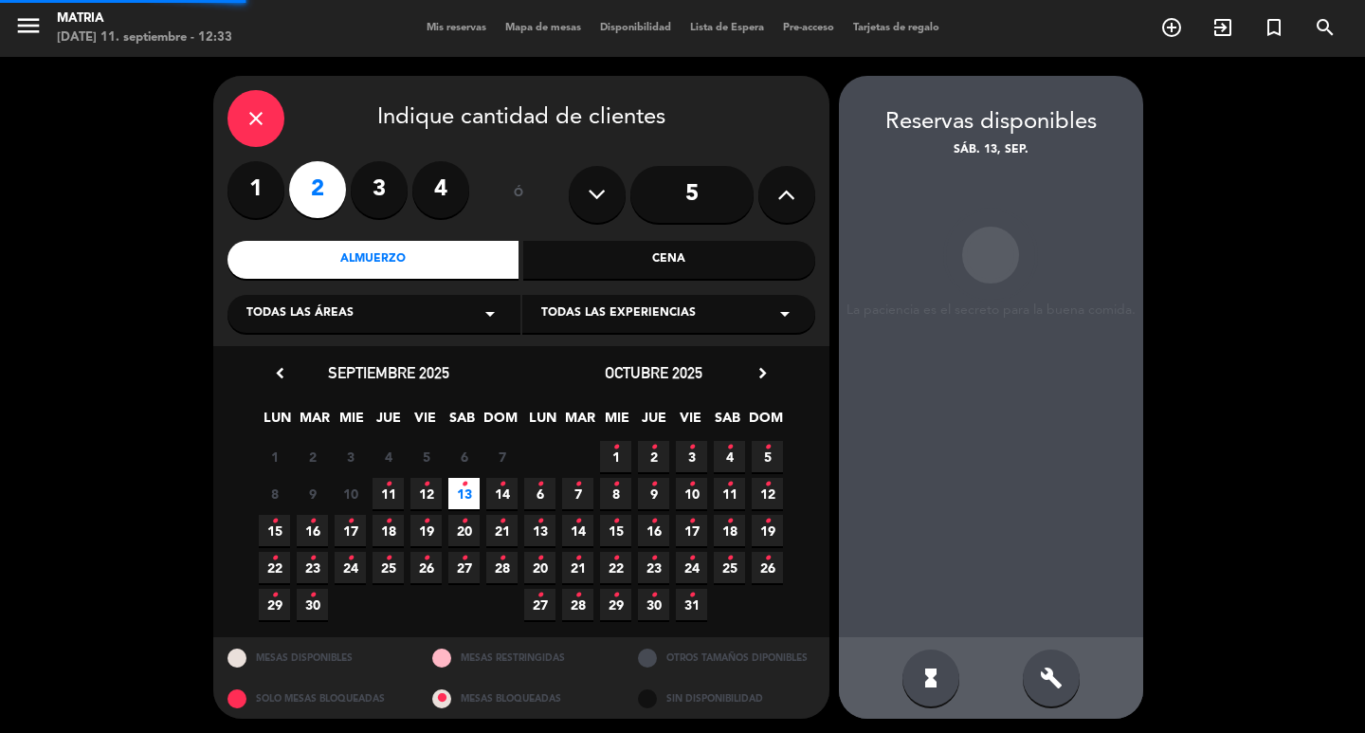
scroll to position [4, 0]
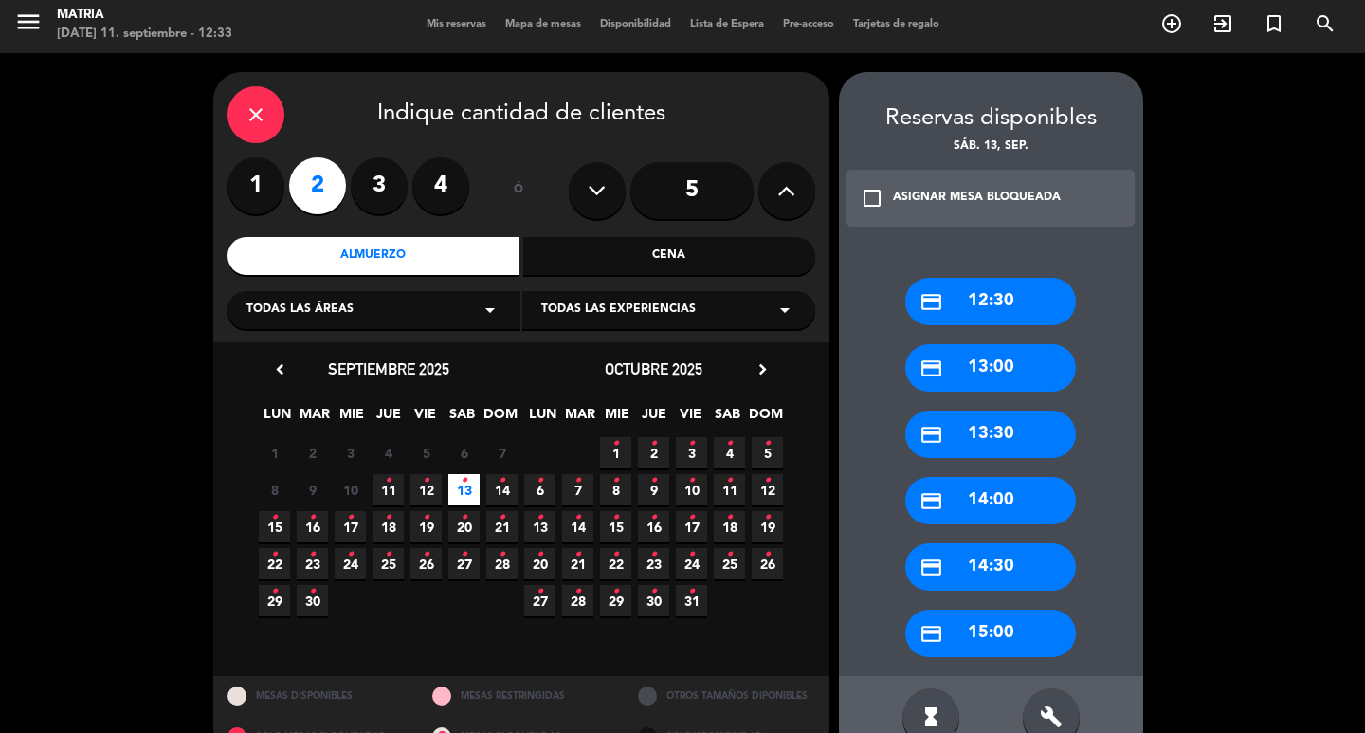
click at [1000, 637] on div "credit_card 15:00" at bounding box center [990, 632] width 171 height 47
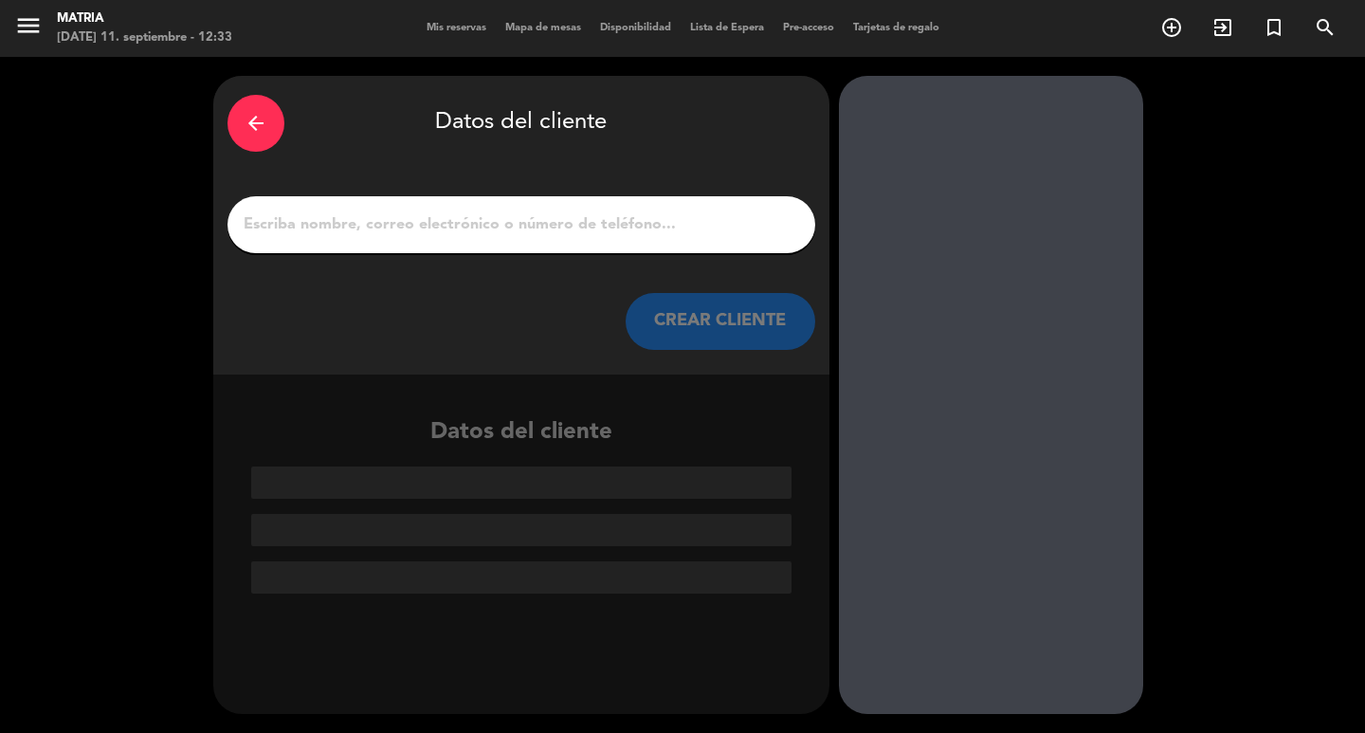
scroll to position [0, 0]
click at [607, 220] on input "1" at bounding box center [521, 224] width 559 height 27
paste input "[PERSON_NAME]"
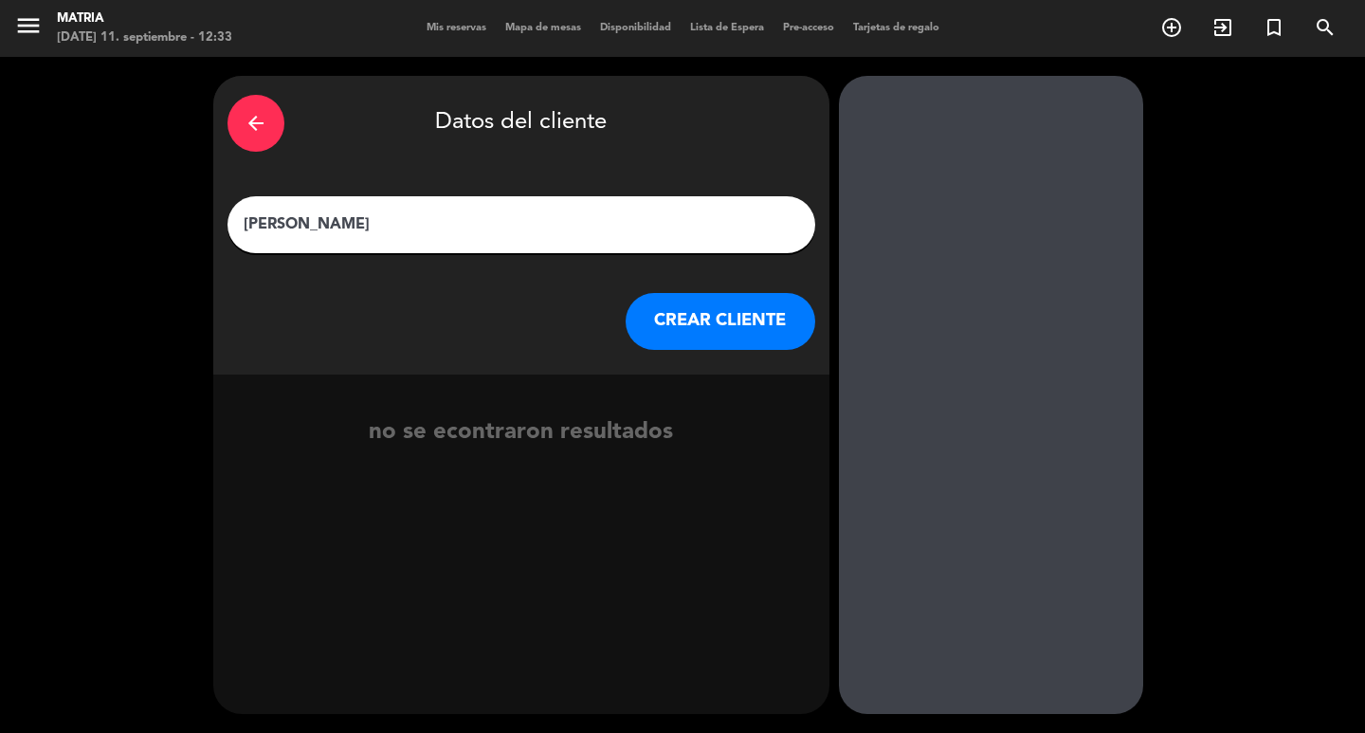
type input "[PERSON_NAME]"
click at [718, 308] on button "CREAR CLIENTE" at bounding box center [721, 321] width 190 height 57
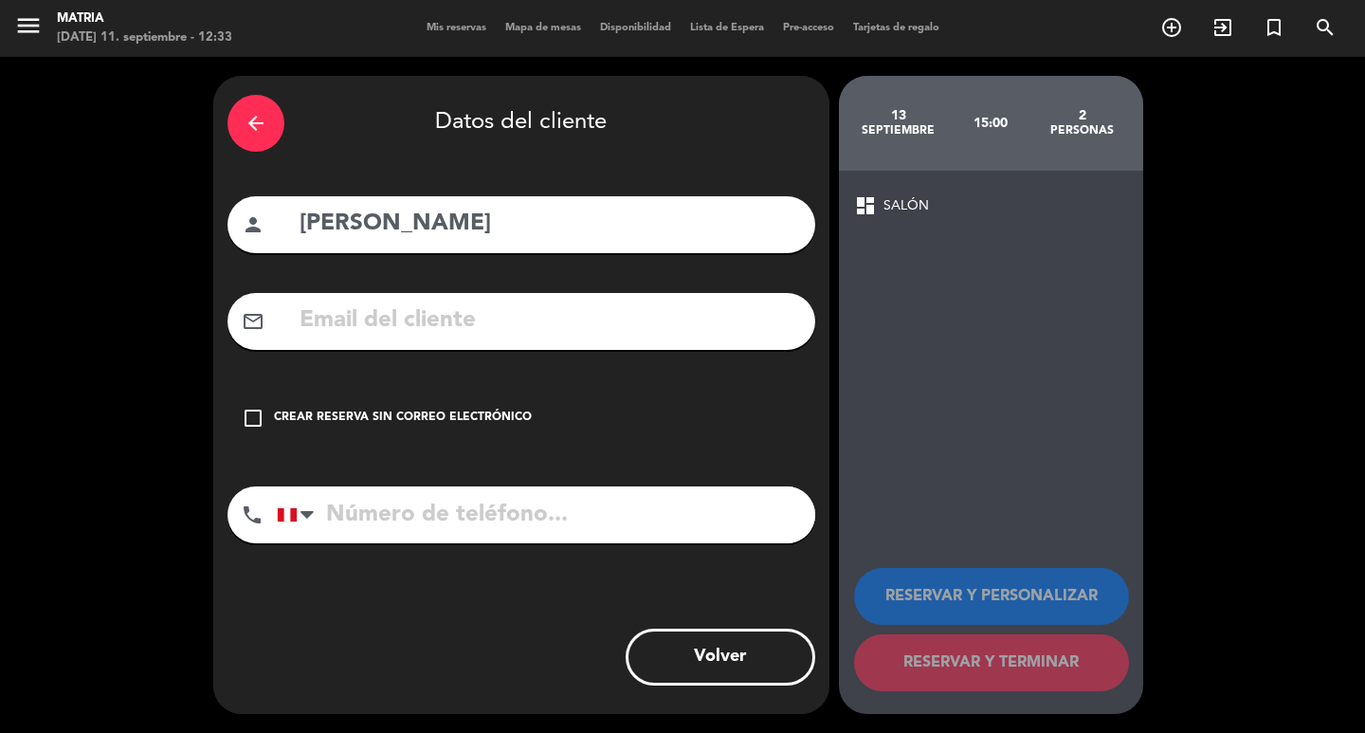
click at [621, 333] on input "text" at bounding box center [549, 320] width 503 height 39
paste input "[EMAIL_ADDRESS][DOMAIN_NAME]"
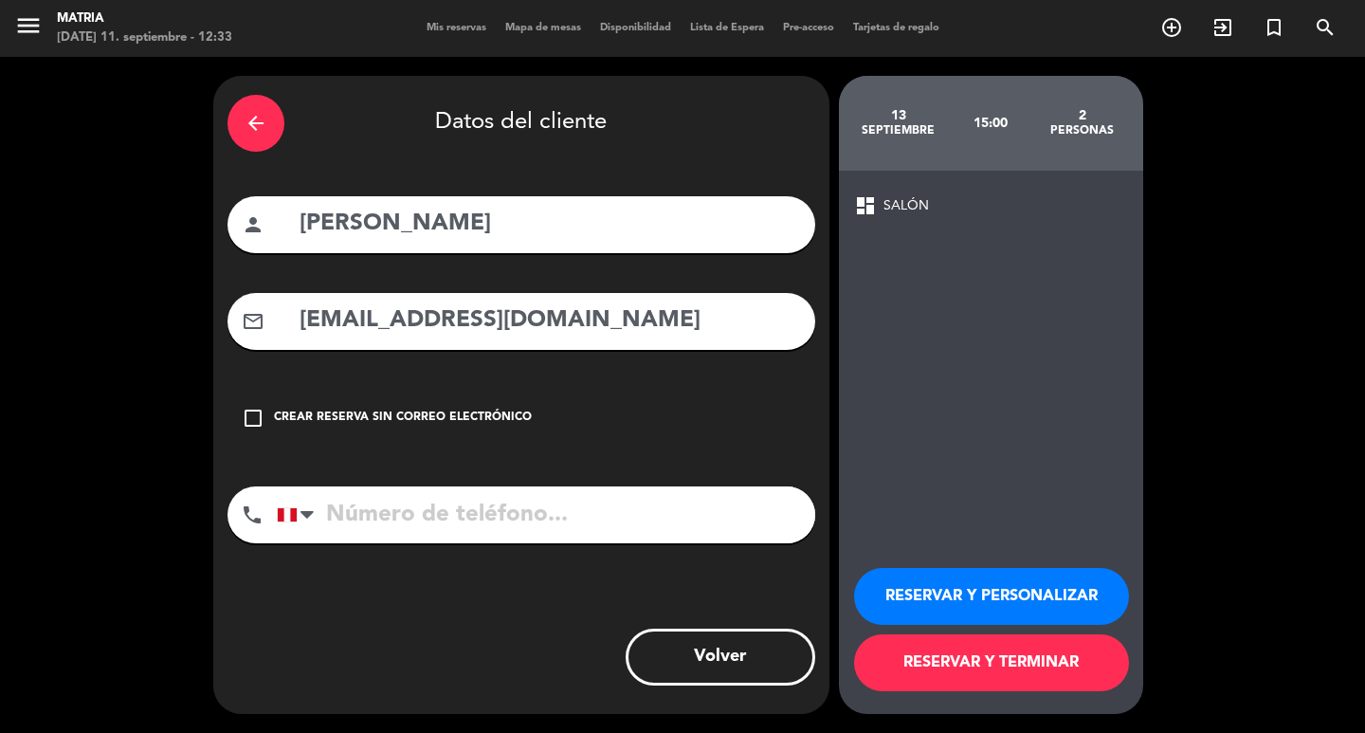
type input "[EMAIL_ADDRESS][DOMAIN_NAME]"
click at [549, 491] on input "tel" at bounding box center [546, 514] width 538 height 57
paste input "997378294"
type input "997378294"
click at [934, 588] on button "RESERVAR Y PERSONALIZAR" at bounding box center [991, 596] width 275 height 57
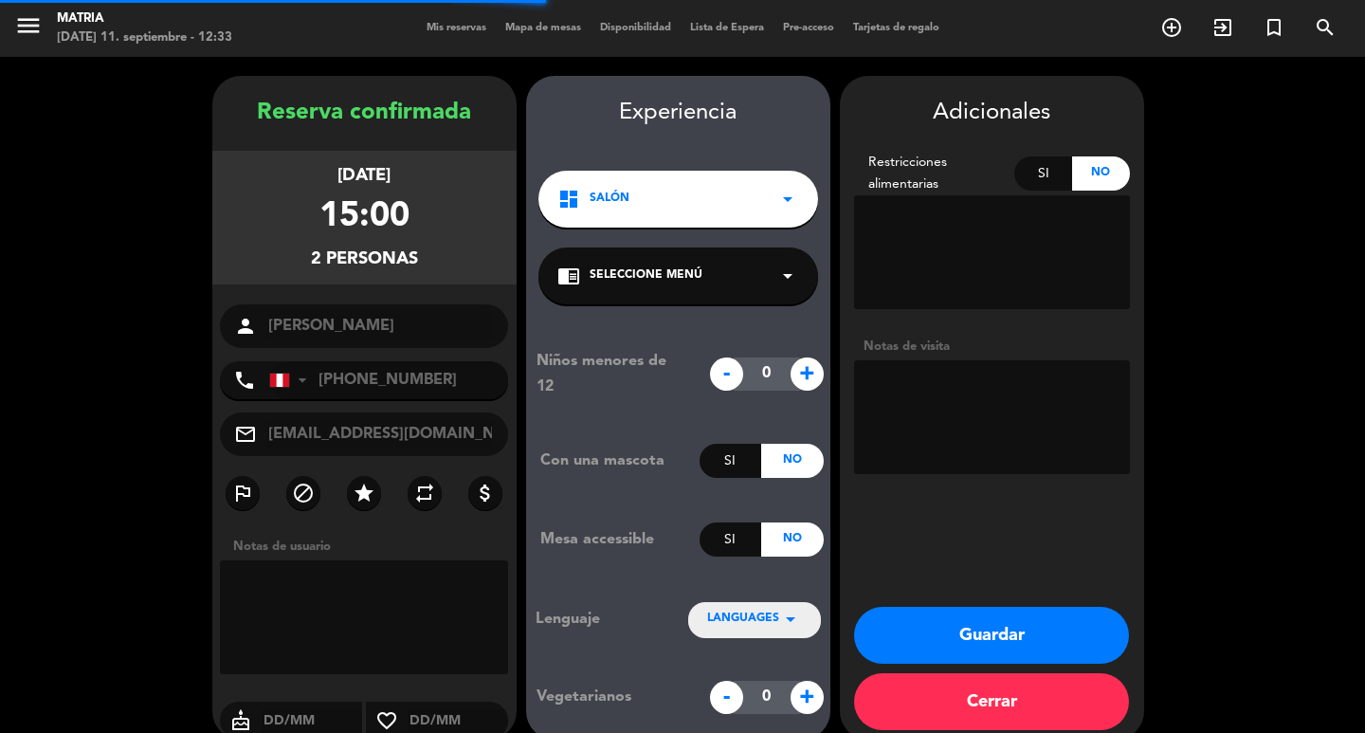
scroll to position [26, 0]
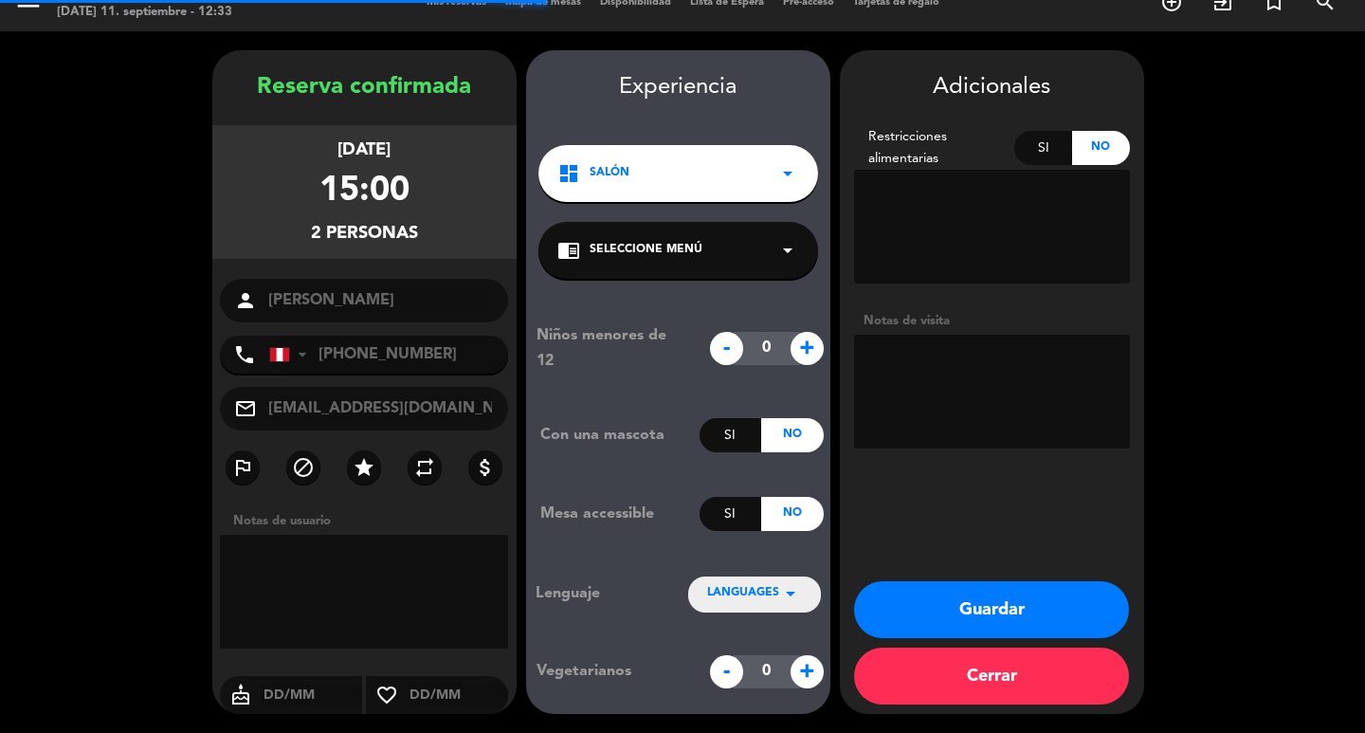
click at [1023, 385] on textarea at bounding box center [992, 392] width 276 height 114
type textarea "PROMOTICK OP1"
click at [972, 617] on button "Guardar" at bounding box center [991, 609] width 275 height 57
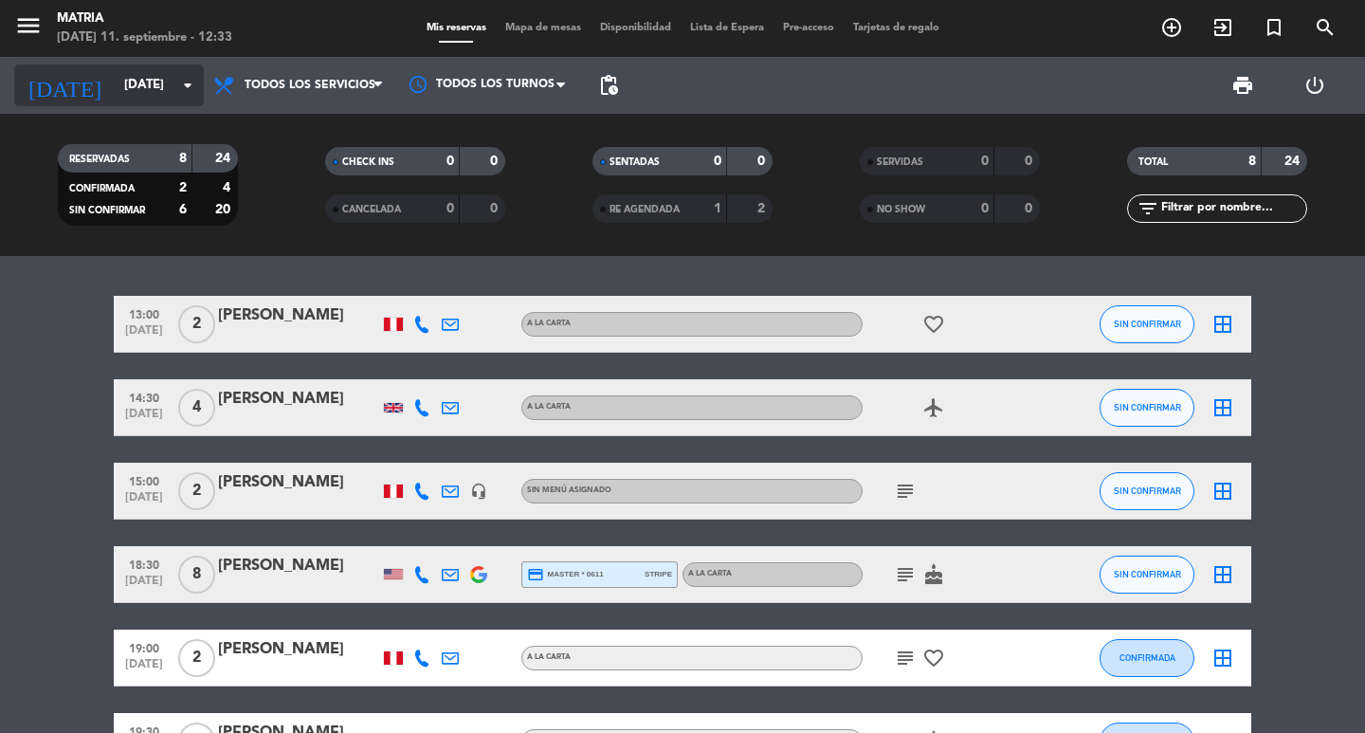
click at [147, 88] on input "[DATE]" at bounding box center [198, 85] width 167 height 34
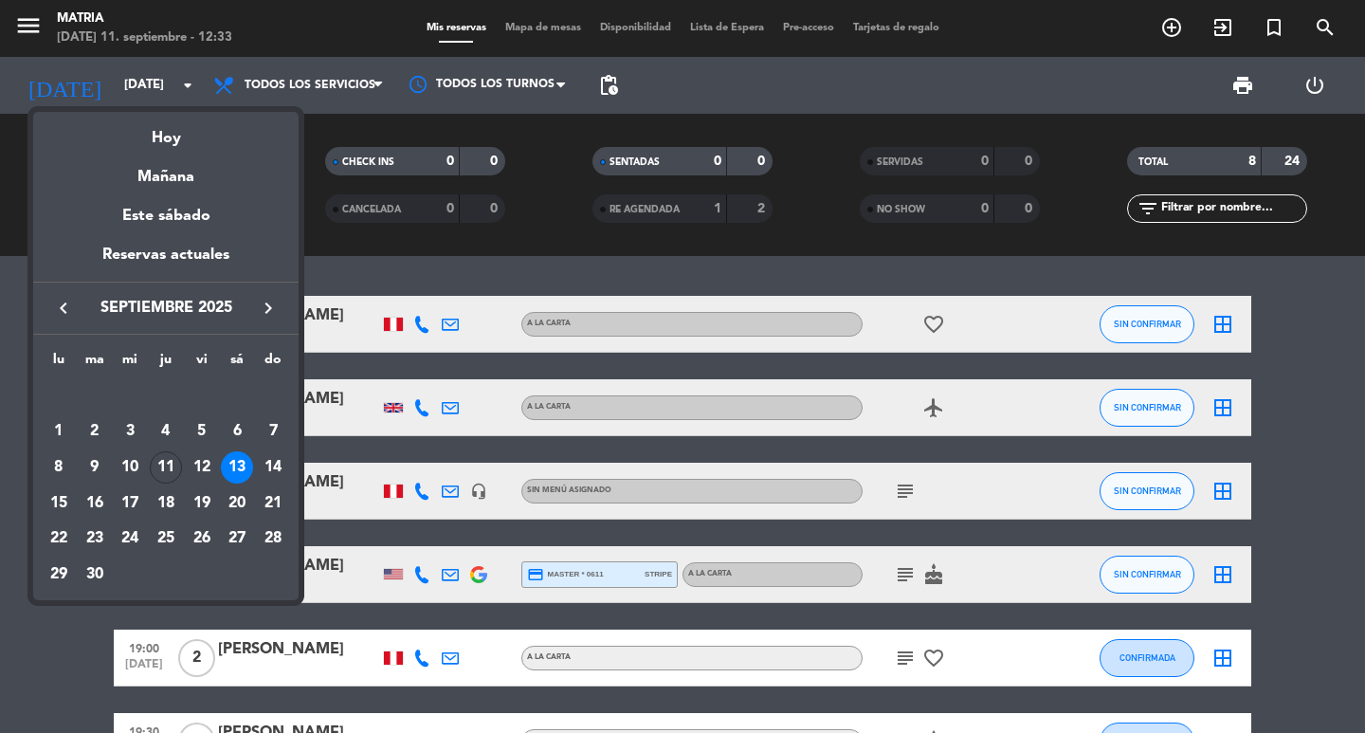
click at [475, 269] on div at bounding box center [682, 366] width 1365 height 733
